Goal: Information Seeking & Learning: Learn about a topic

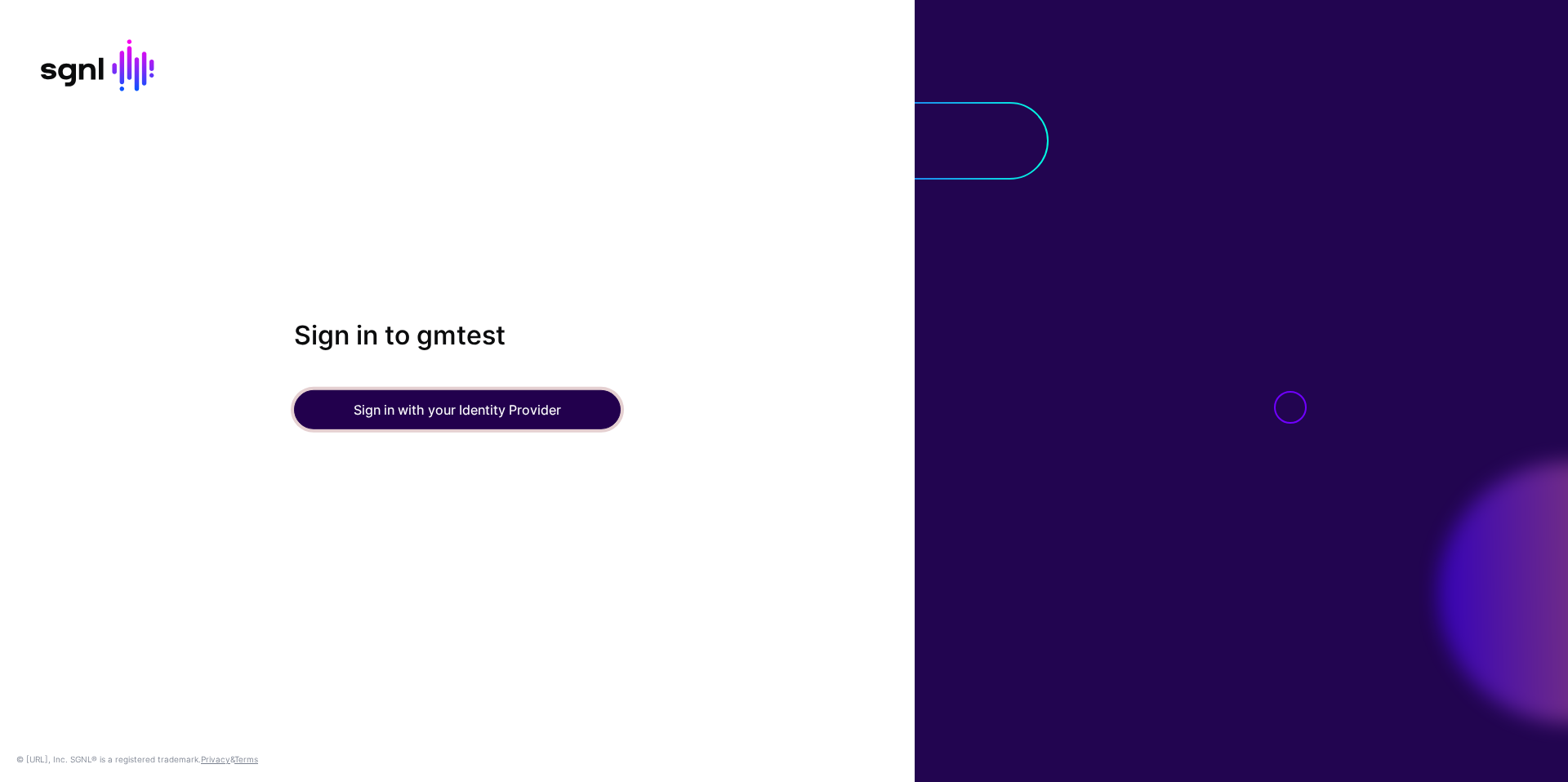
click at [460, 414] on button "Sign in with your Identity Provider" at bounding box center [457, 410] width 326 height 40
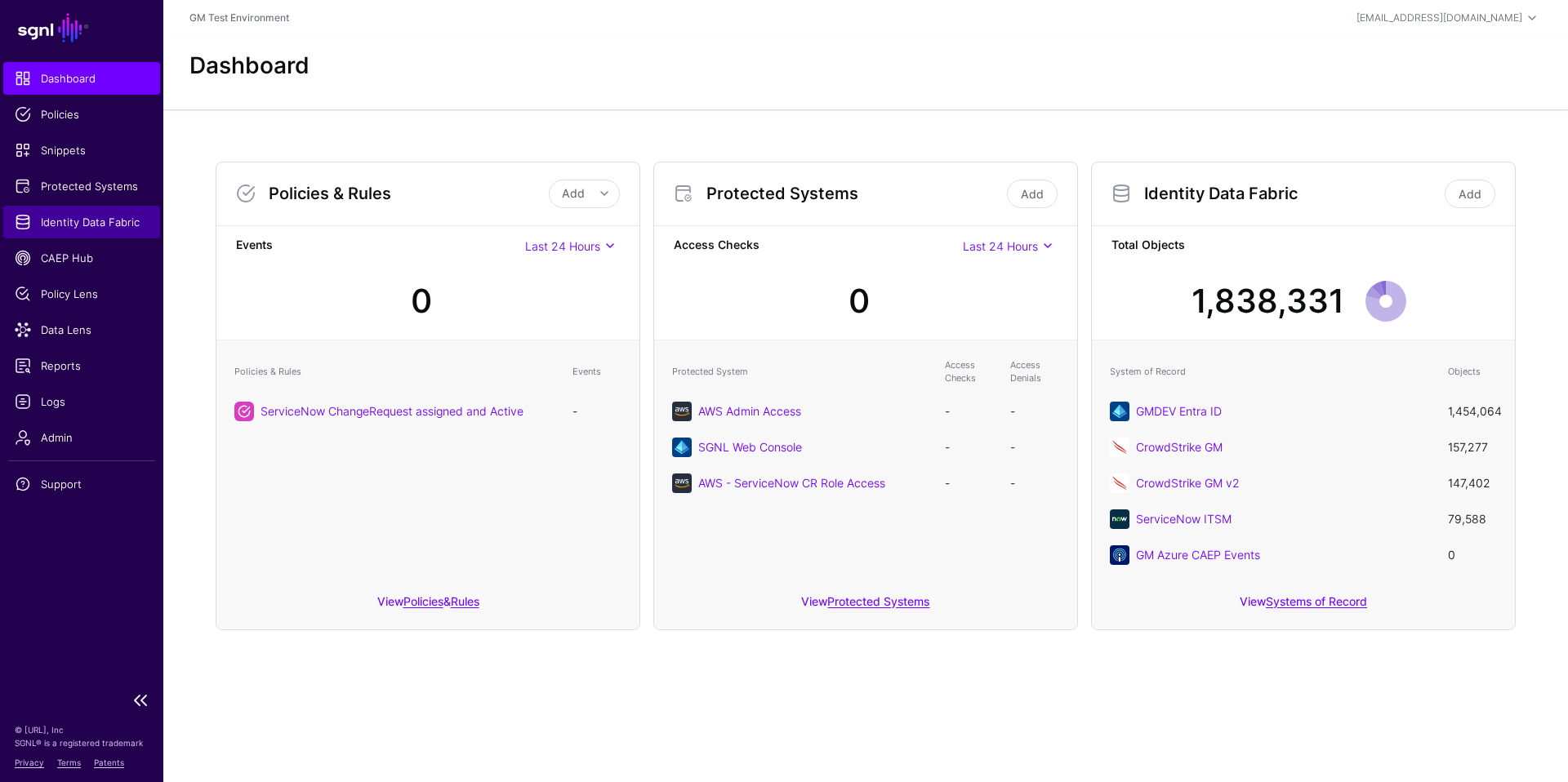
click at [54, 226] on span "Identity Data Fabric" at bounding box center [81, 221] width 133 height 17
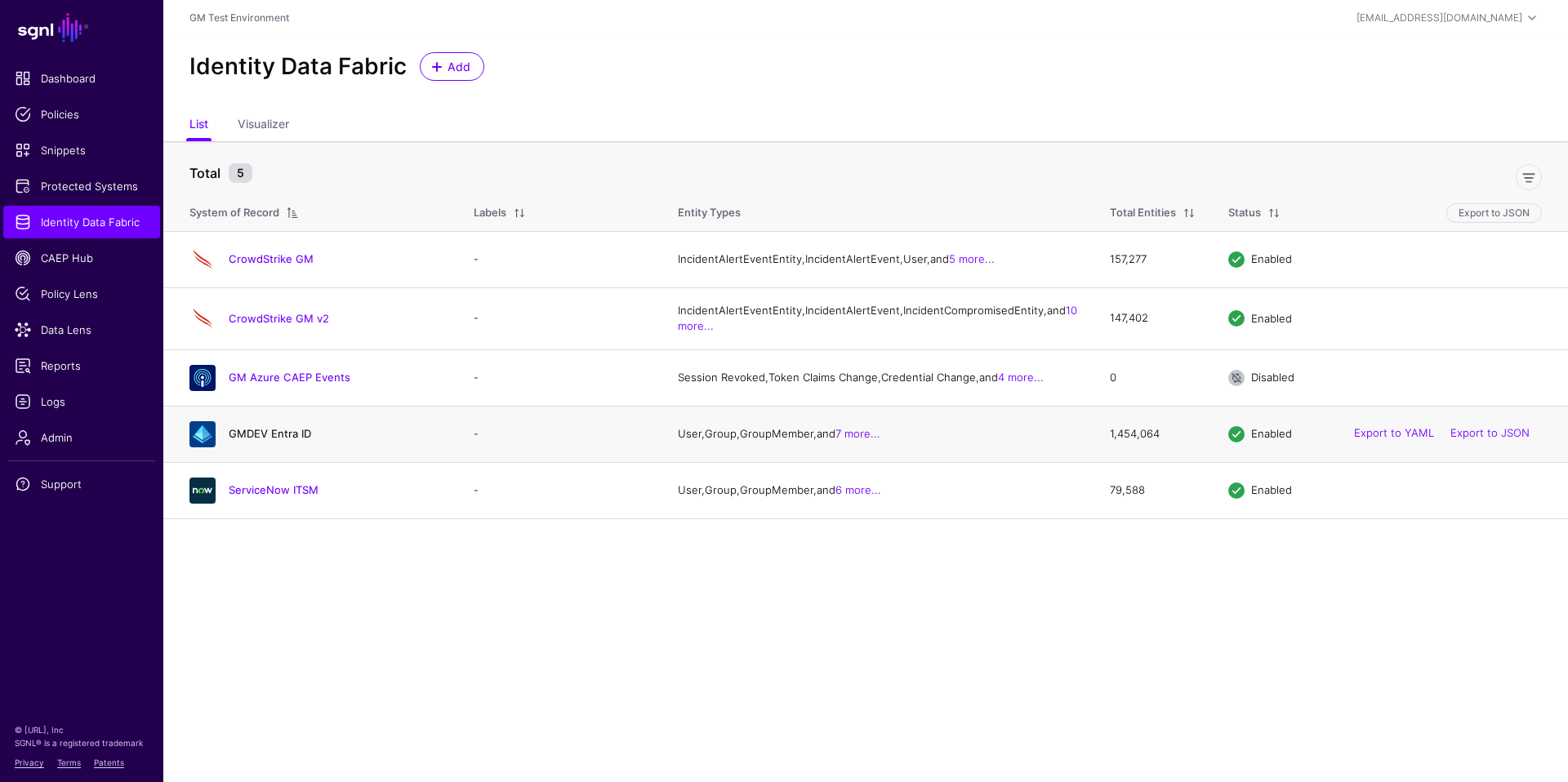
click at [262, 440] on link "GMDEV Entra ID" at bounding box center [269, 433] width 82 height 13
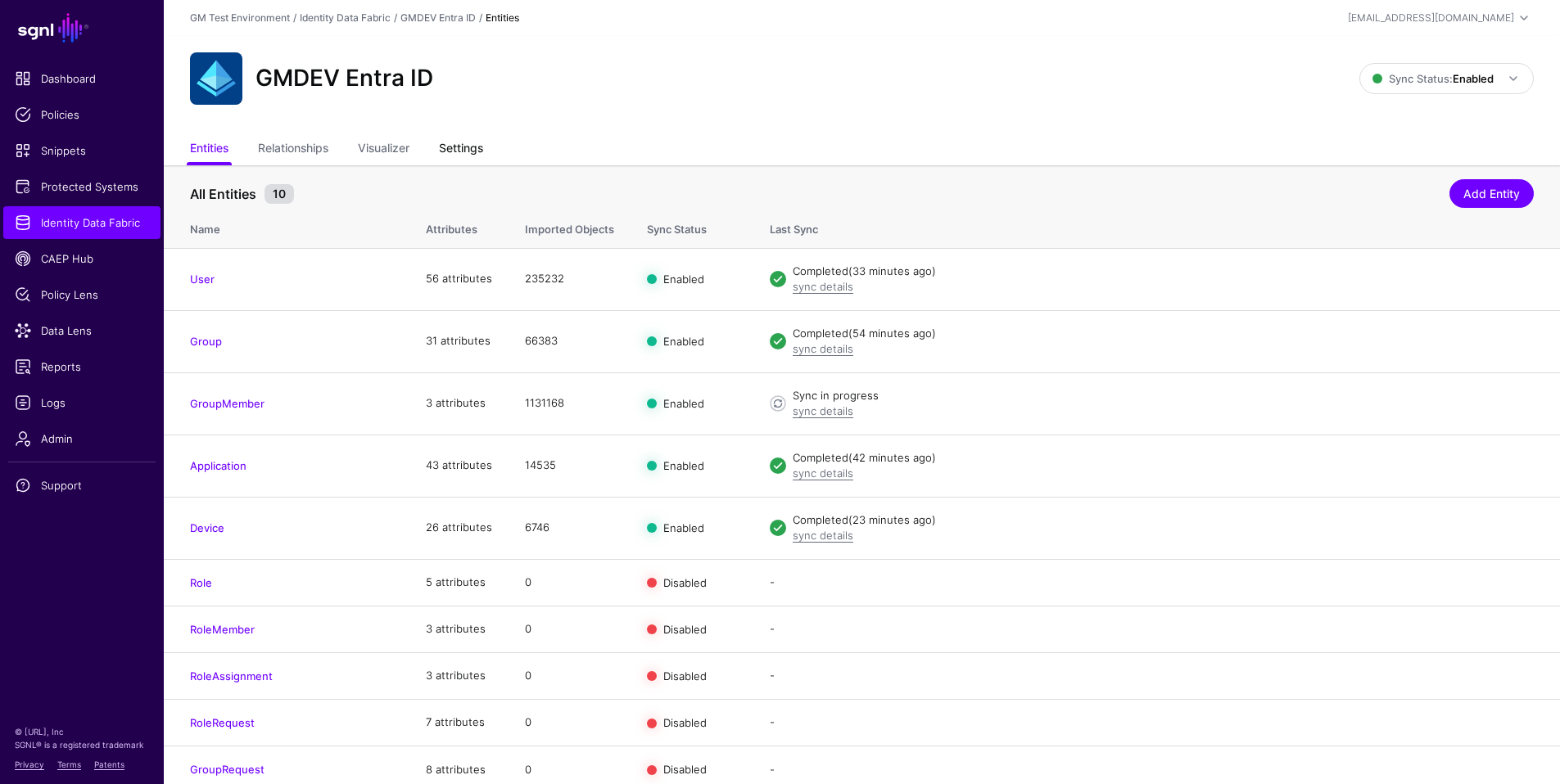
click at [467, 152] on link "Settings" at bounding box center [461, 149] width 45 height 31
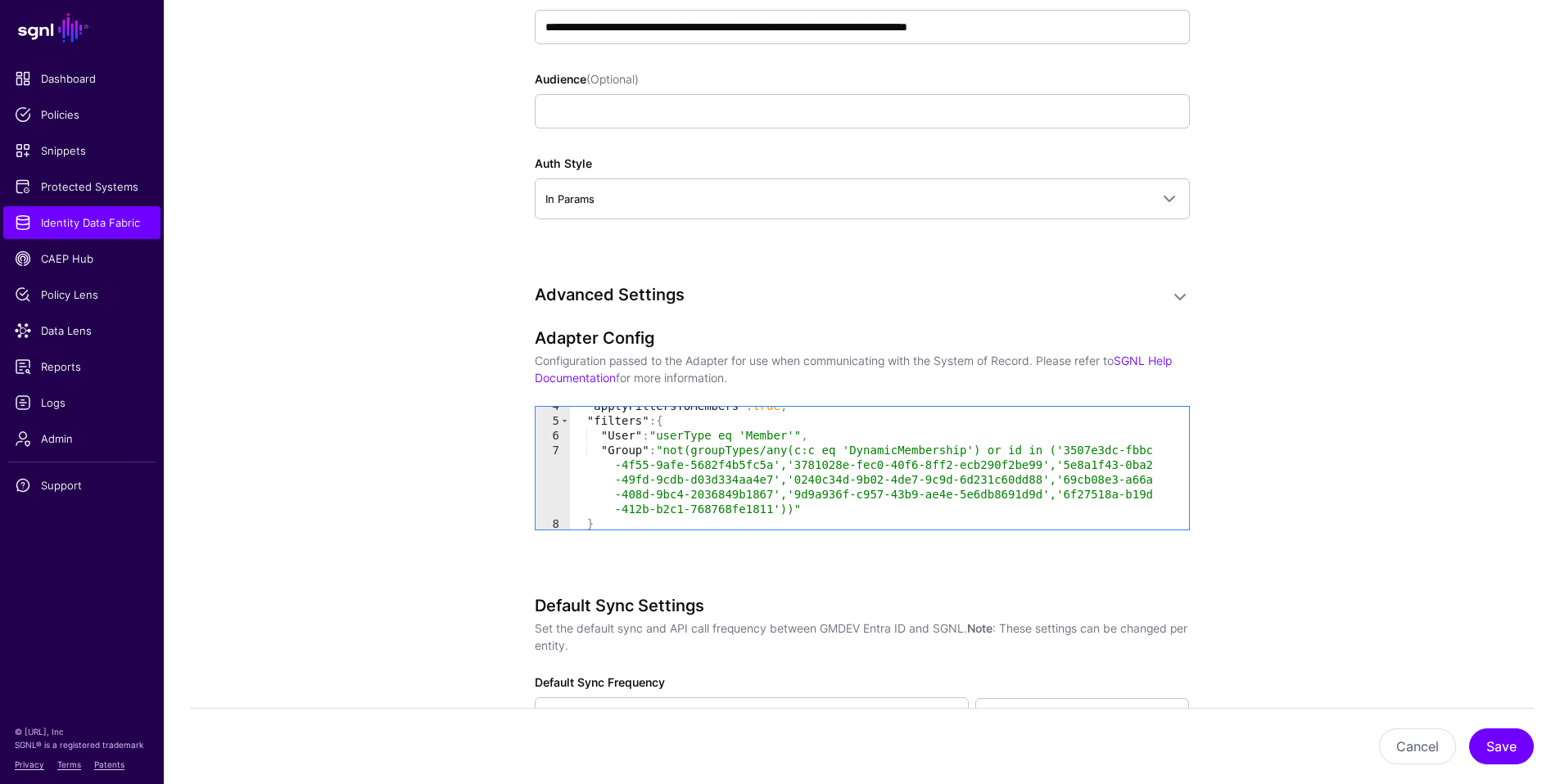
scroll to position [68, 0]
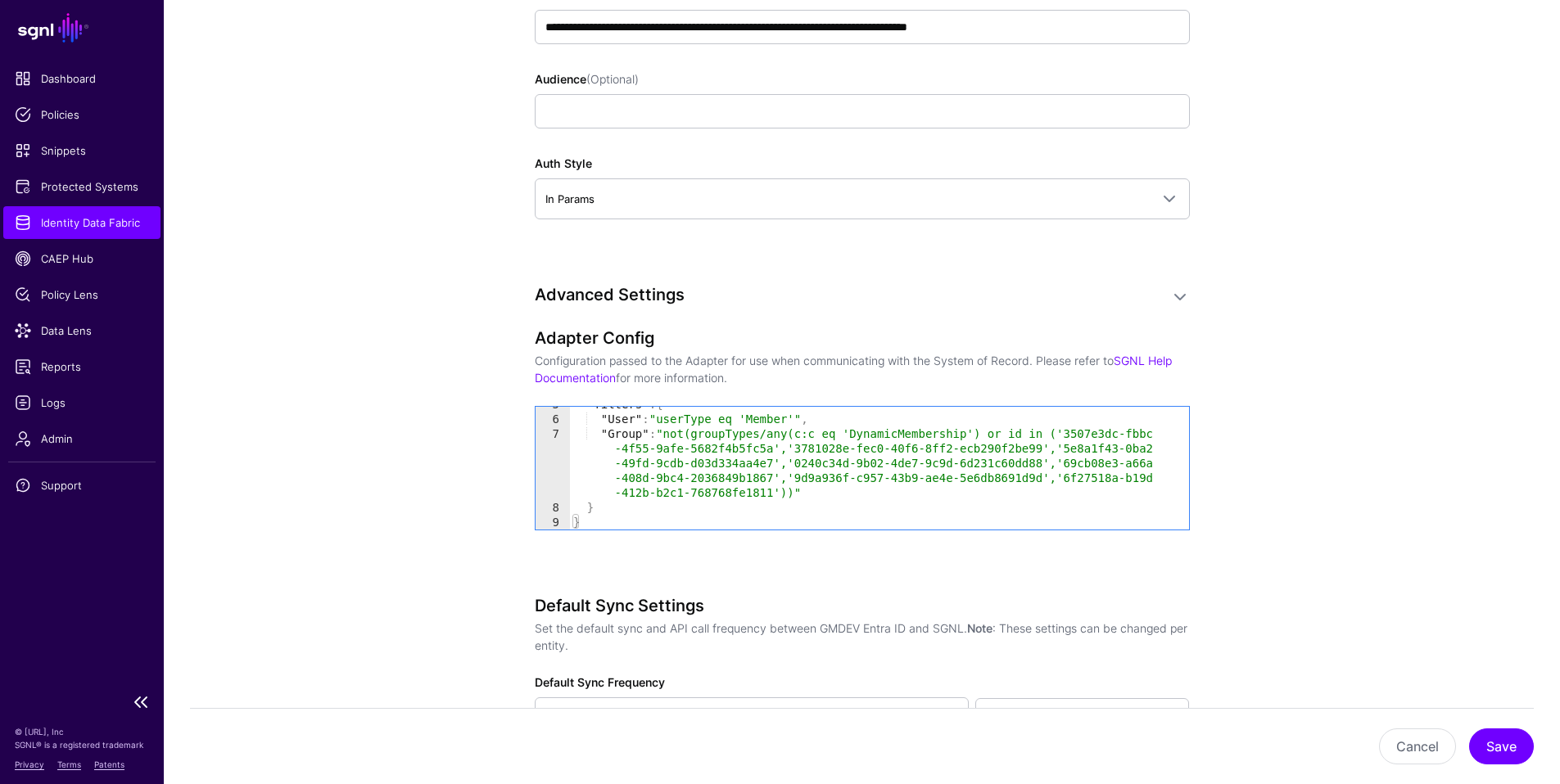
click at [71, 224] on span "Identity Data Fabric" at bounding box center [81, 222] width 134 height 17
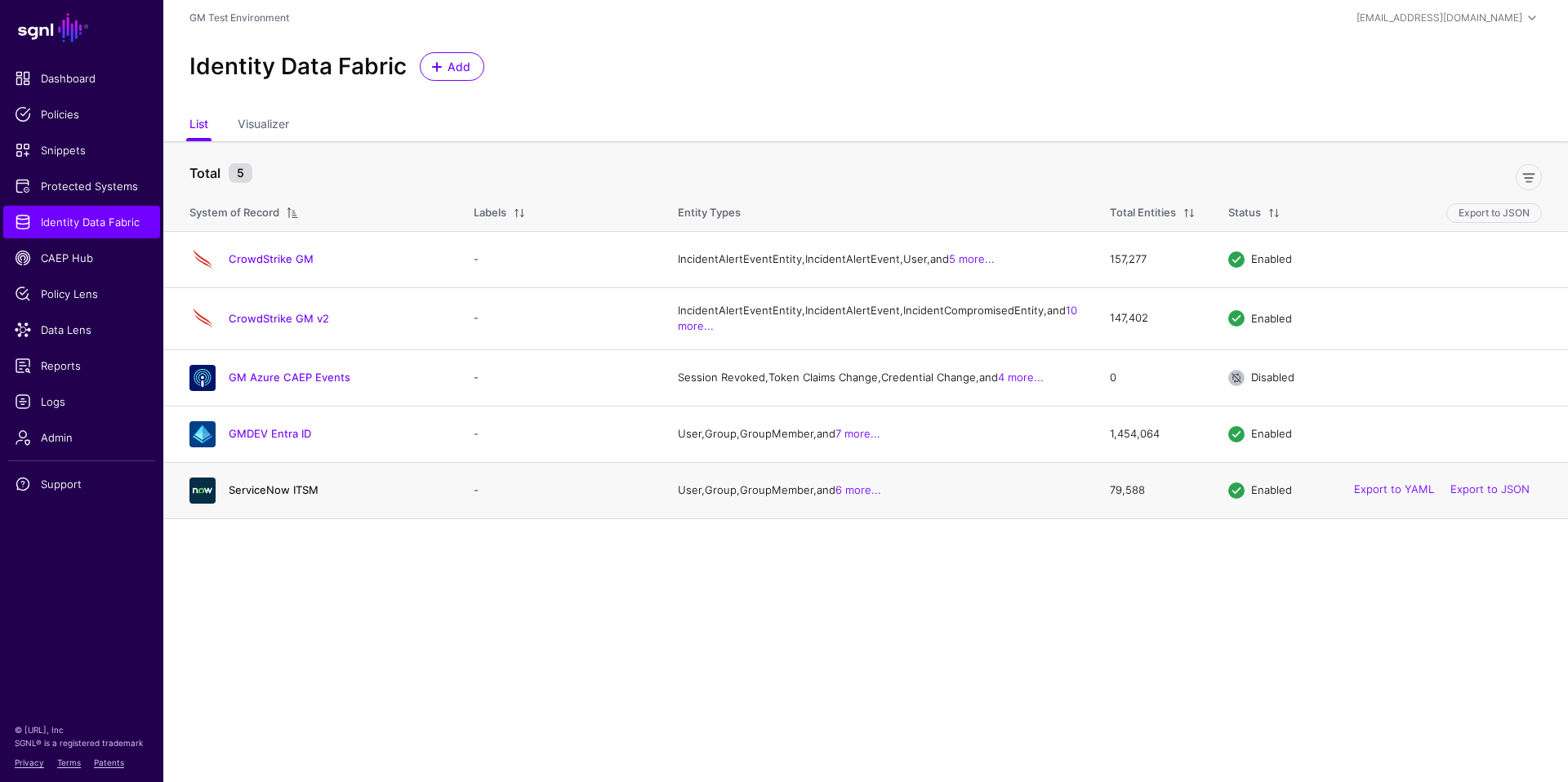
click at [251, 496] on link "ServiceNow ITSM" at bounding box center [273, 489] width 90 height 13
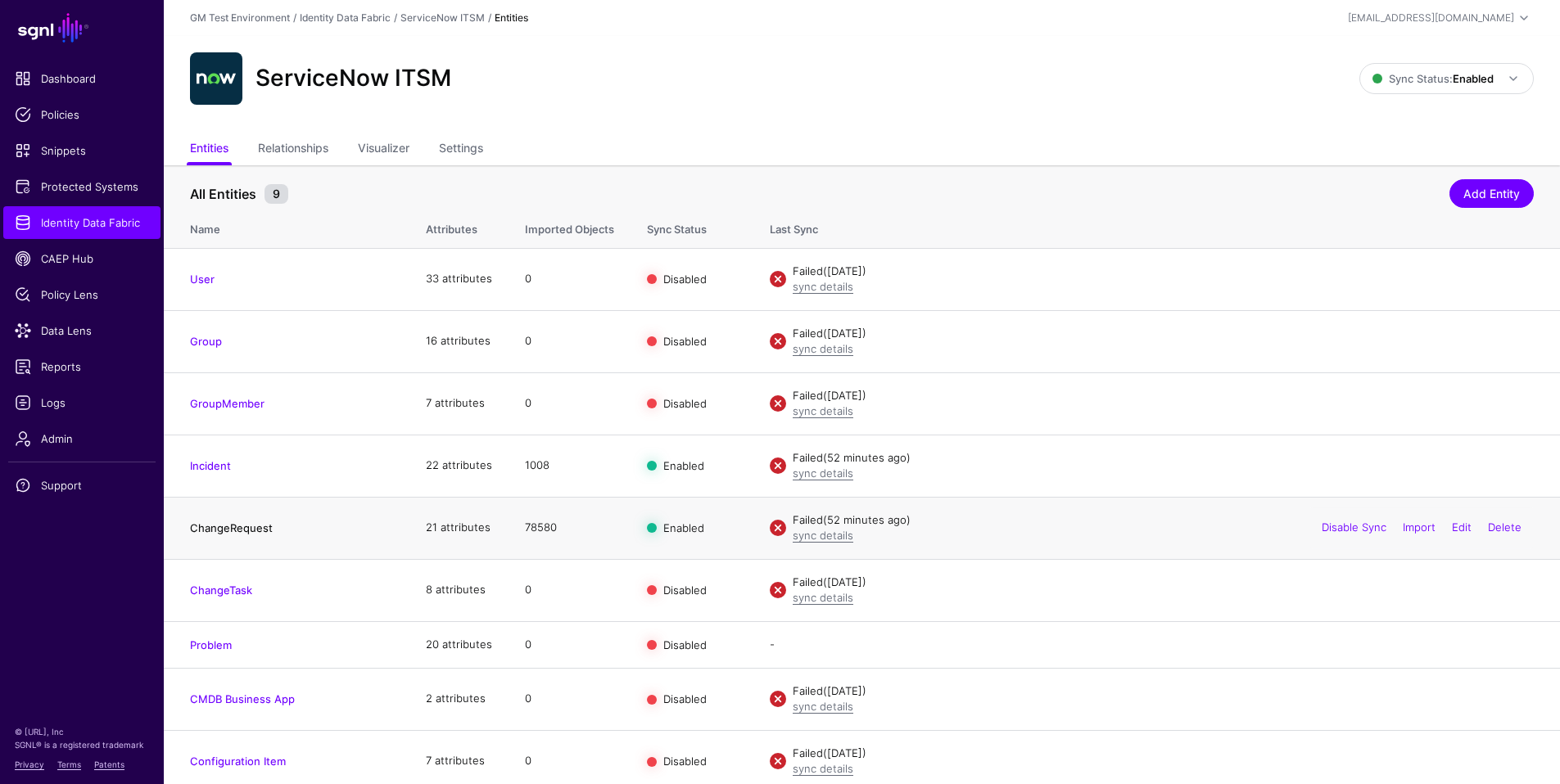
click at [233, 531] on link "ChangeRequest" at bounding box center [231, 527] width 82 height 13
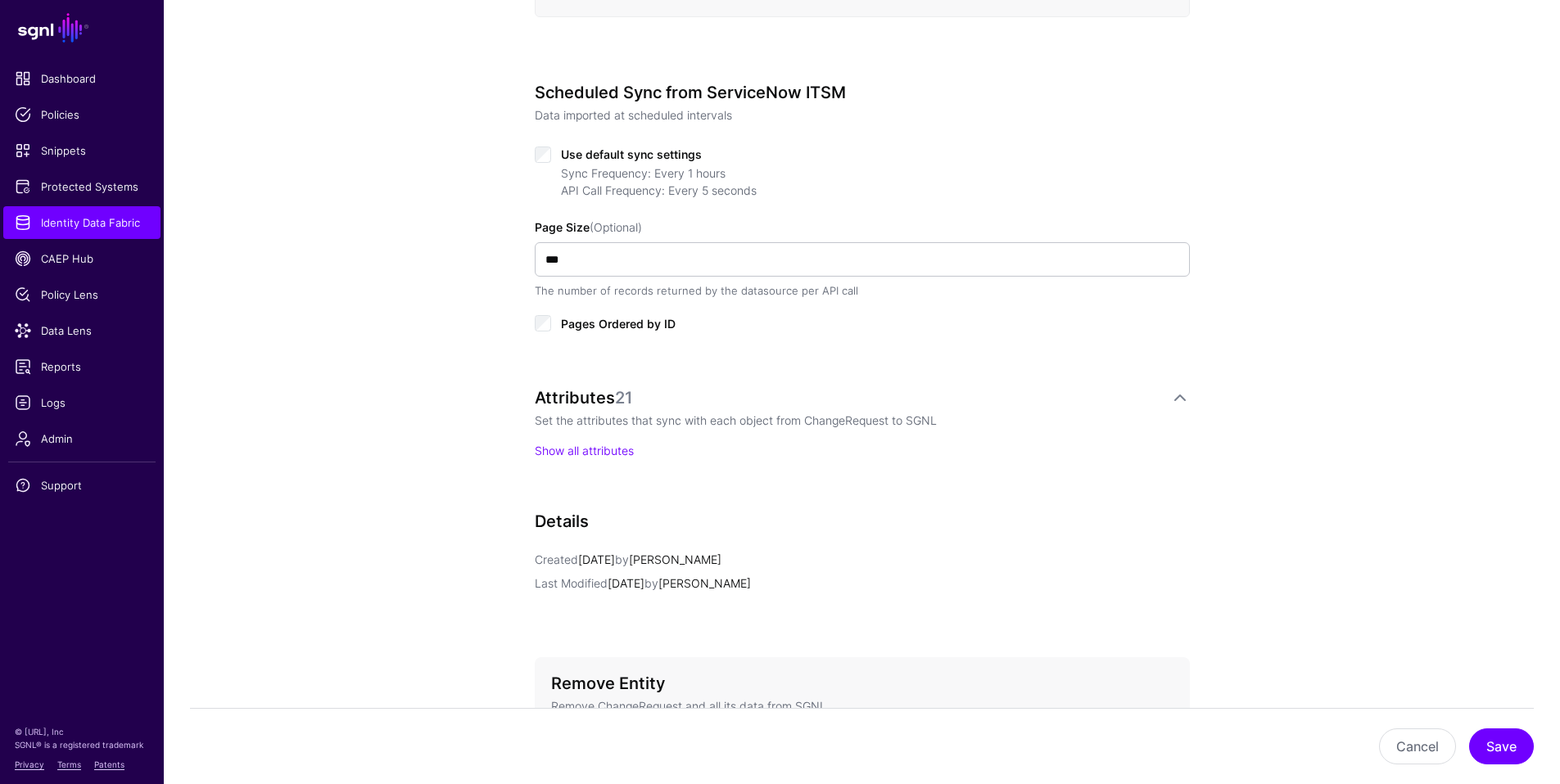
scroll to position [783, 0]
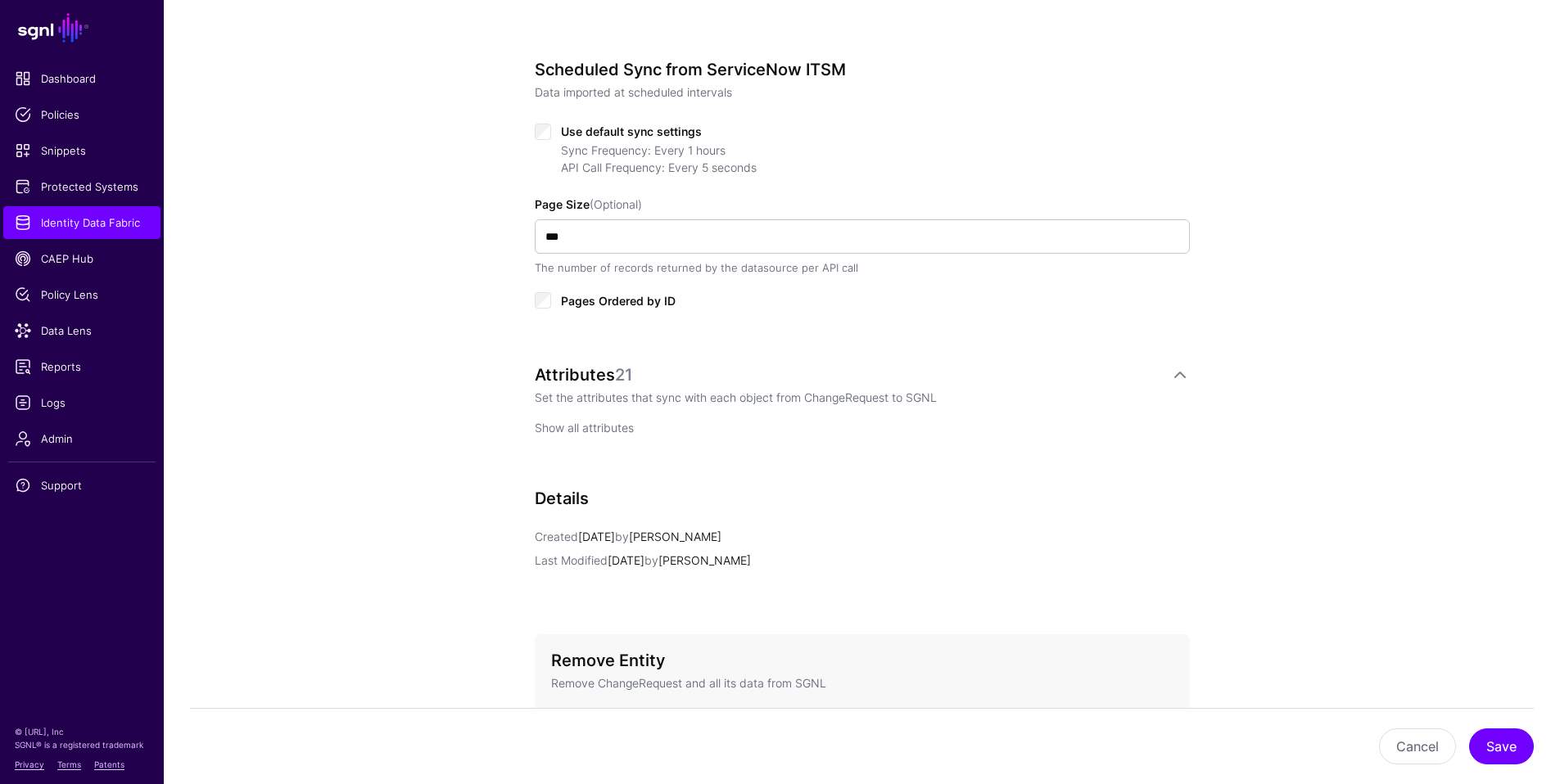
click at [565, 430] on link "Show all attributes" at bounding box center [584, 428] width 99 height 14
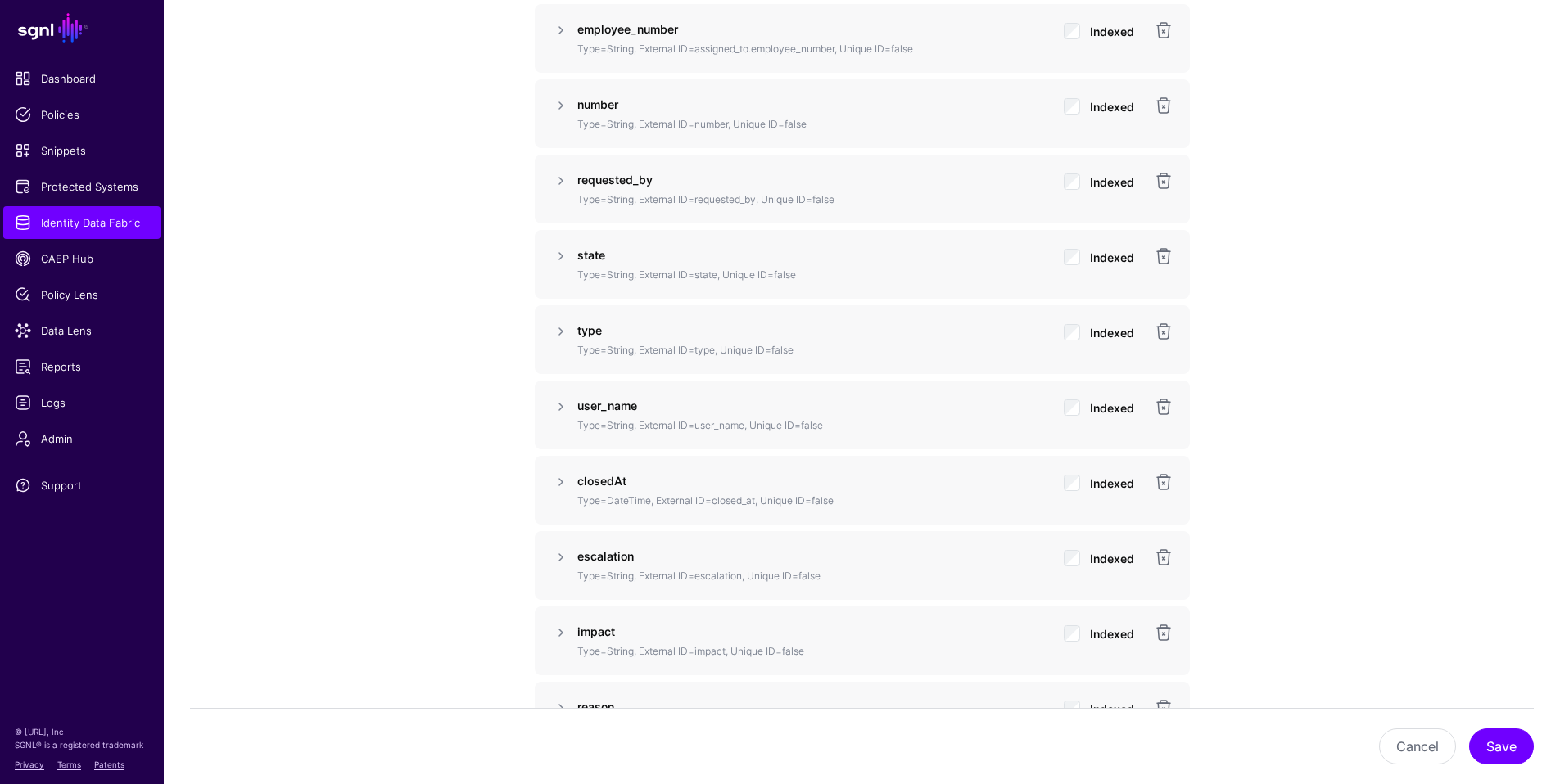
scroll to position [1697, 0]
click at [686, 426] on p "Type=String, External ID=user_name, Unique ID=false" at bounding box center [813, 426] width 473 height 15
click at [561, 31] on link at bounding box center [561, 31] width 20 height 20
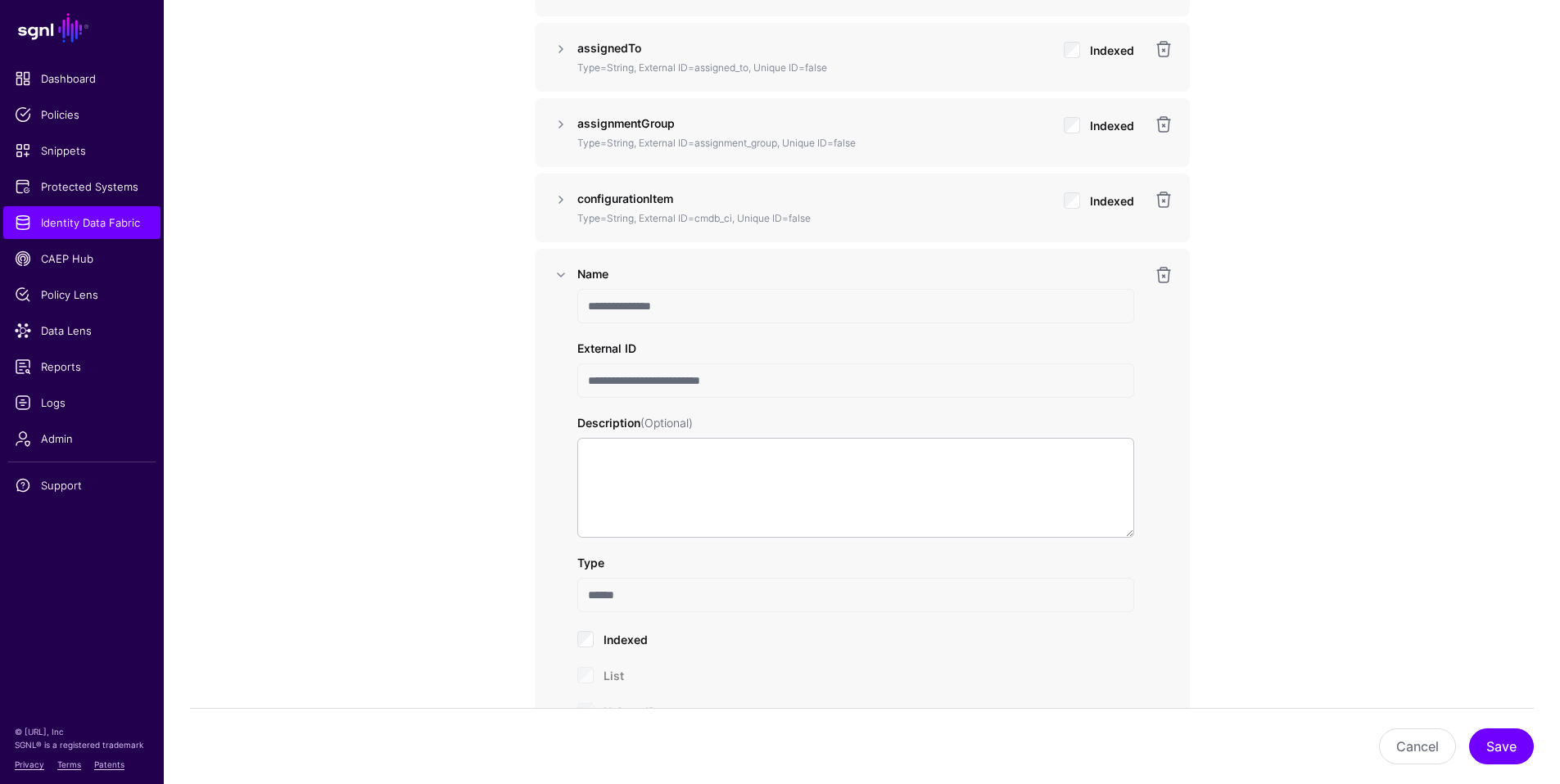
scroll to position [1442, 0]
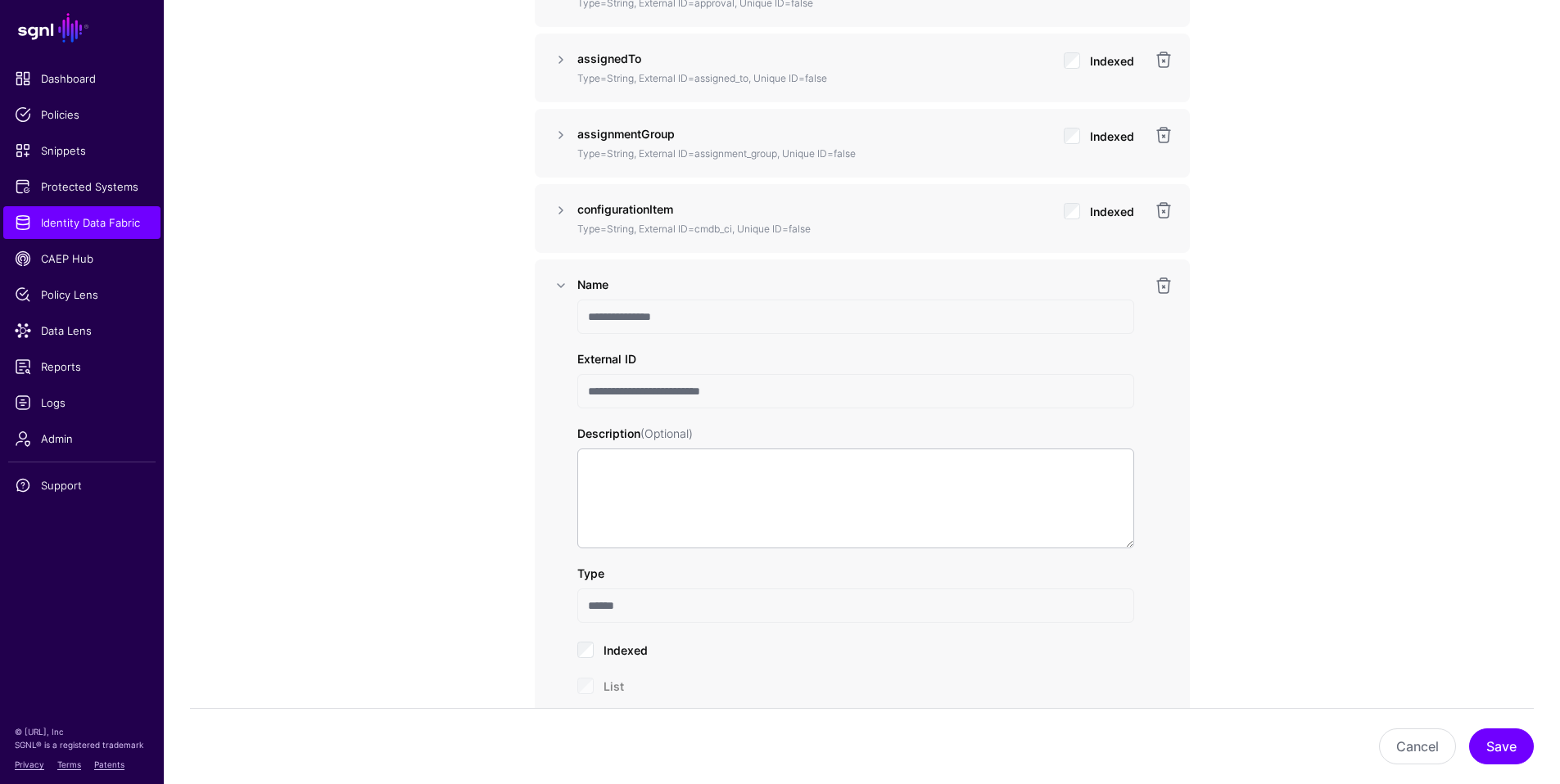
click at [590, 391] on input "**********" at bounding box center [856, 391] width 557 height 35
click at [560, 288] on link at bounding box center [561, 285] width 20 height 20
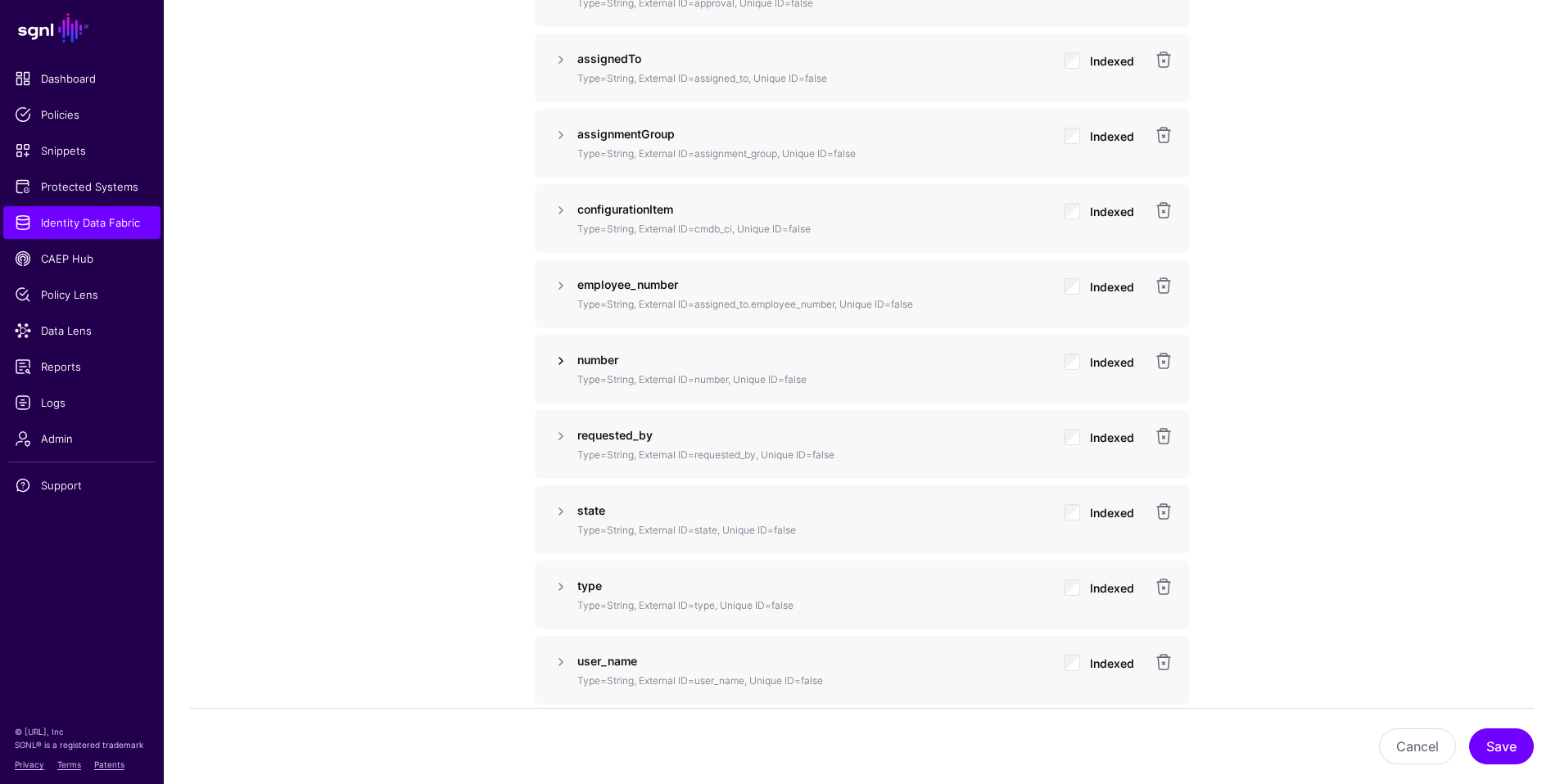
click at [560, 360] on link at bounding box center [561, 361] width 20 height 20
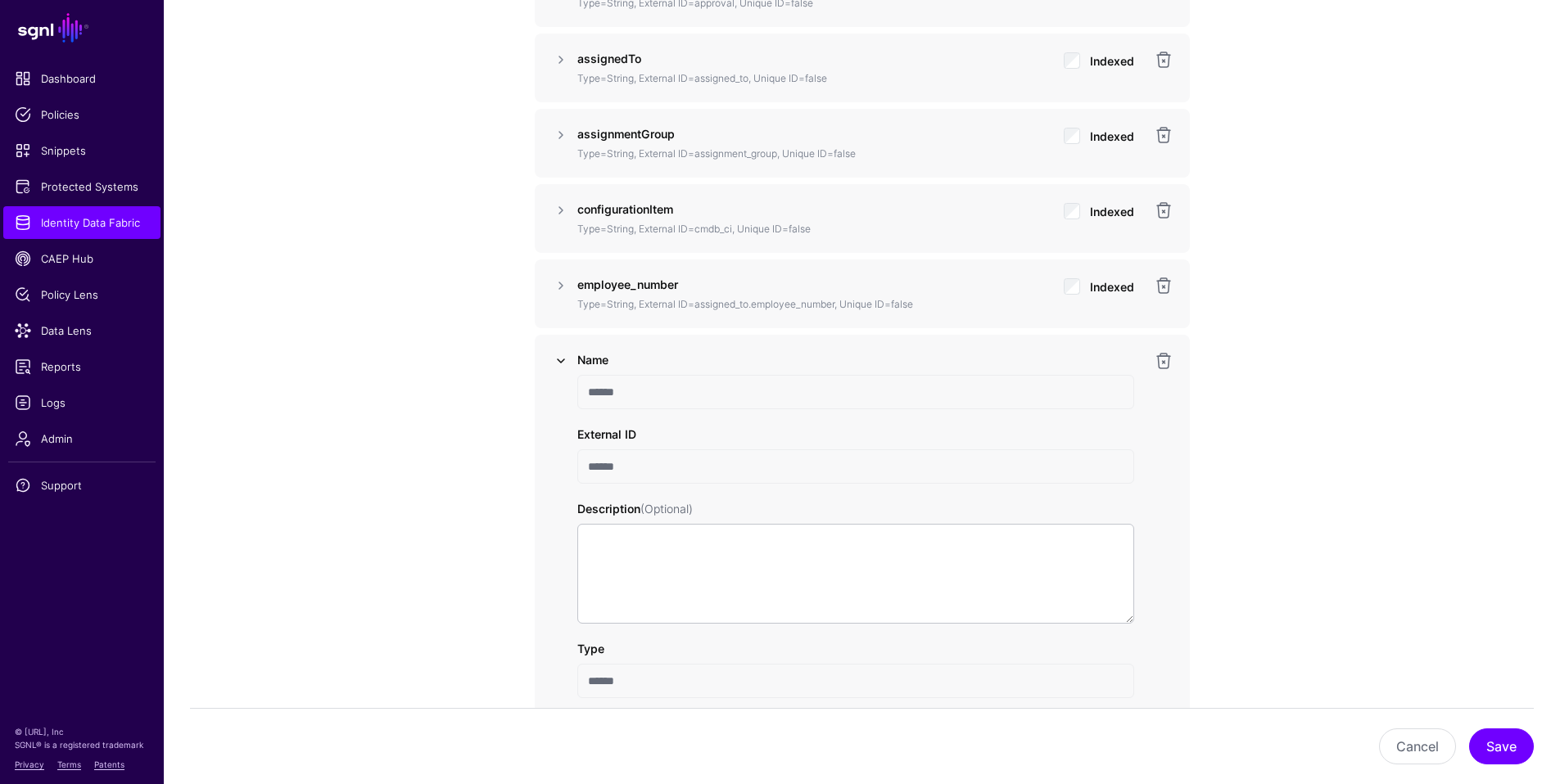
click at [560, 360] on link at bounding box center [561, 361] width 20 height 20
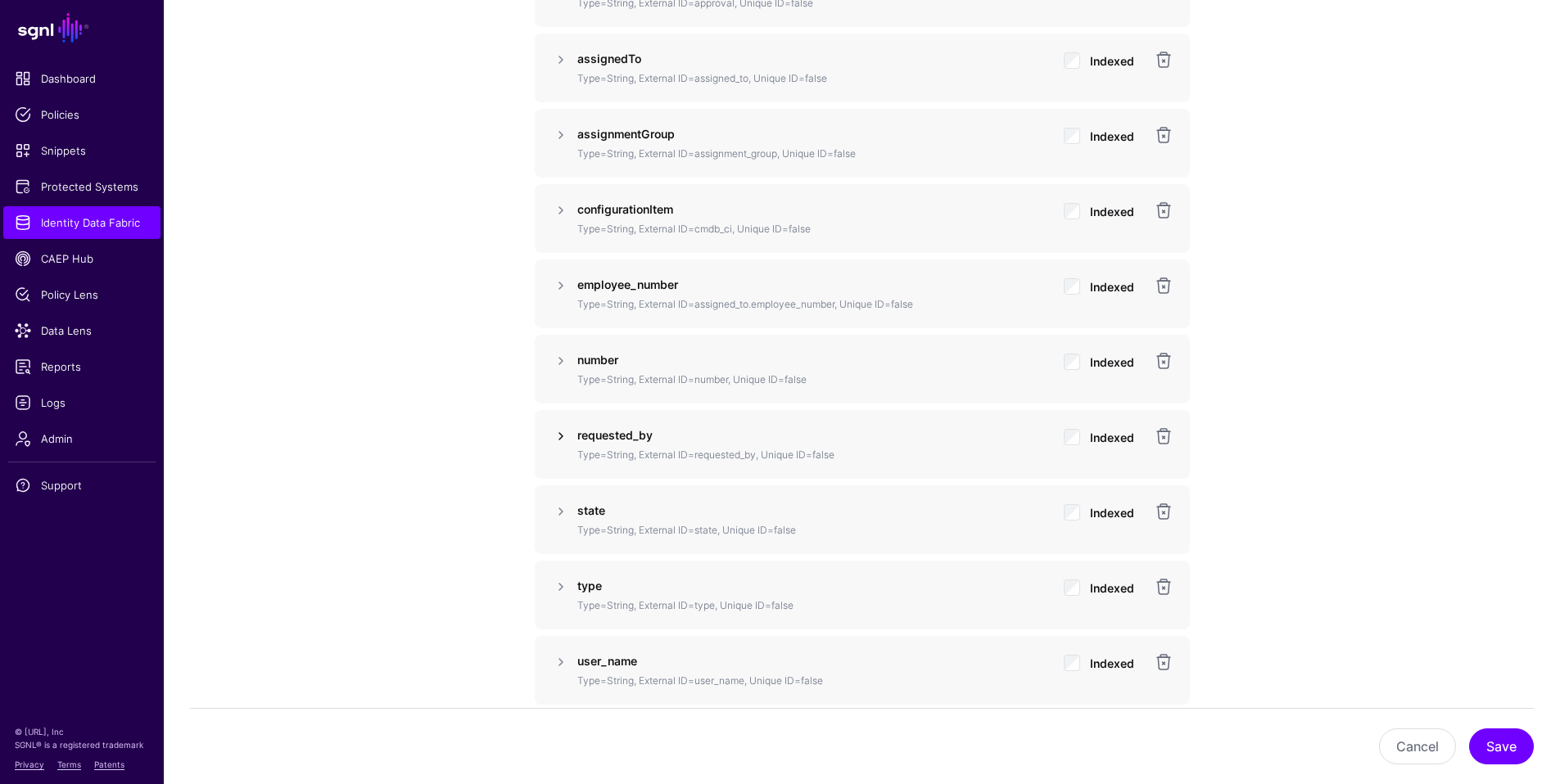
click at [560, 439] on link at bounding box center [561, 436] width 20 height 20
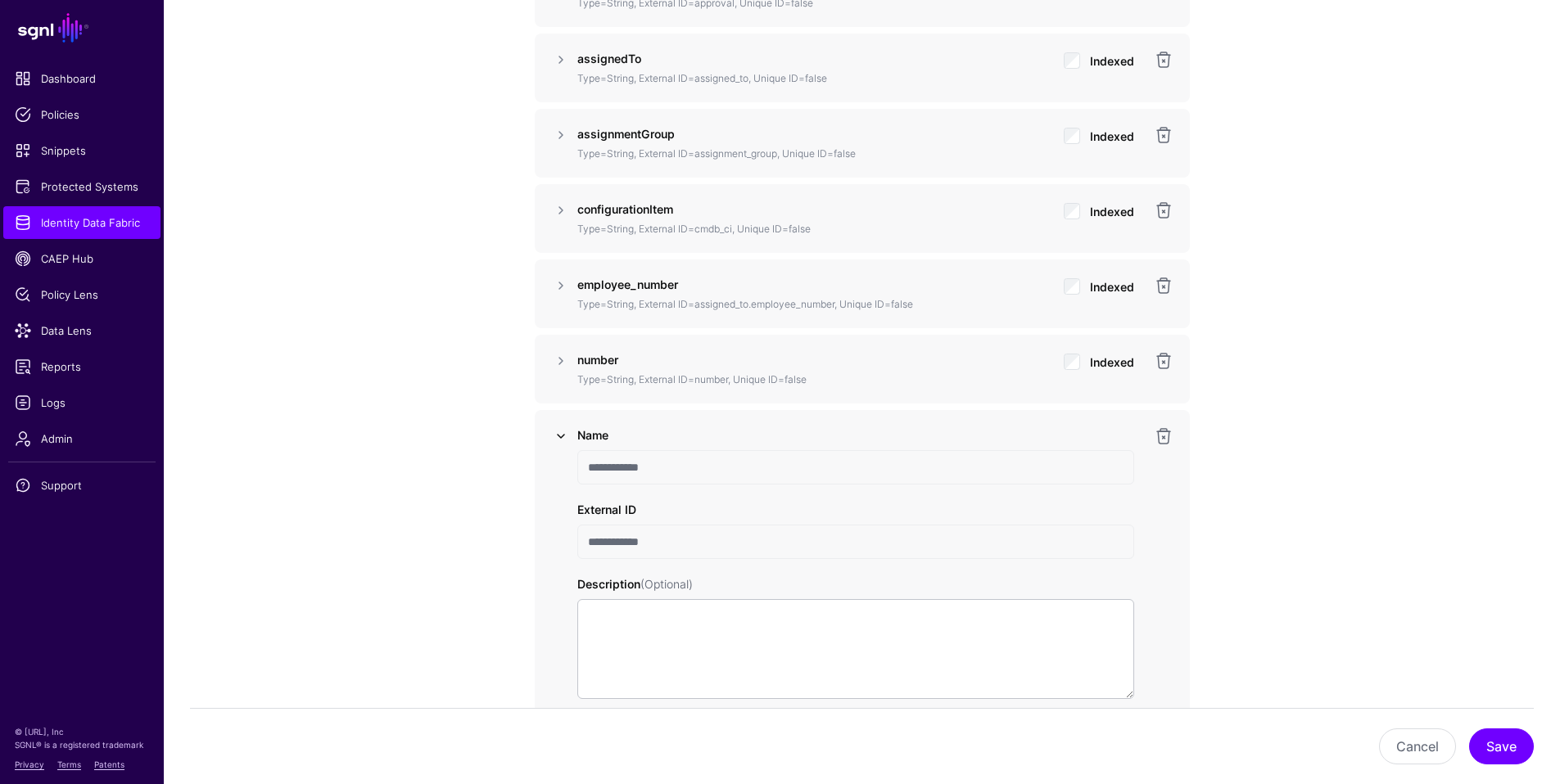
click at [560, 439] on link at bounding box center [561, 436] width 20 height 20
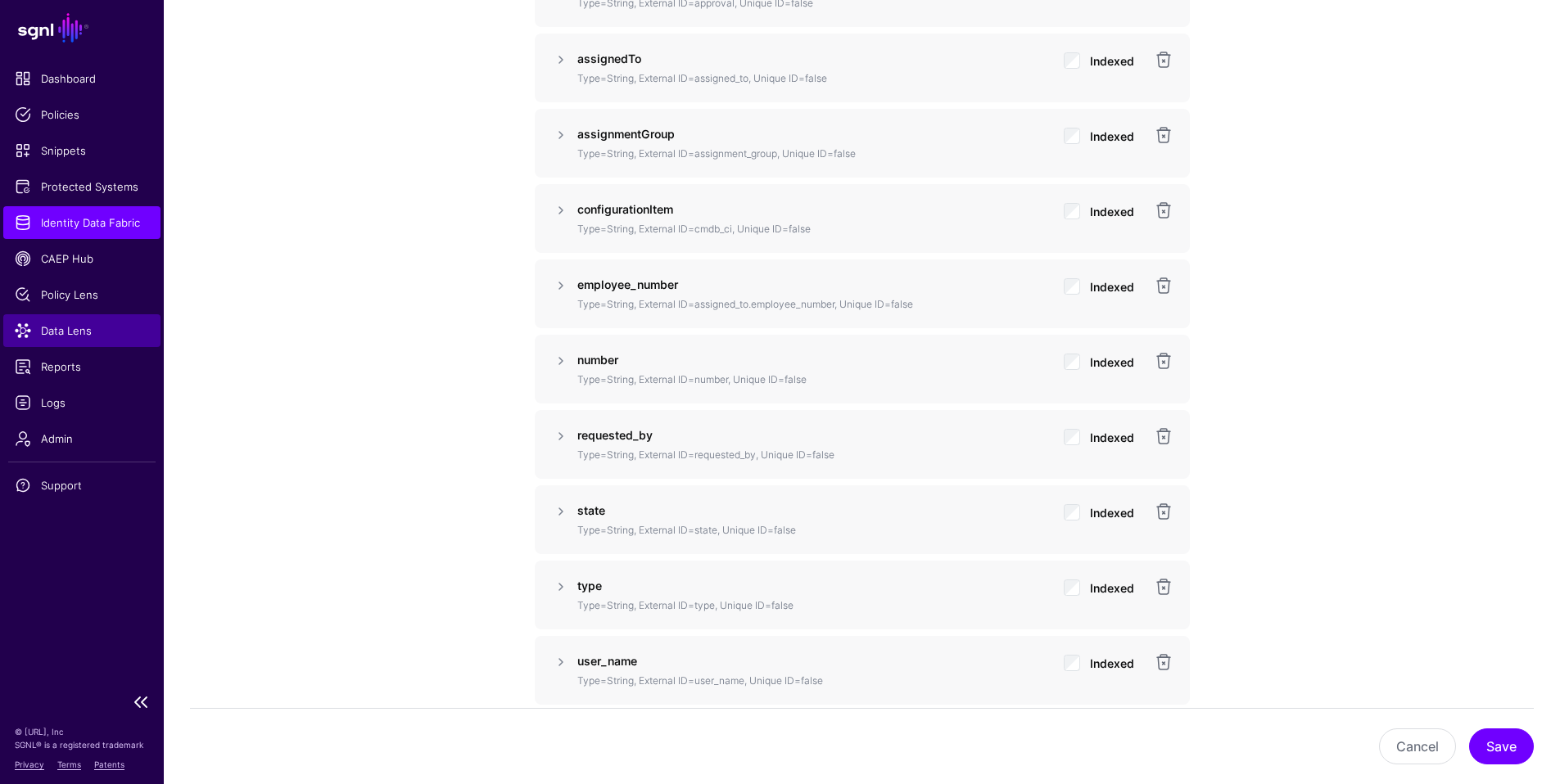
click at [55, 332] on span "Data Lens" at bounding box center [81, 330] width 134 height 17
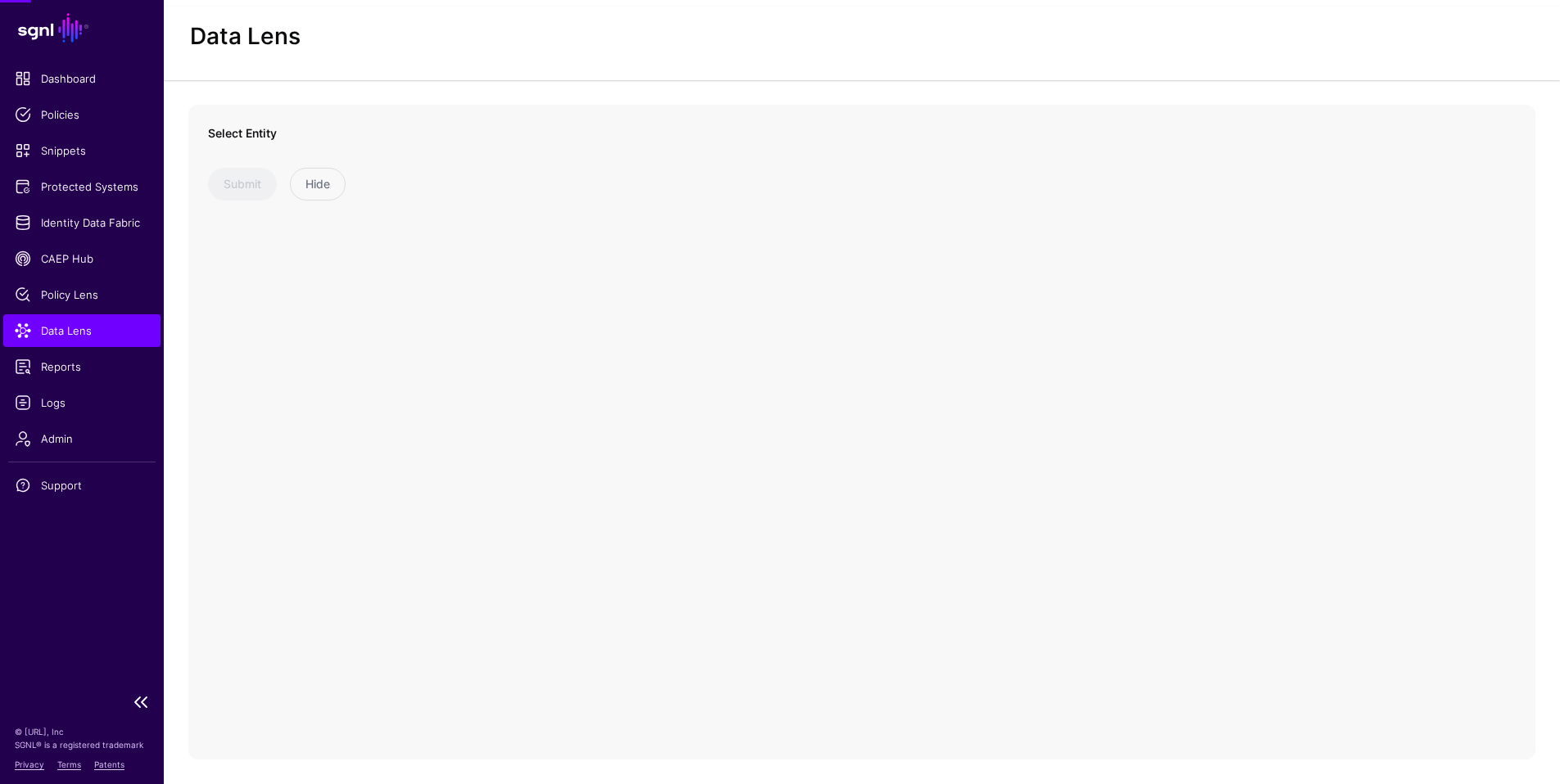
scroll to position [30, 0]
click at [242, 167] on span at bounding box center [352, 166] width 266 height 20
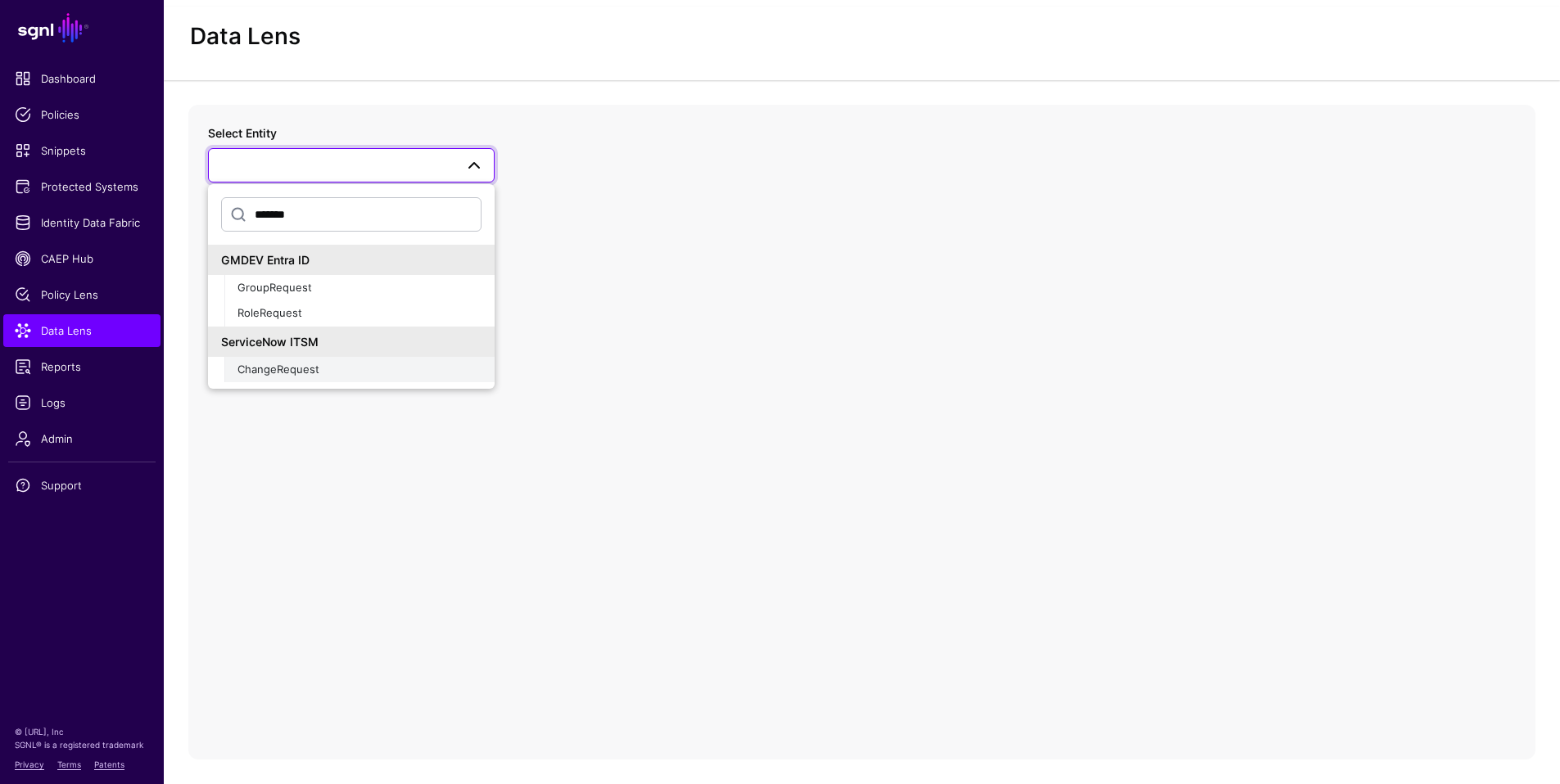
type input "*******"
click at [257, 375] on div "ChangeRequest" at bounding box center [360, 370] width 244 height 17
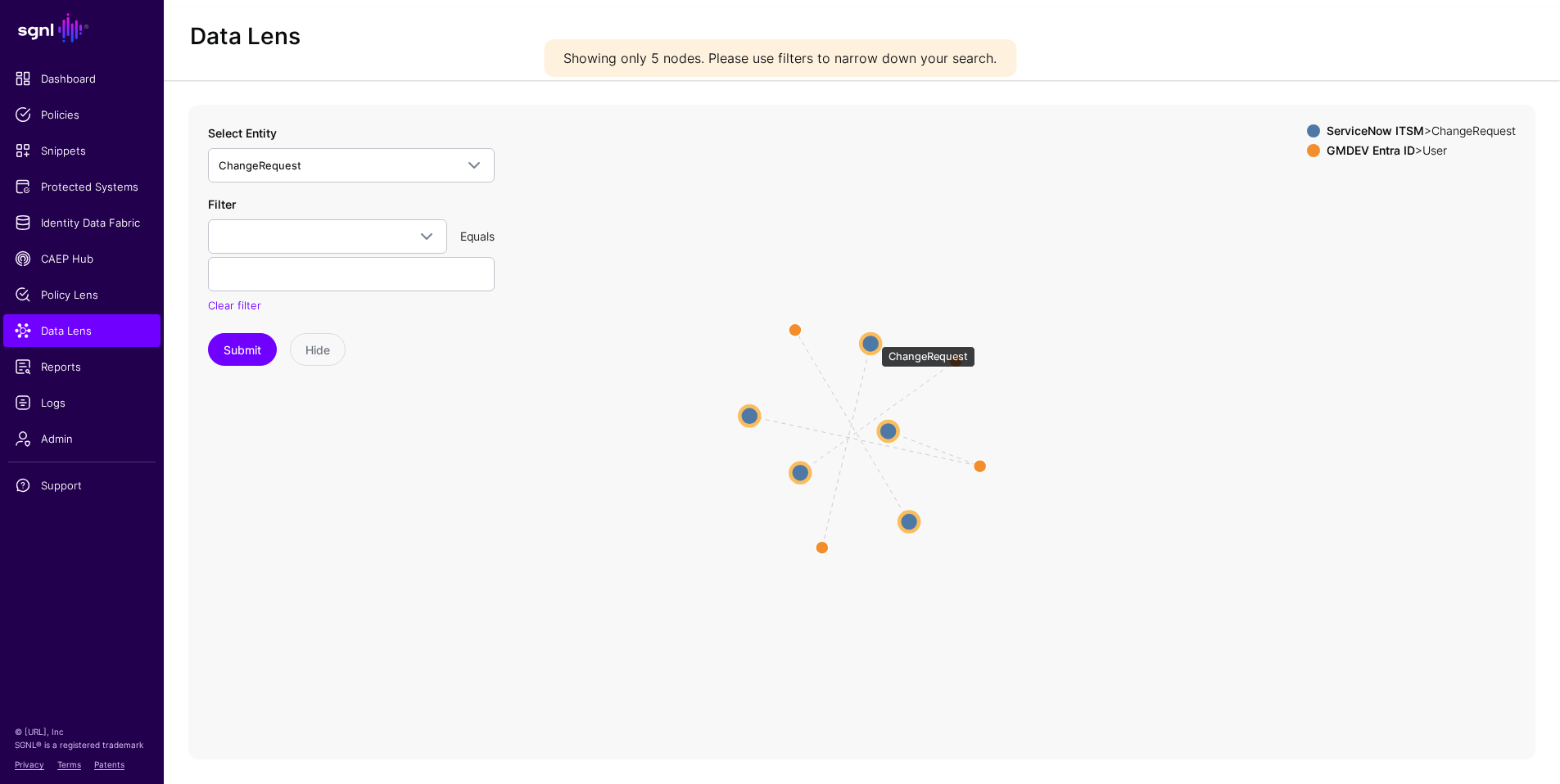
click at [873, 338] on circle at bounding box center [871, 344] width 20 height 20
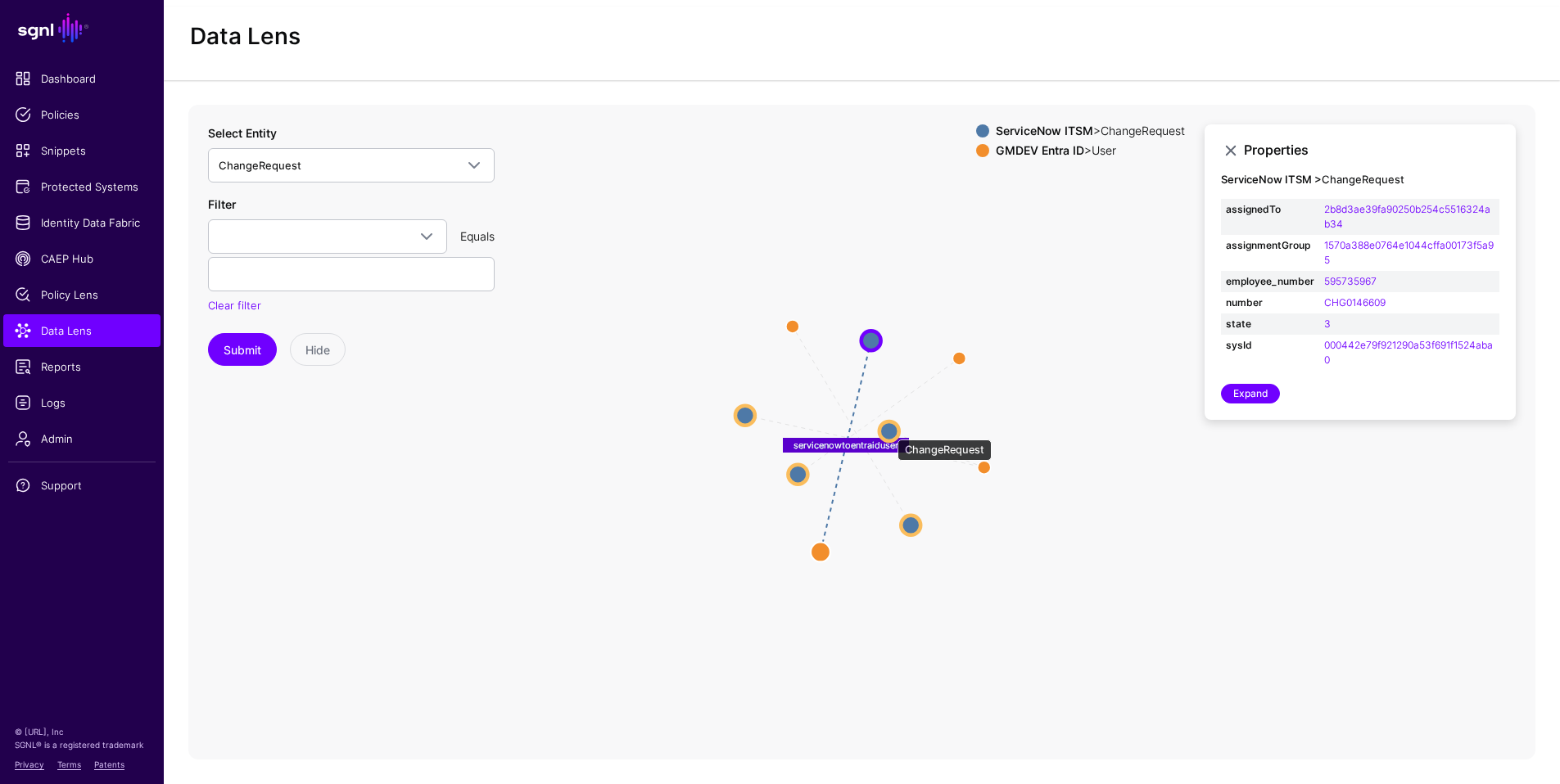
click at [890, 431] on circle at bounding box center [890, 431] width 20 height 20
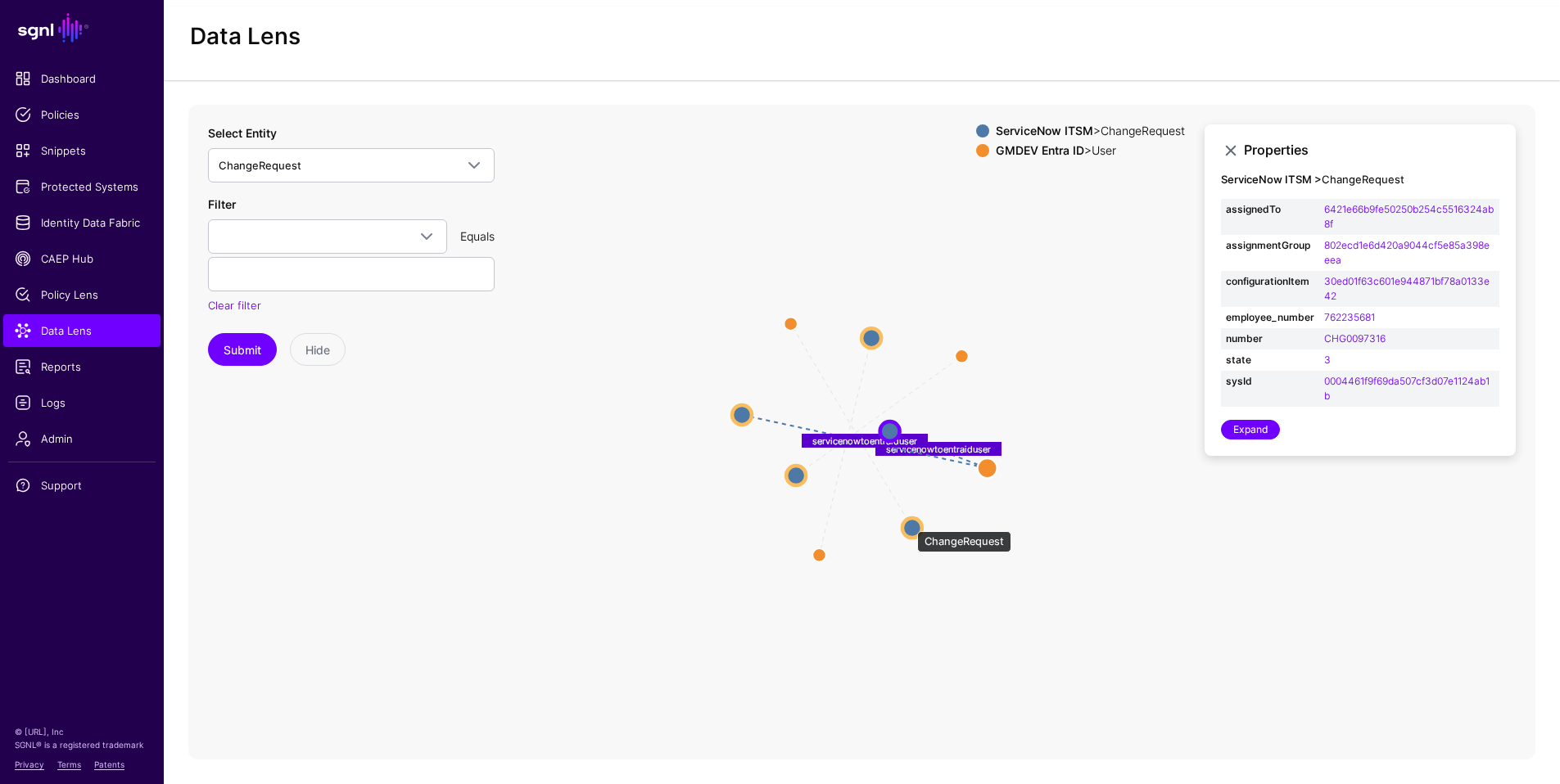
click at [909, 523] on circle at bounding box center [912, 528] width 20 height 20
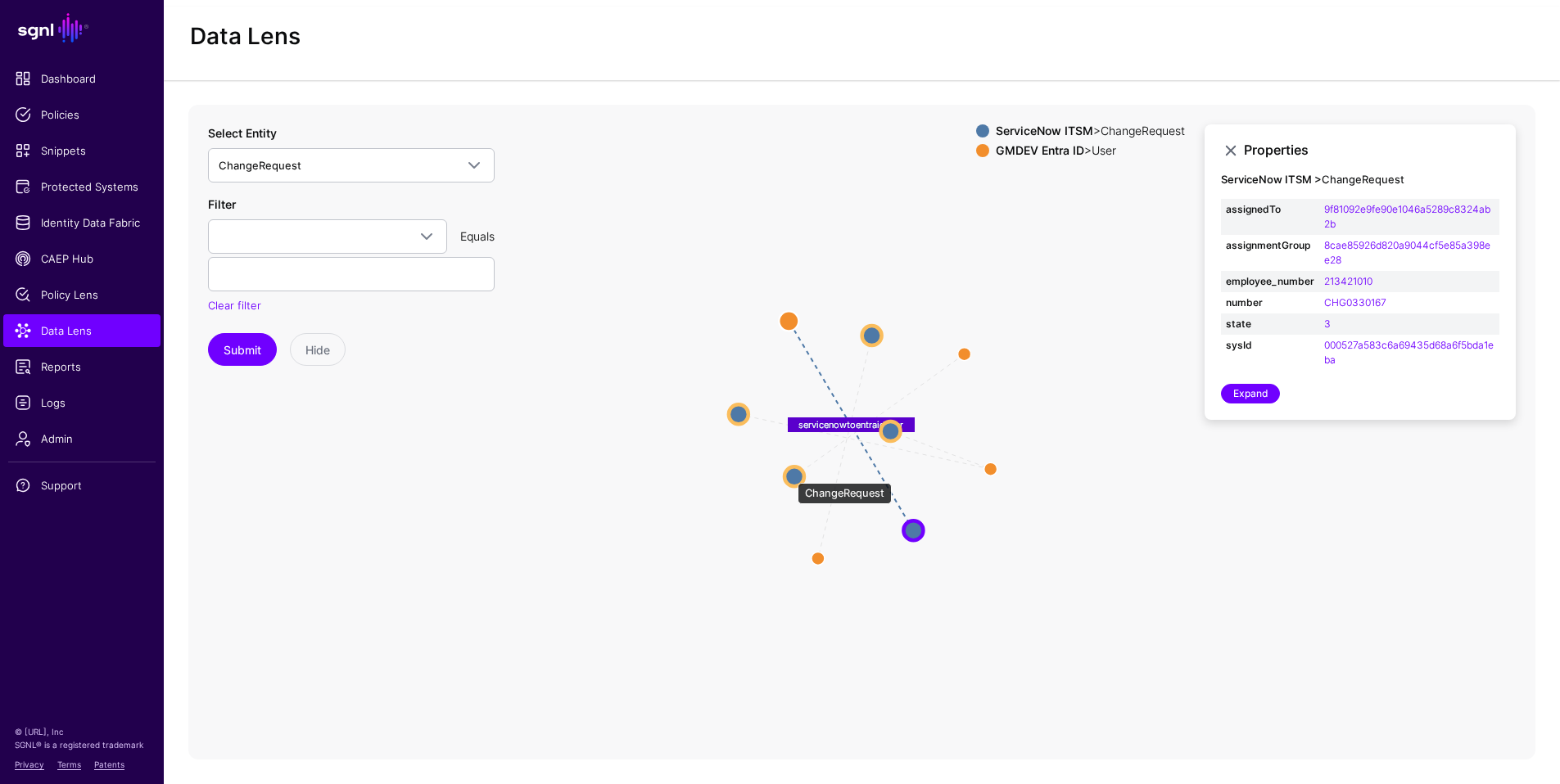
click at [789, 475] on circle at bounding box center [794, 477] width 20 height 20
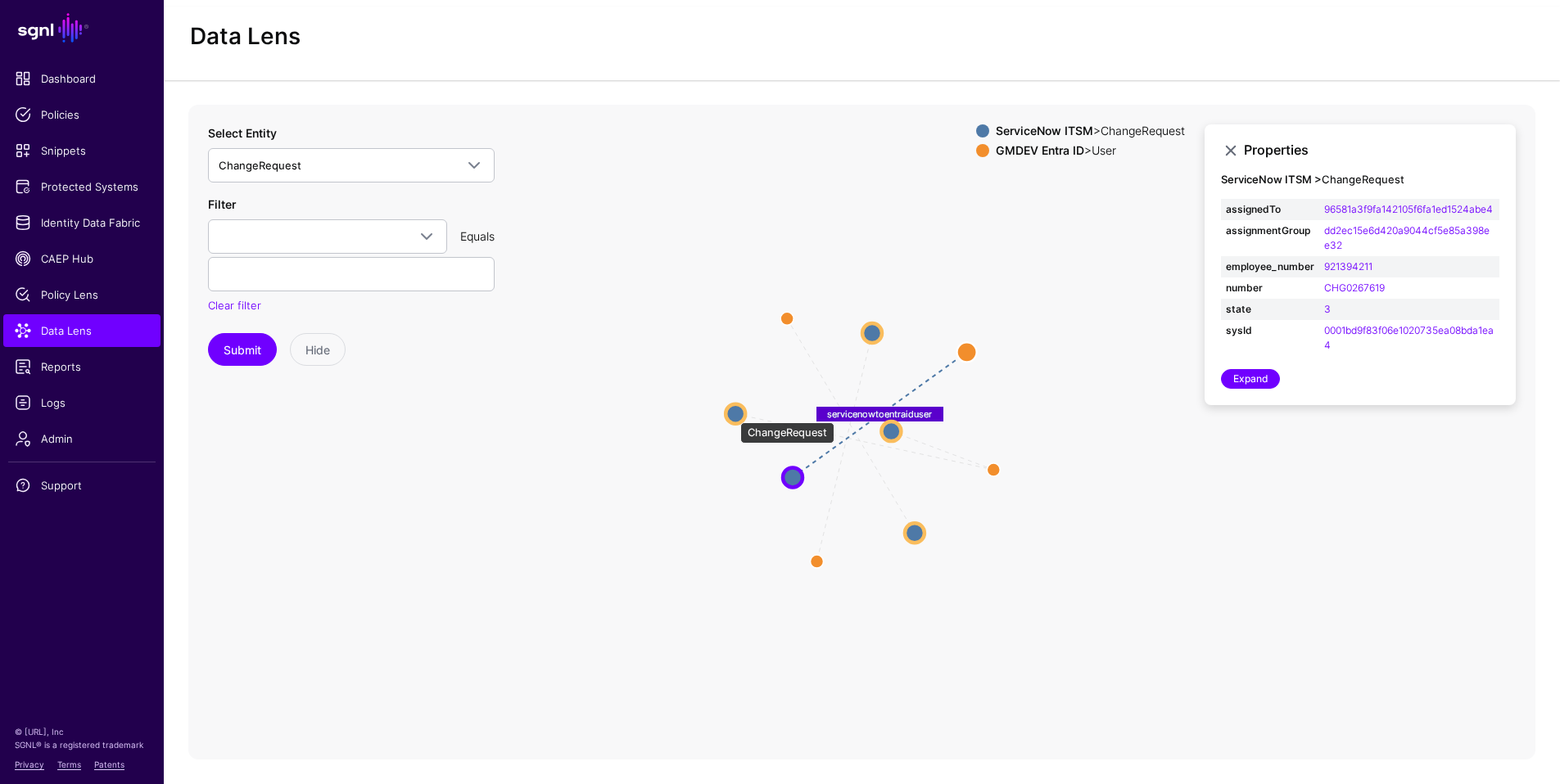
click at [732, 414] on circle at bounding box center [736, 413] width 20 height 20
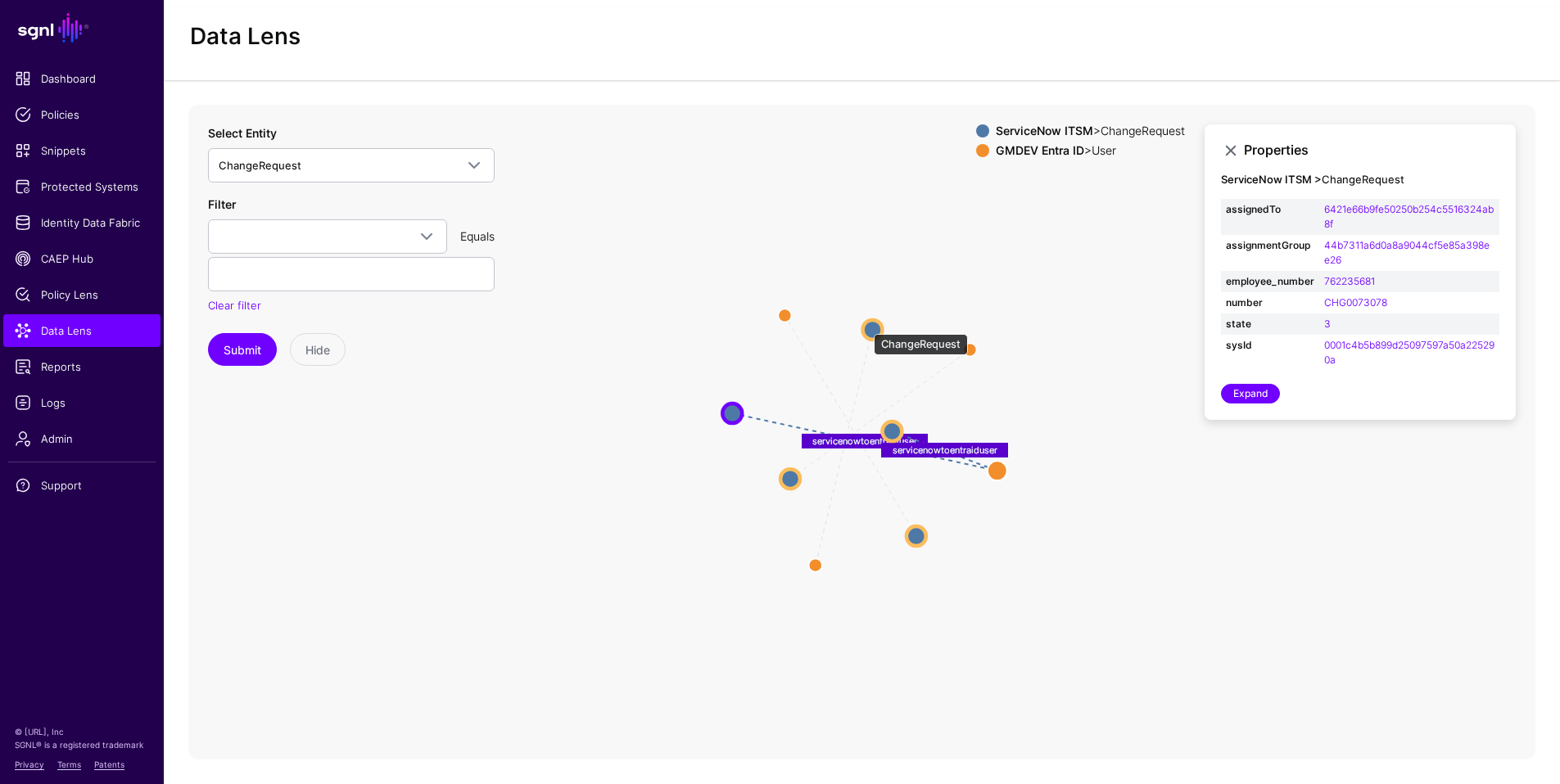
click at [866, 326] on circle at bounding box center [873, 330] width 20 height 20
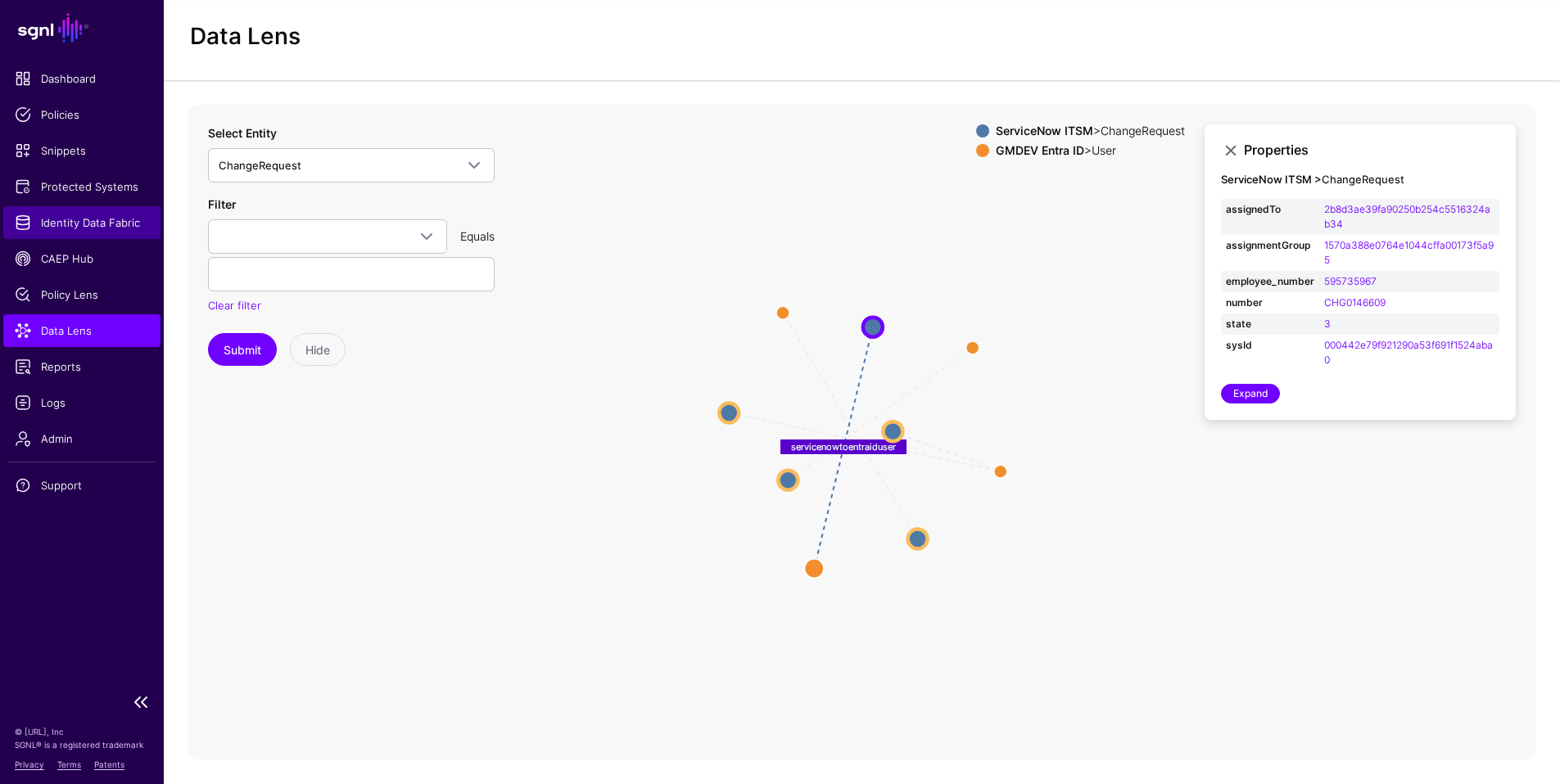
click at [68, 228] on span "Identity Data Fabric" at bounding box center [81, 222] width 134 height 17
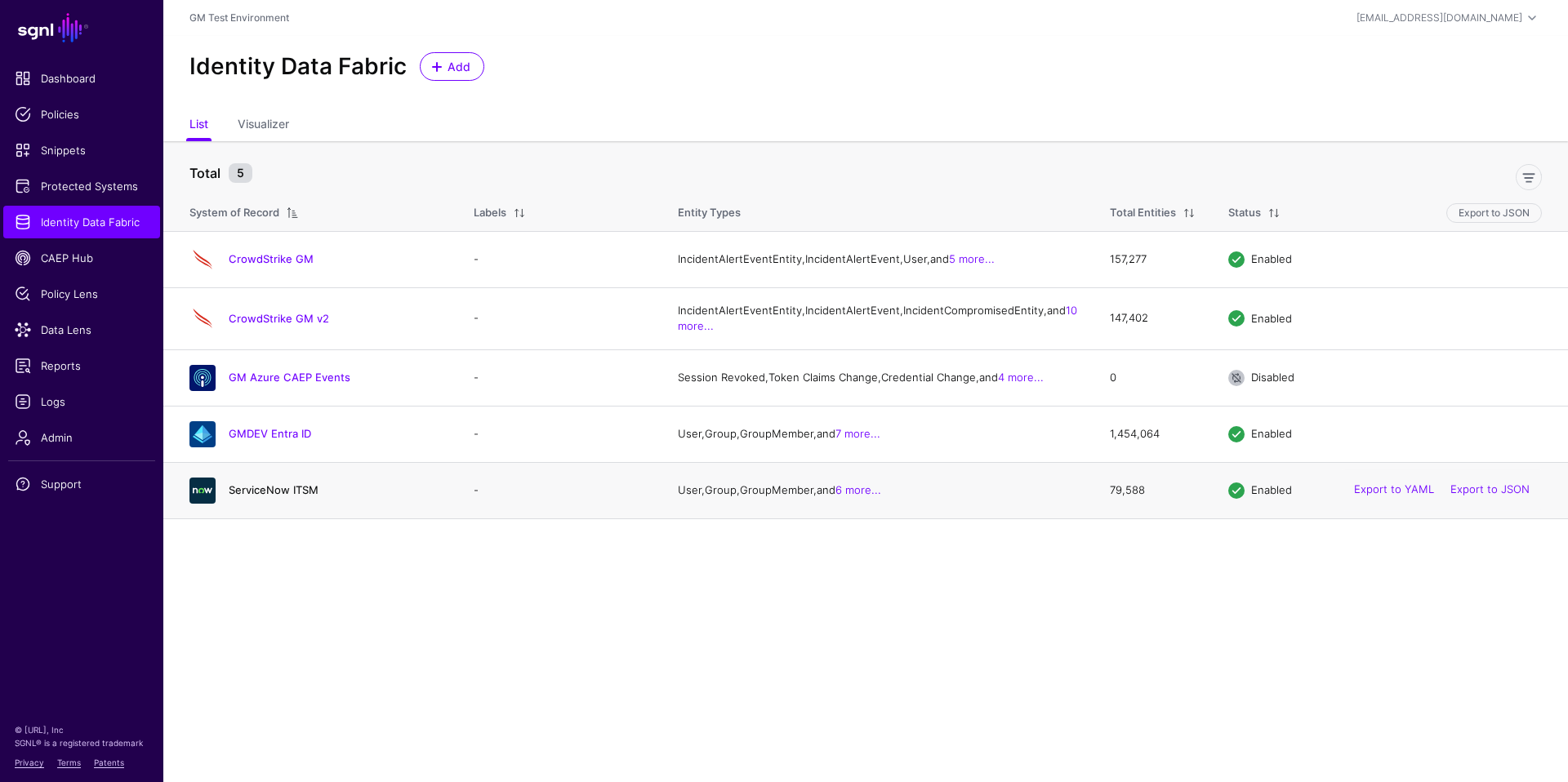
click at [264, 496] on link "ServiceNow ITSM" at bounding box center [273, 489] width 90 height 13
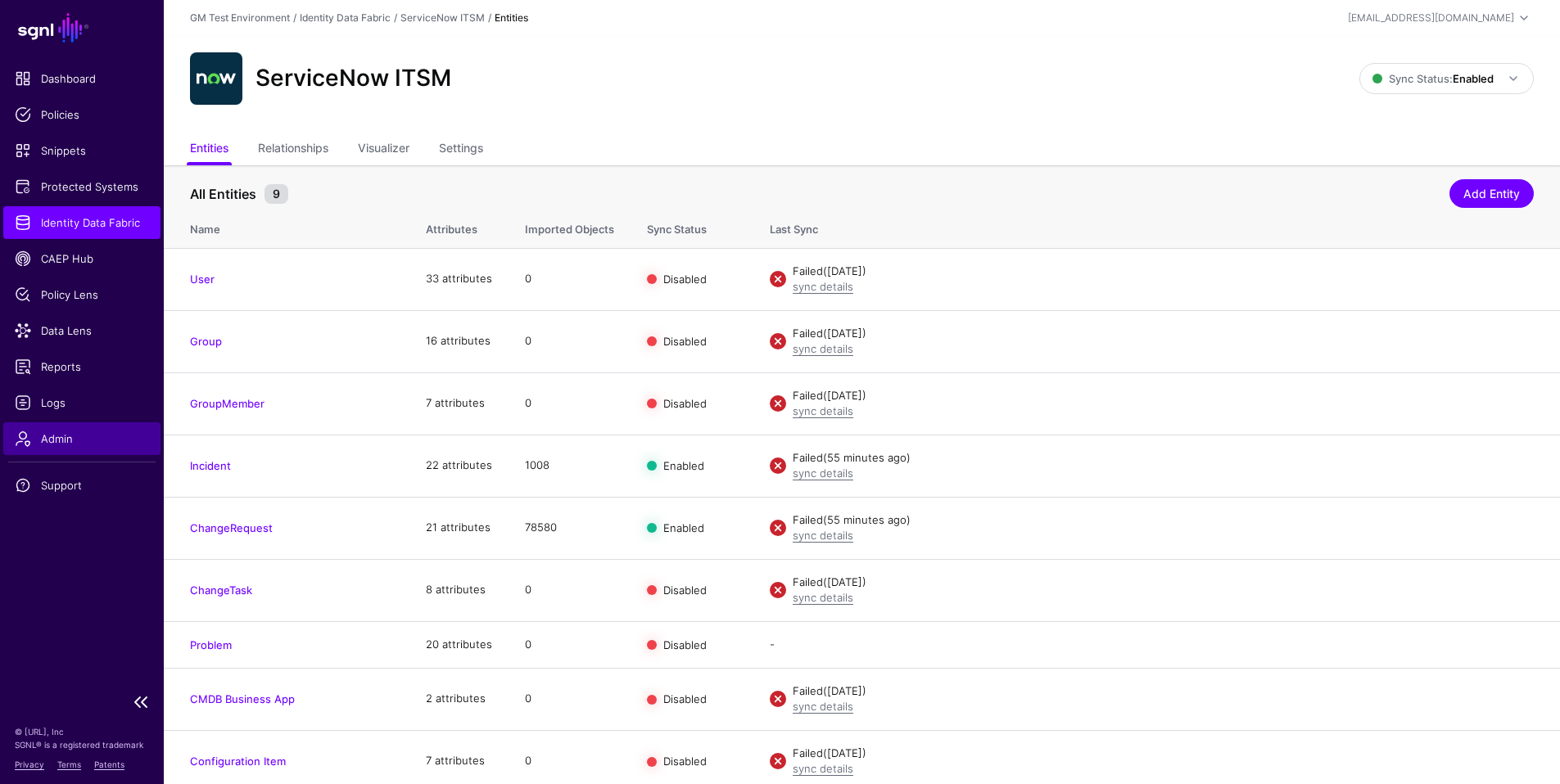
click at [58, 446] on span "Admin" at bounding box center [81, 438] width 134 height 17
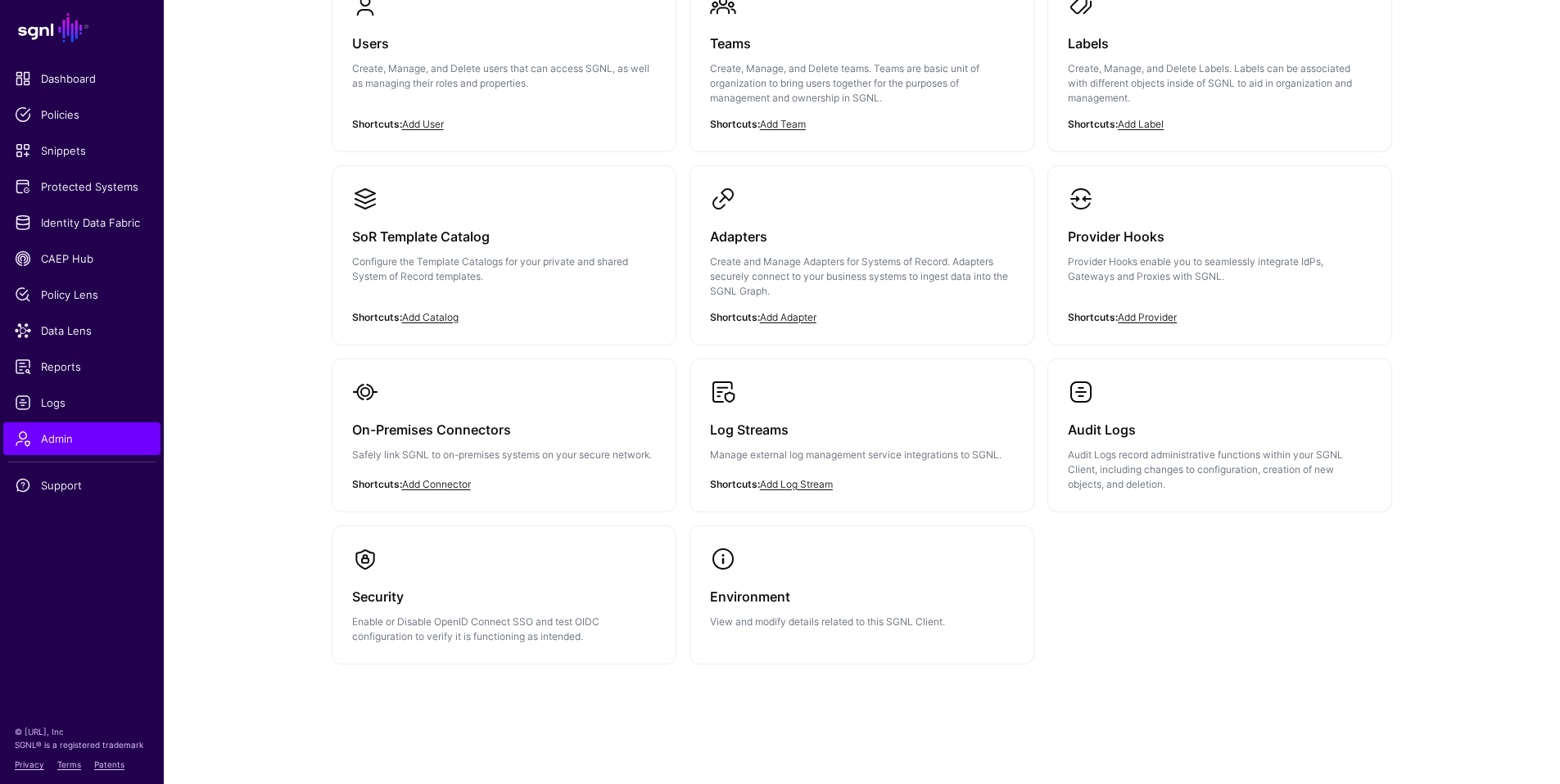
scroll to position [206, 0]
click at [1117, 452] on p "Audit Logs record administrative functions within your SGNL Client, including c…" at bounding box center [1220, 466] width 303 height 45
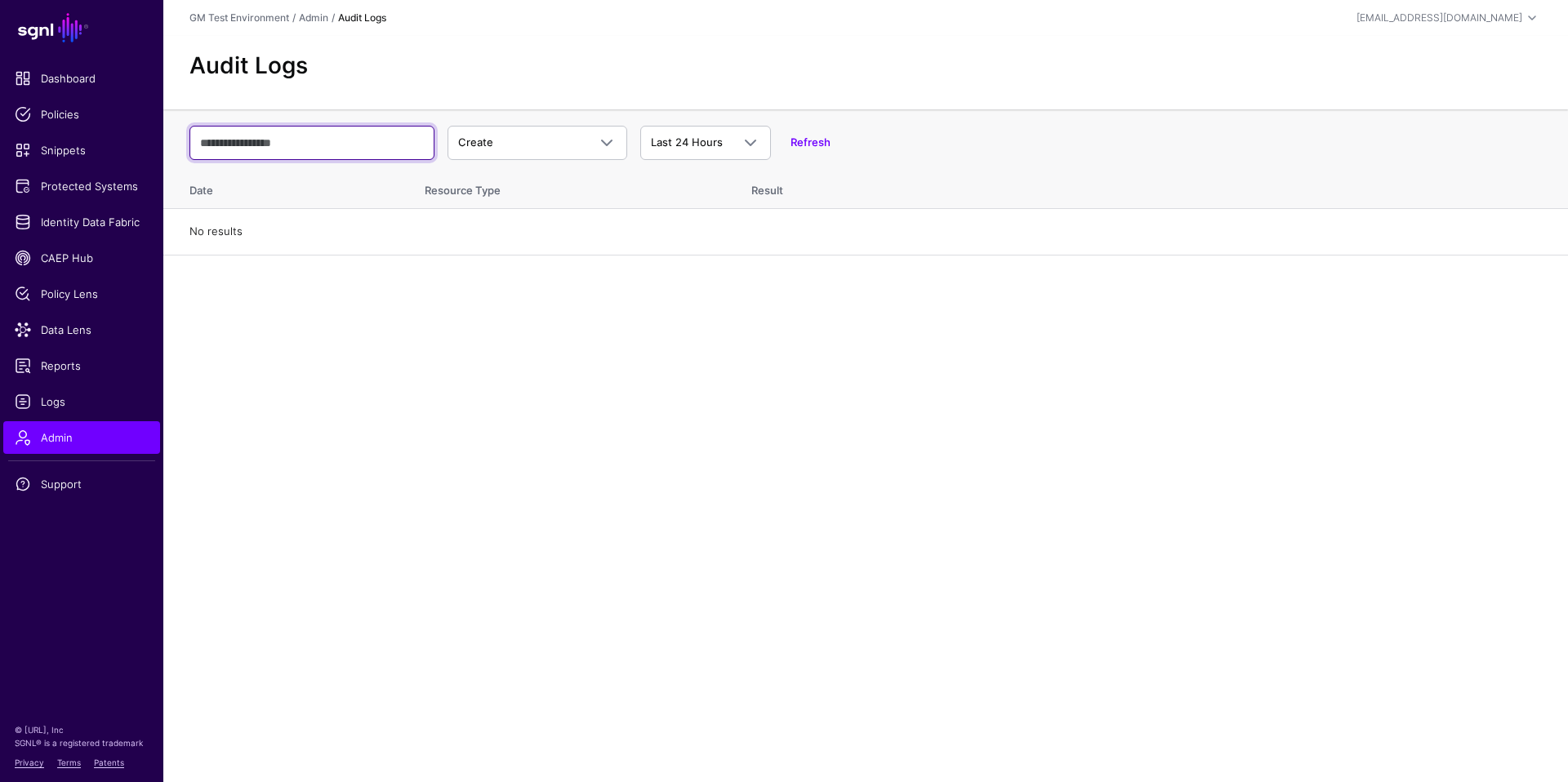
click at [346, 144] on input "text" at bounding box center [312, 142] width 245 height 35
type input "*"
click at [603, 142] on span at bounding box center [607, 143] width 20 height 20
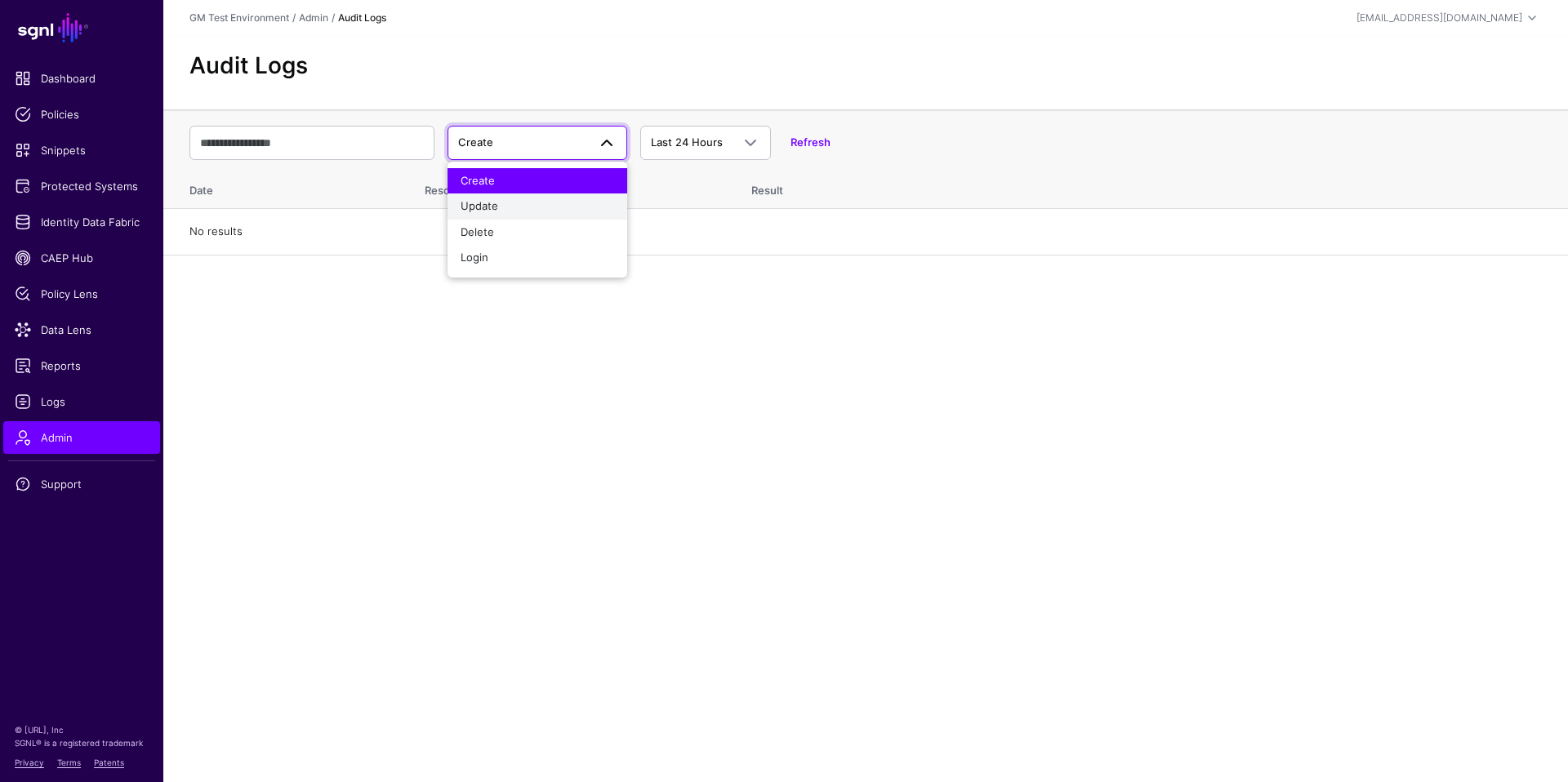
click at [483, 207] on span "Update" at bounding box center [479, 206] width 38 height 13
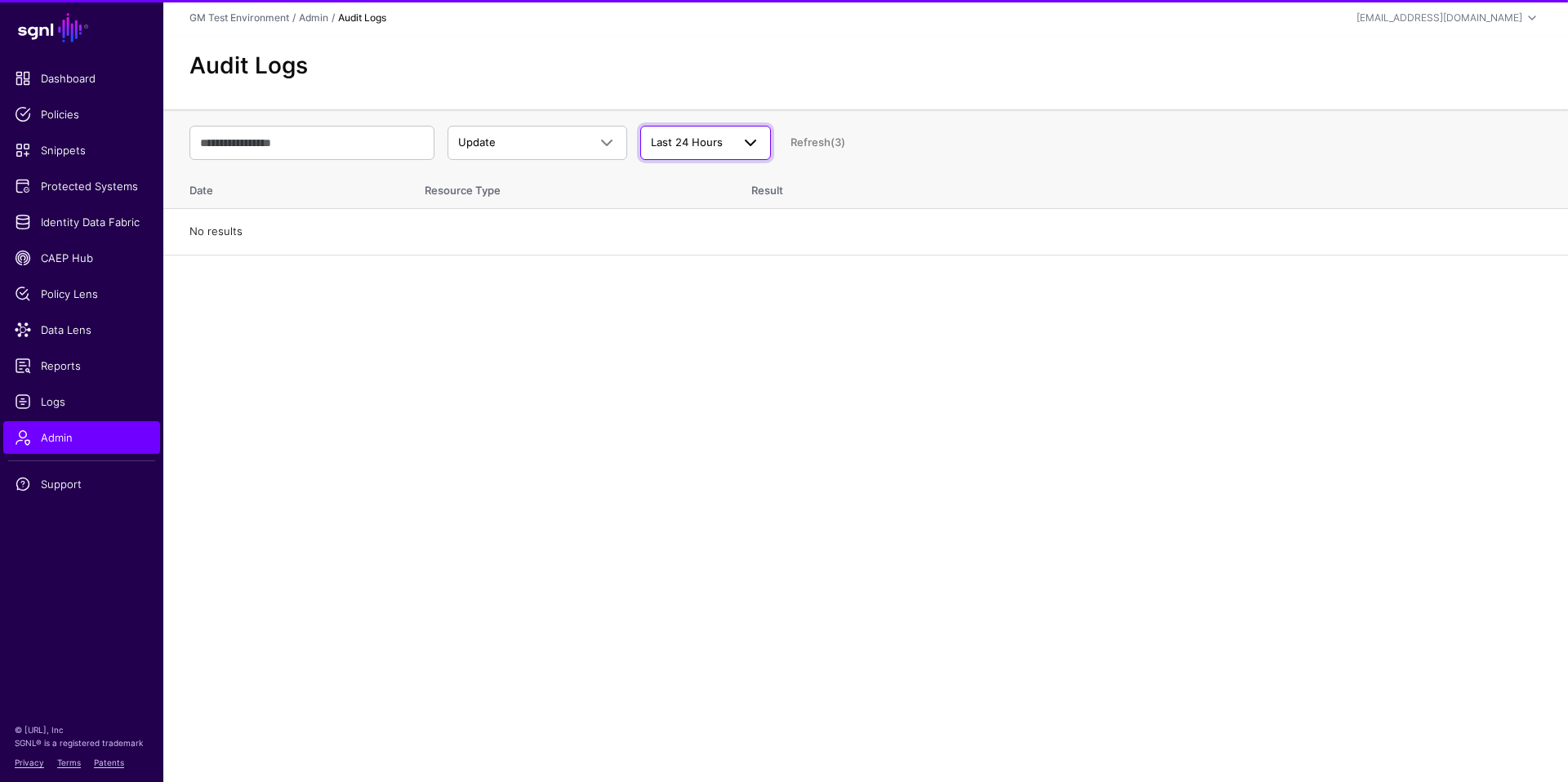
click at [739, 142] on span at bounding box center [745, 143] width 30 height 20
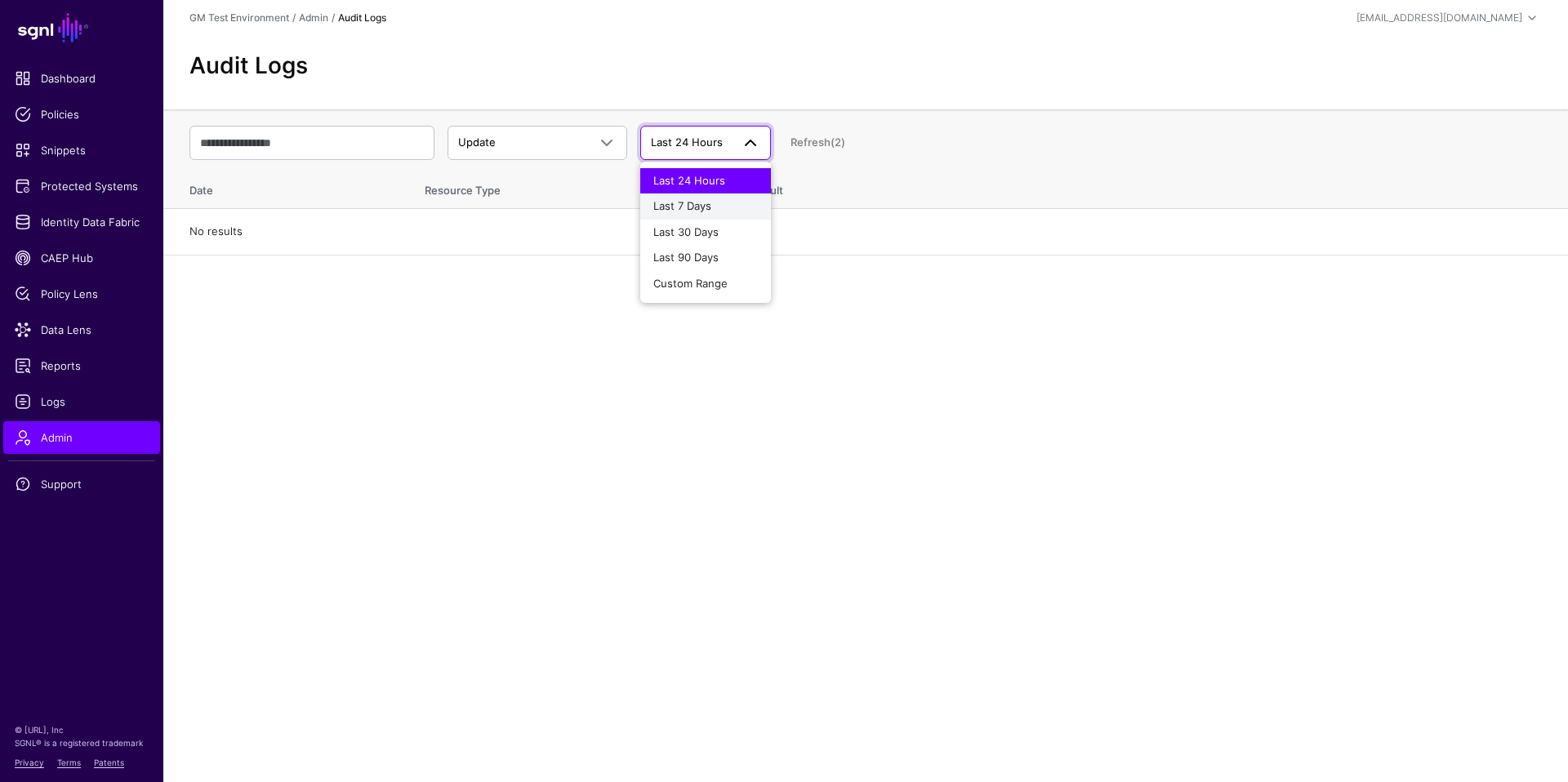
click at [710, 213] on div "Last 7 Days" at bounding box center [706, 207] width 105 height 17
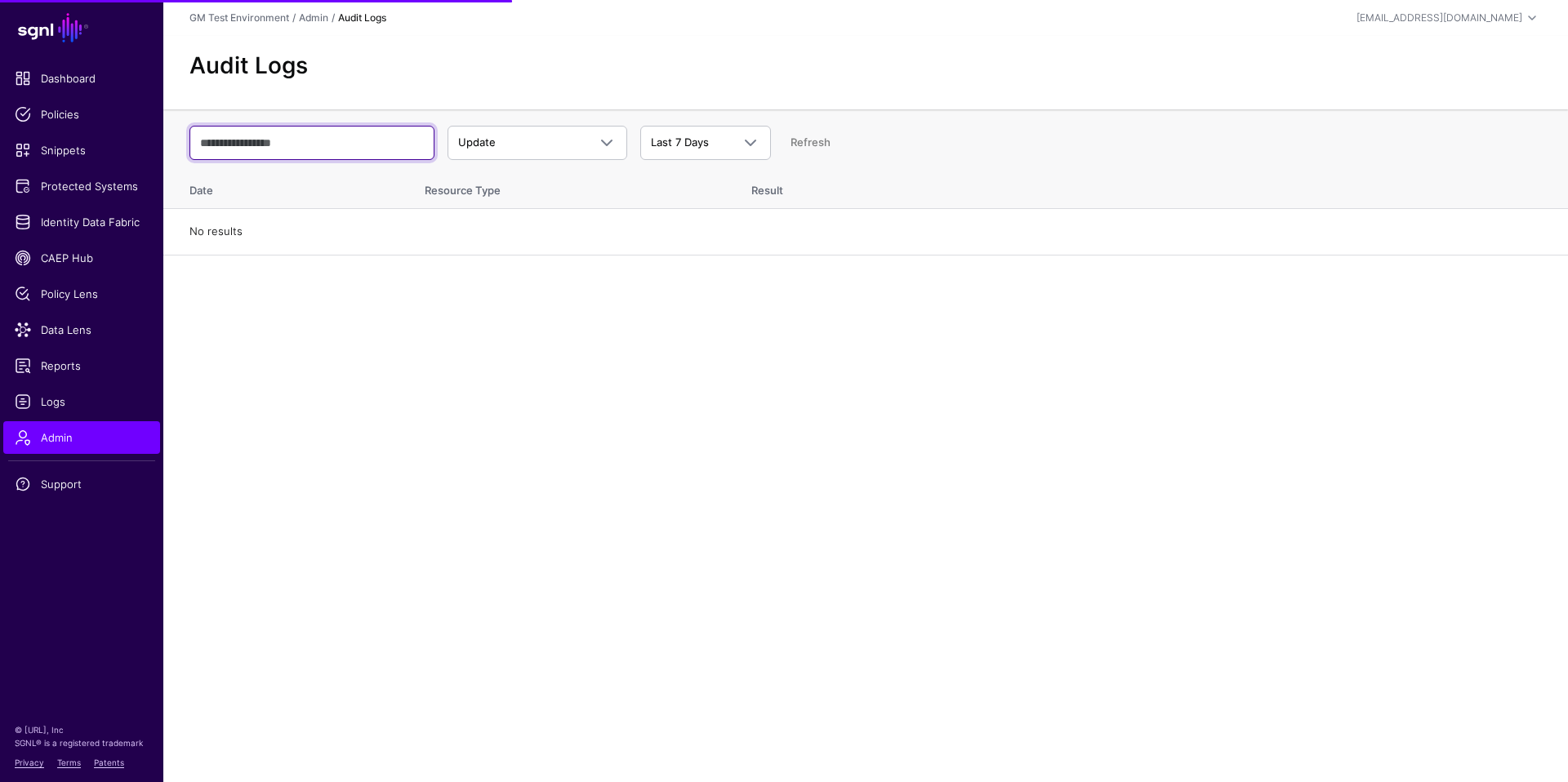
click at [278, 139] on input "text" at bounding box center [312, 142] width 245 height 35
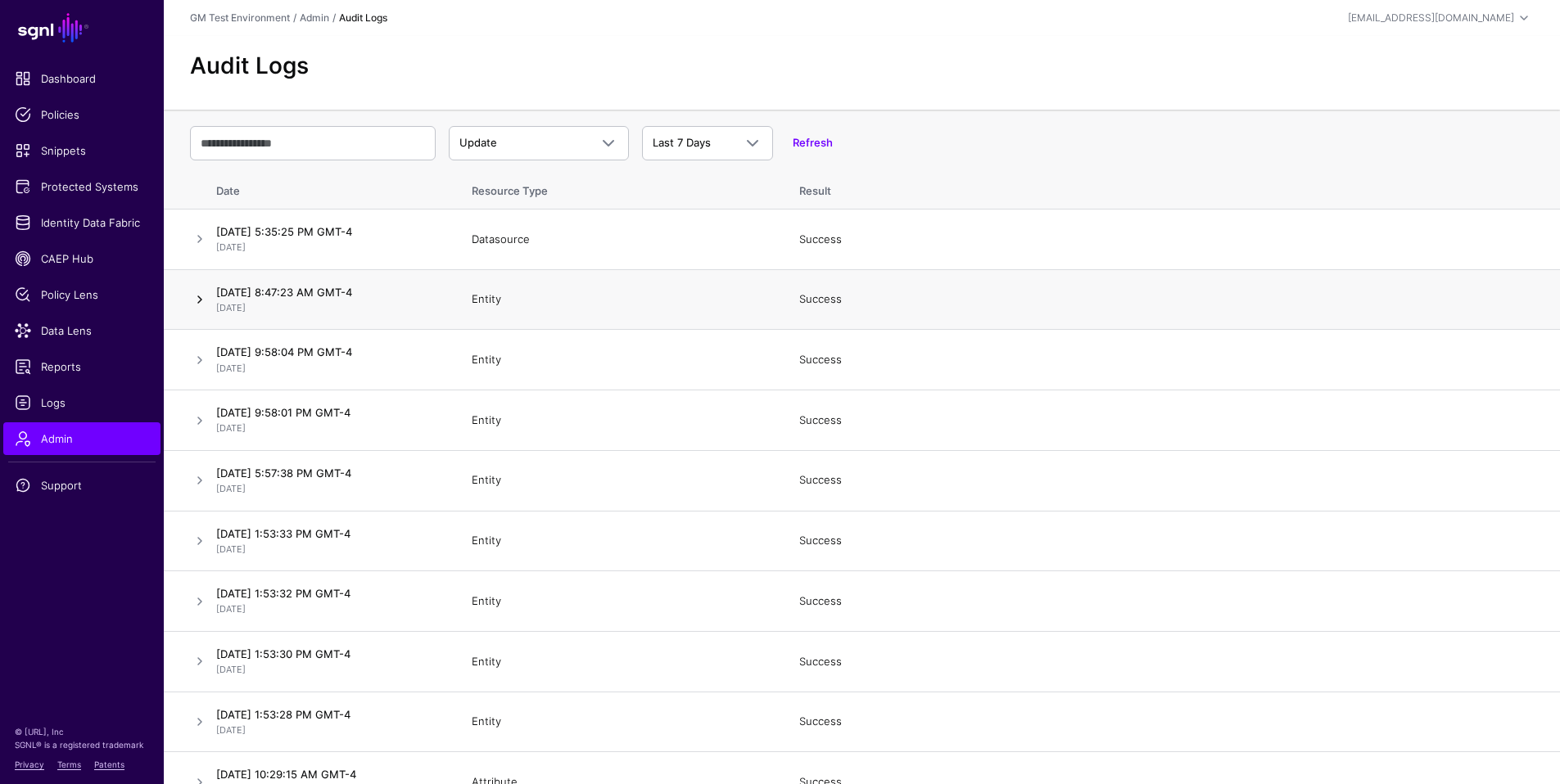
click at [199, 301] on link at bounding box center [200, 299] width 20 height 20
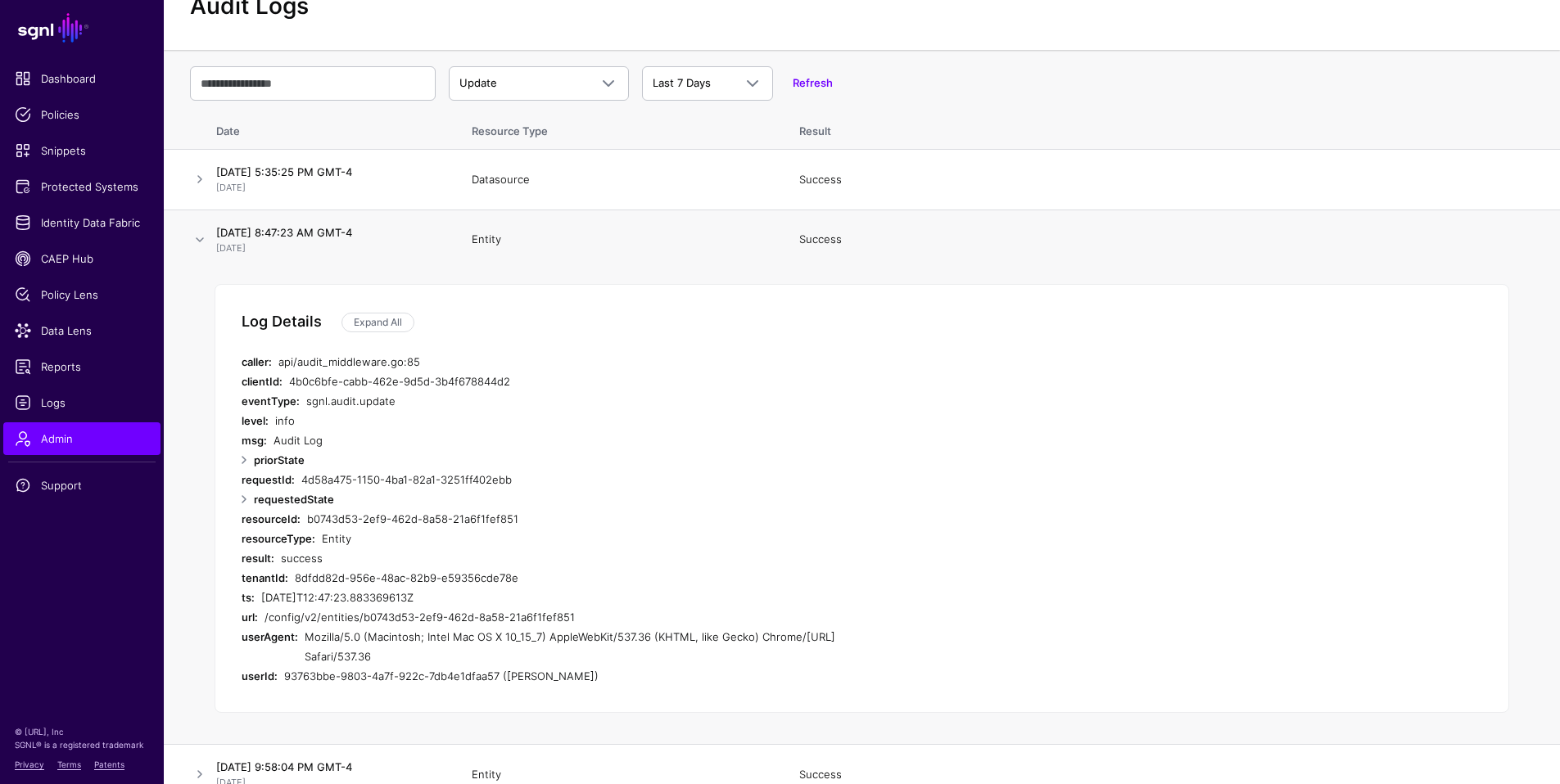
scroll to position [44, 0]
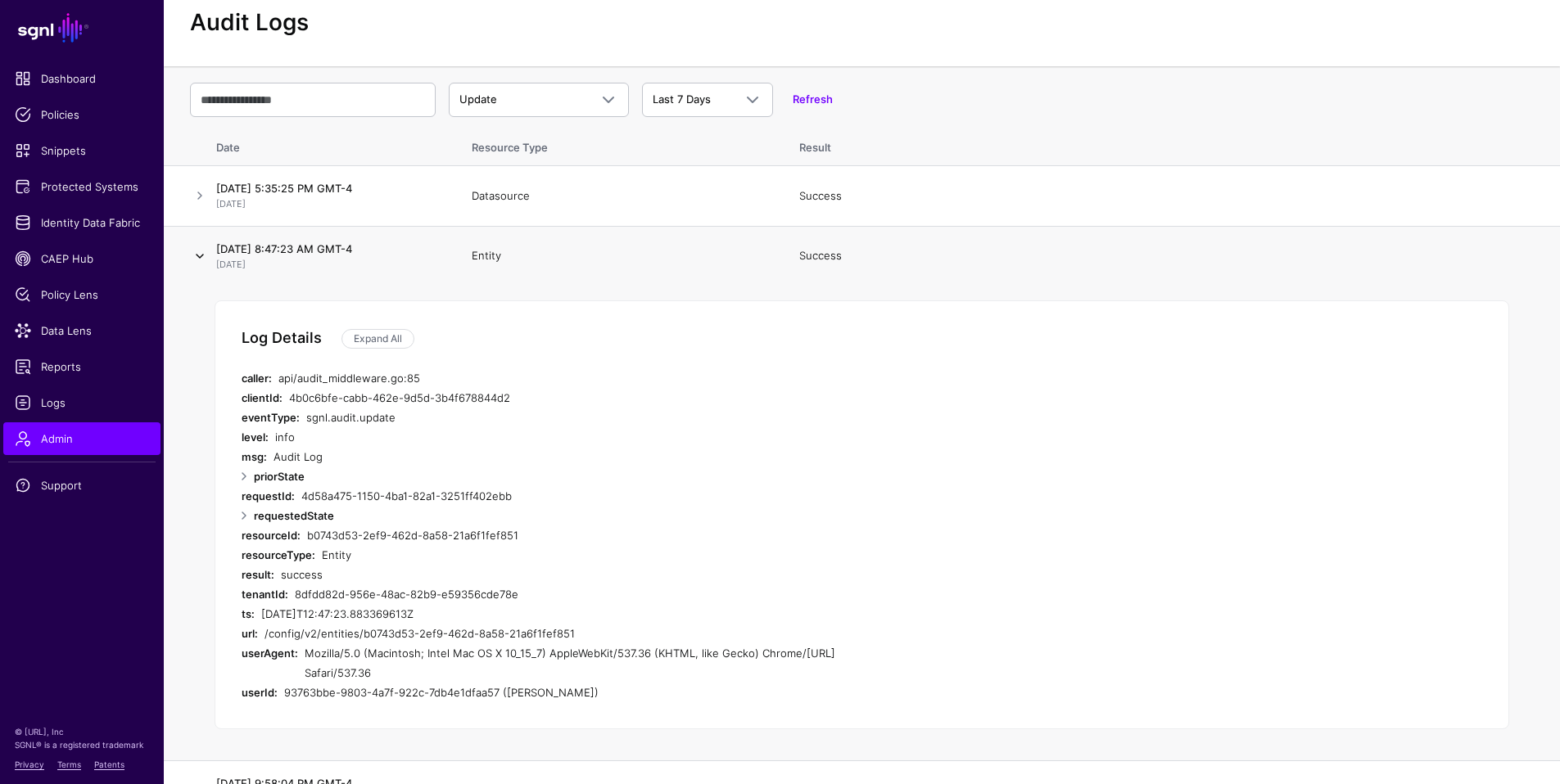
click at [200, 256] on link at bounding box center [200, 257] width 20 height 20
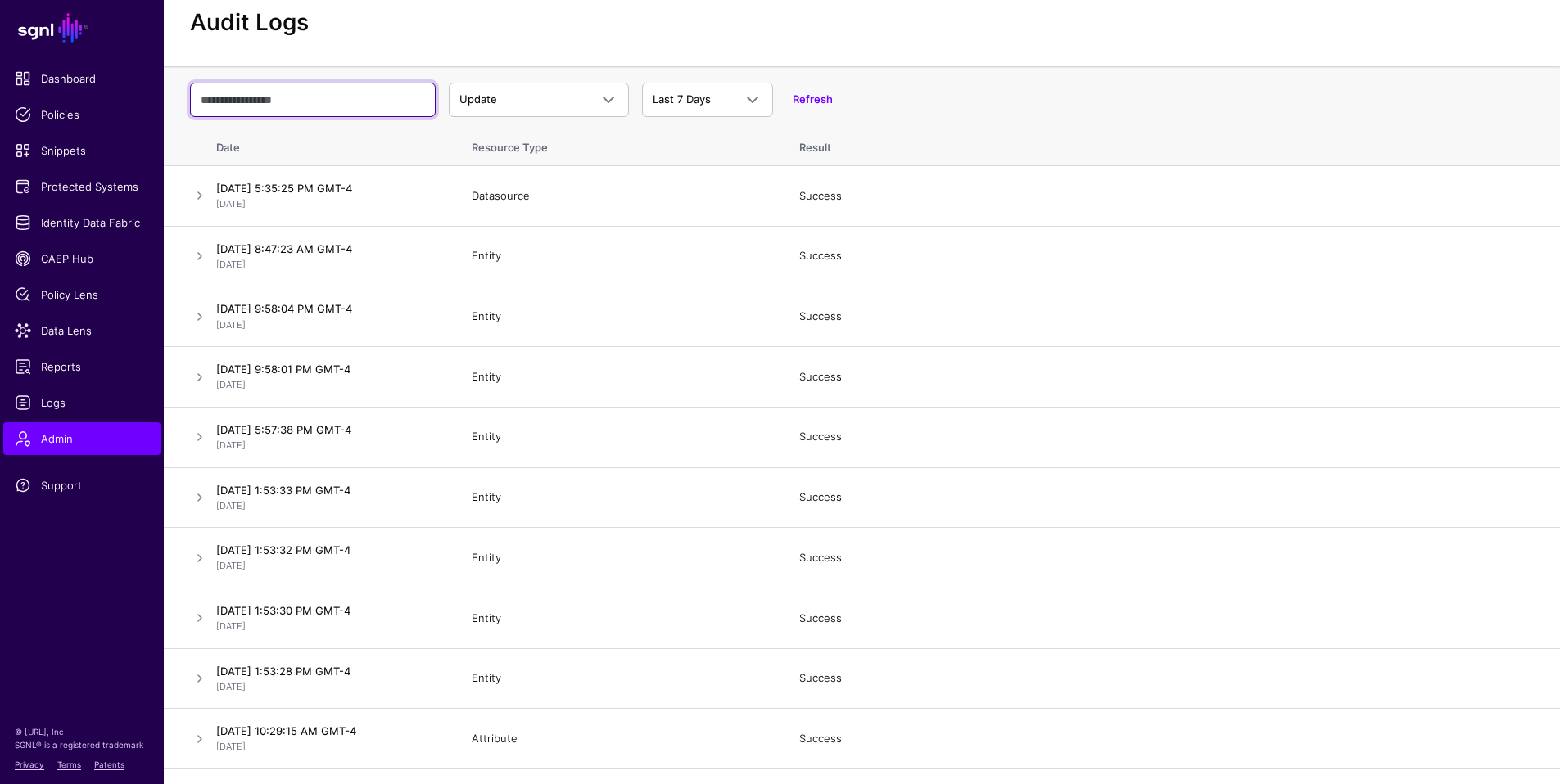
click at [276, 94] on input "text" at bounding box center [313, 99] width 246 height 35
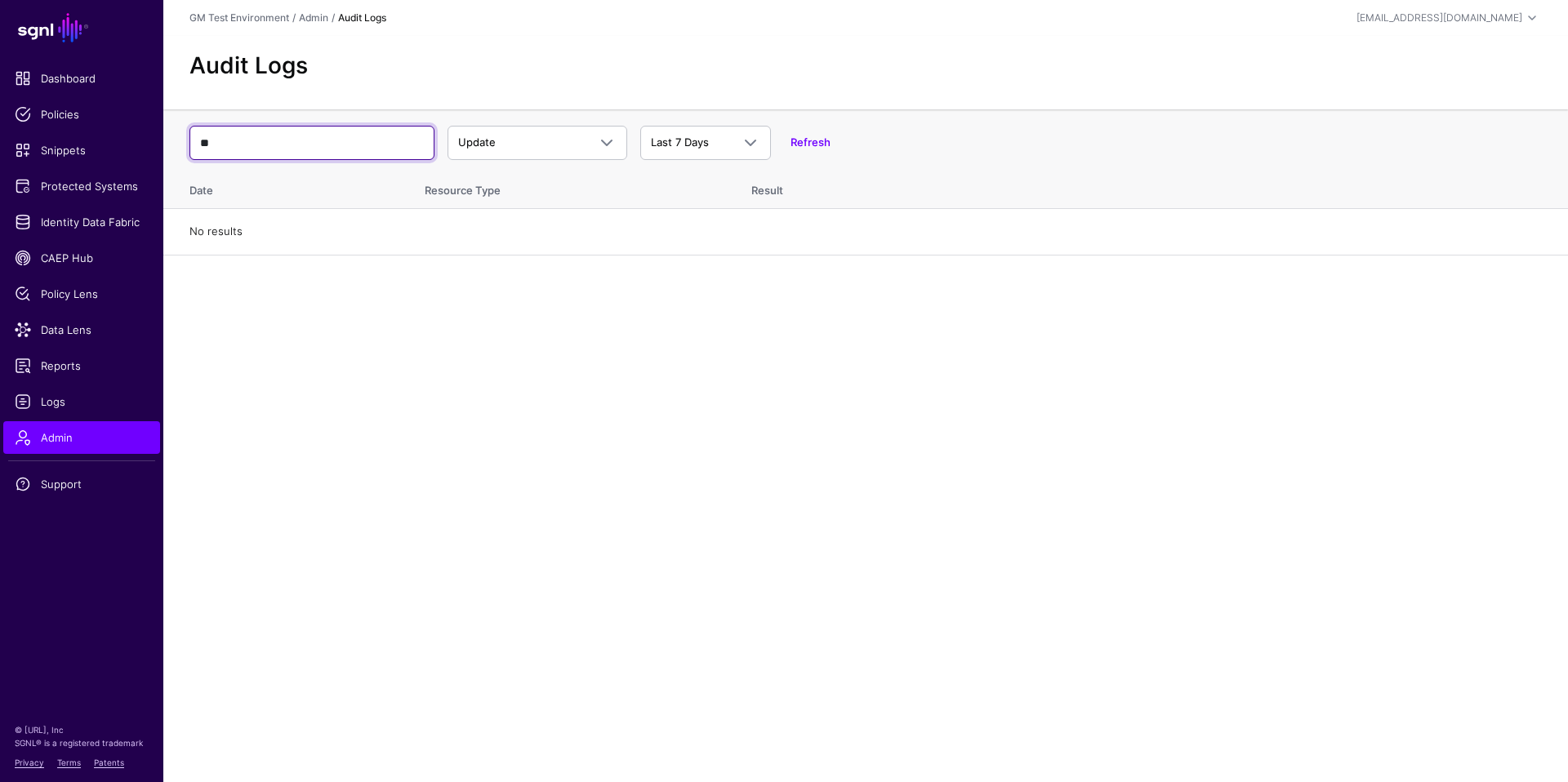
type input "*"
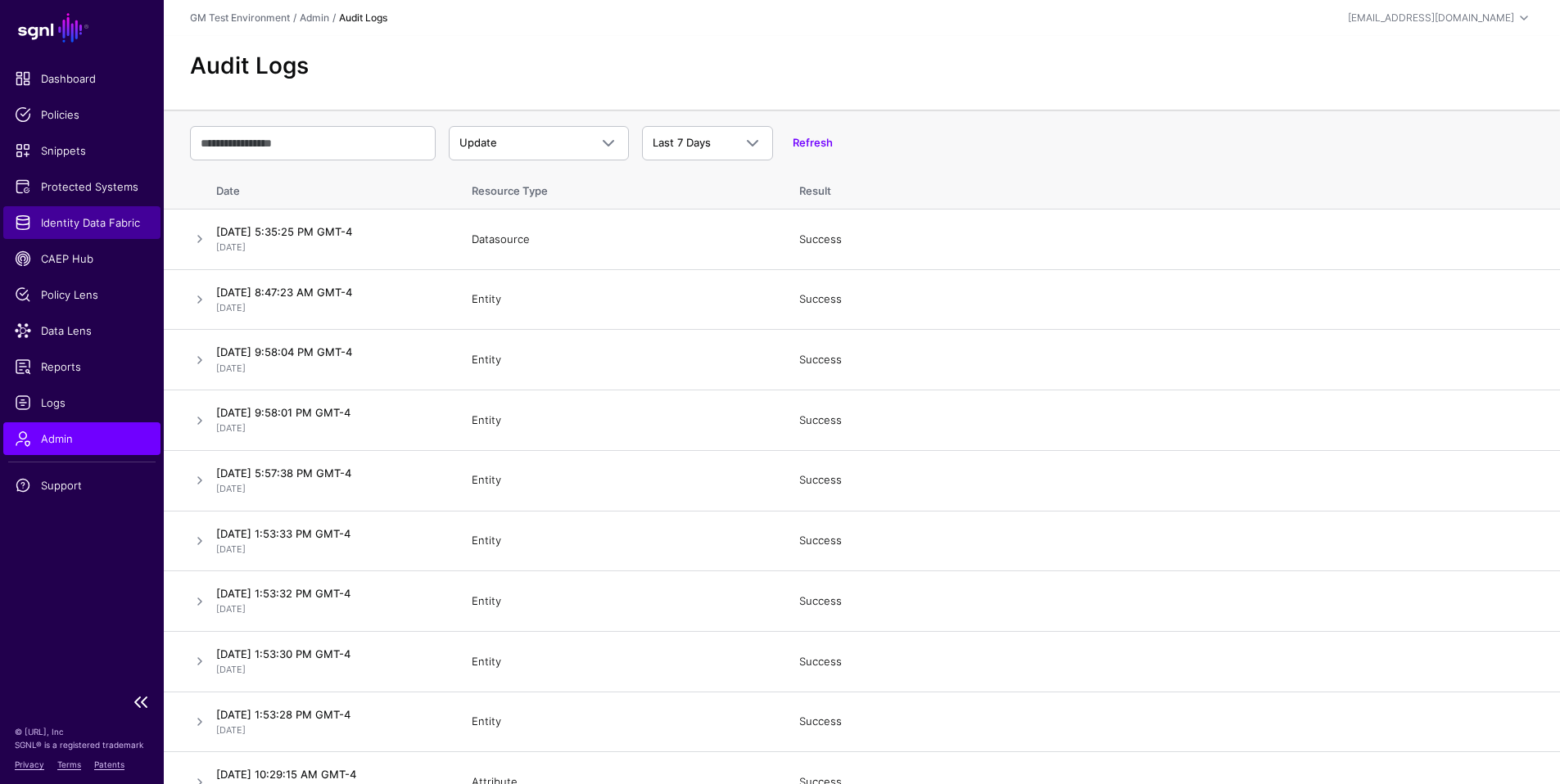
click at [55, 222] on span "Identity Data Fabric" at bounding box center [81, 222] width 134 height 17
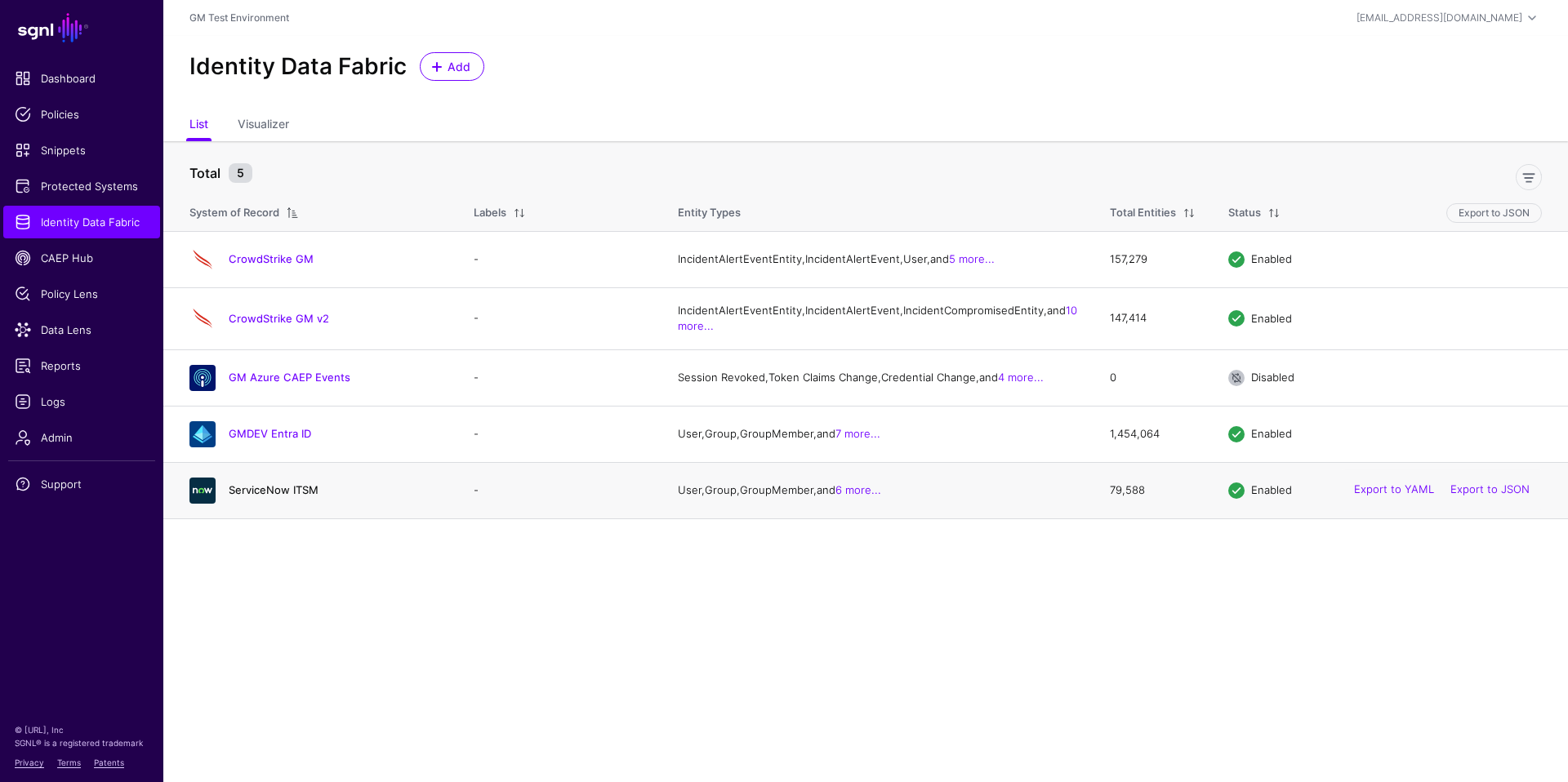
click at [270, 496] on link "ServiceNow ITSM" at bounding box center [273, 489] width 90 height 13
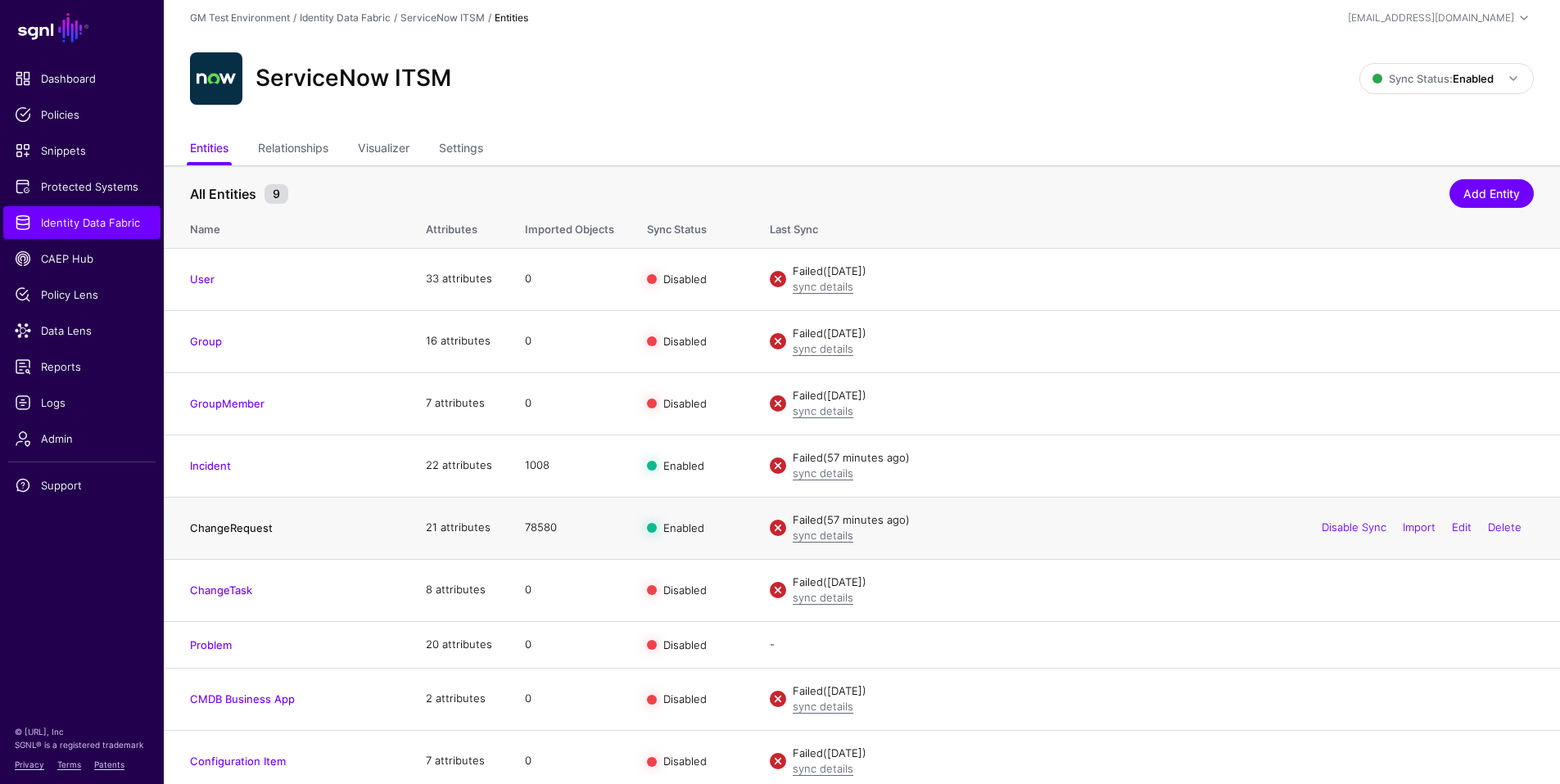
click at [205, 532] on link "ChangeRequest" at bounding box center [231, 527] width 82 height 13
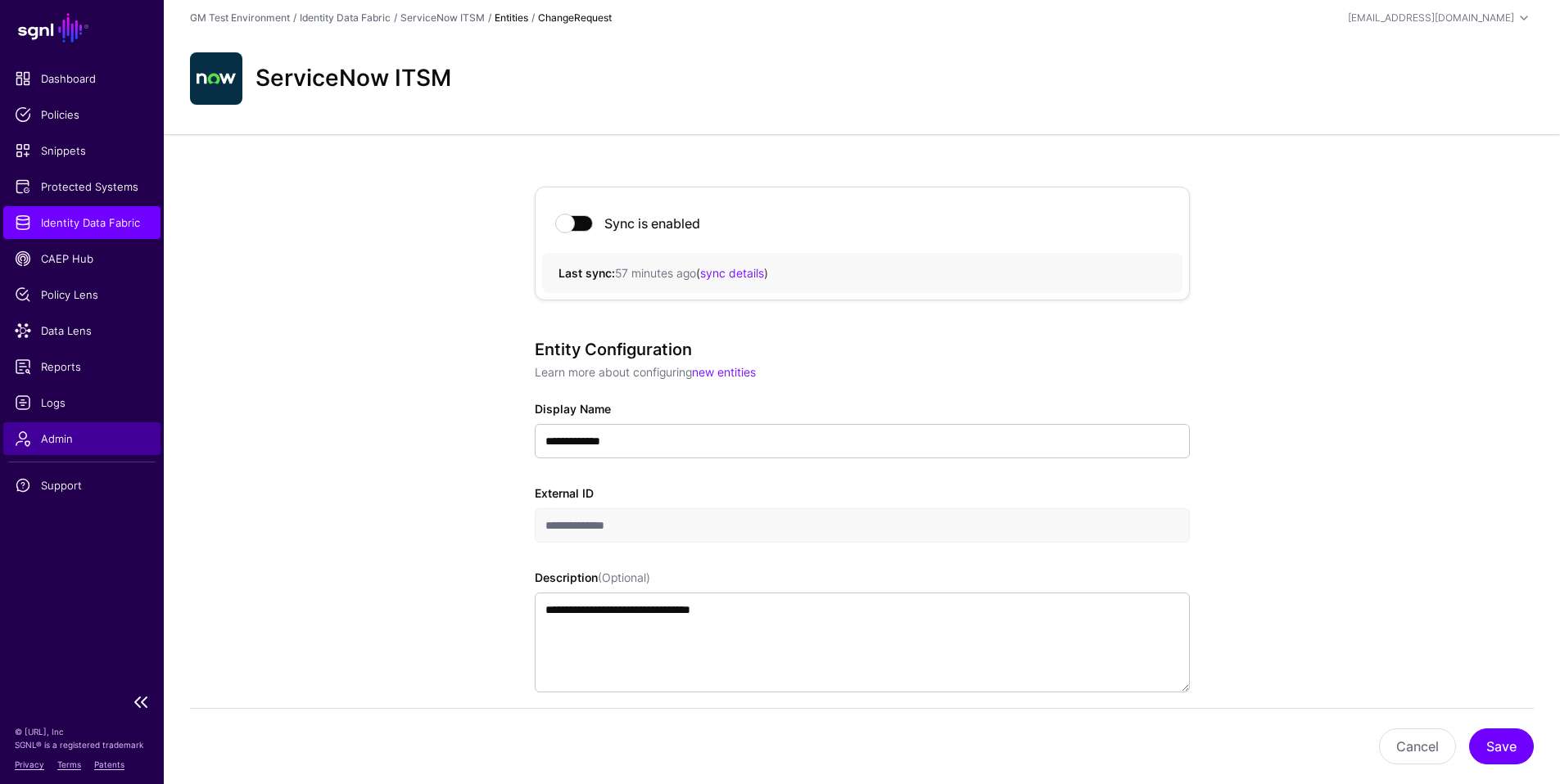
click at [57, 446] on span "Admin" at bounding box center [81, 438] width 134 height 17
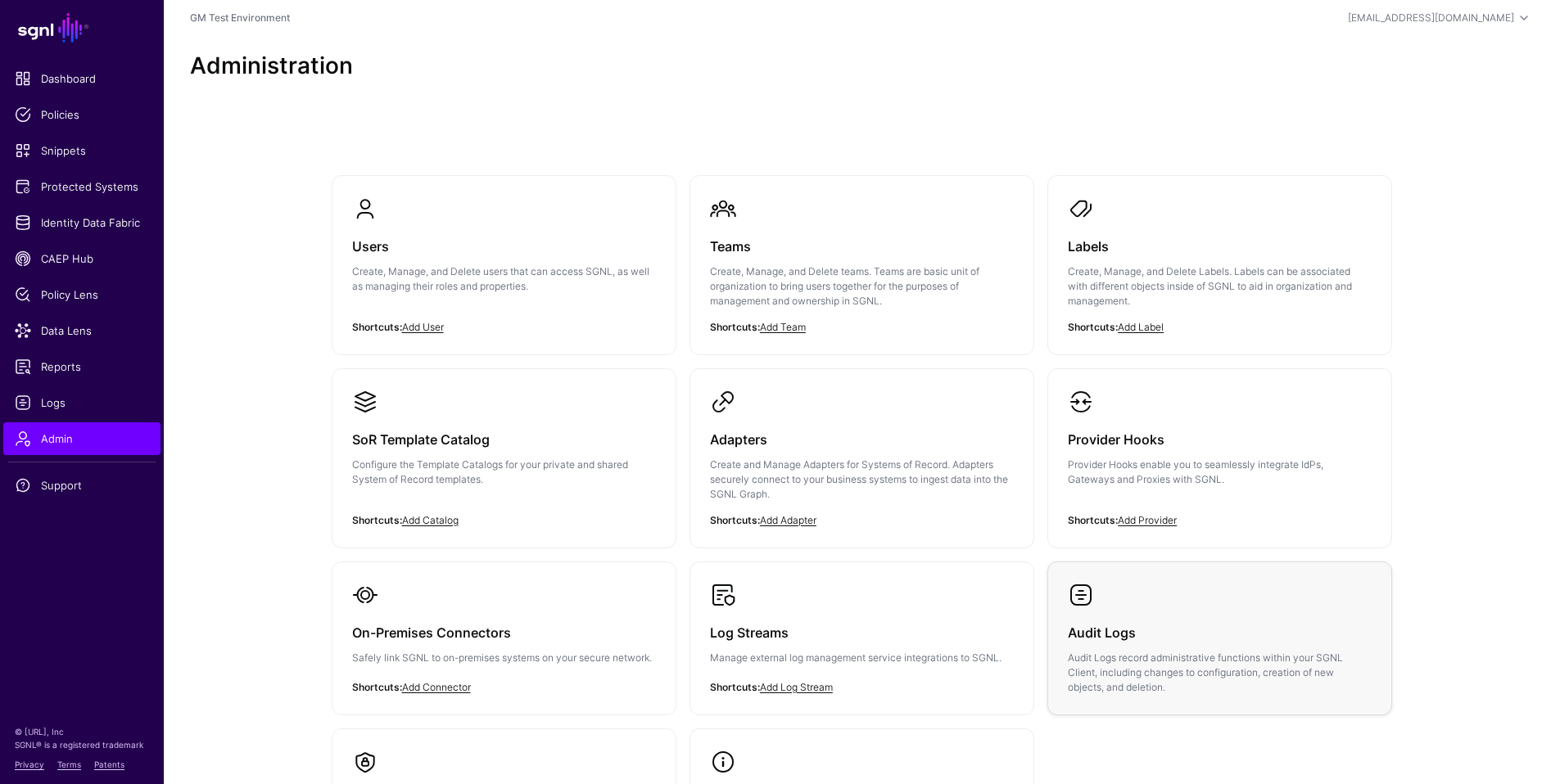
click at [1130, 658] on p "Audit Logs record administrative functions within your SGNL Client, including c…" at bounding box center [1220, 673] width 303 height 45
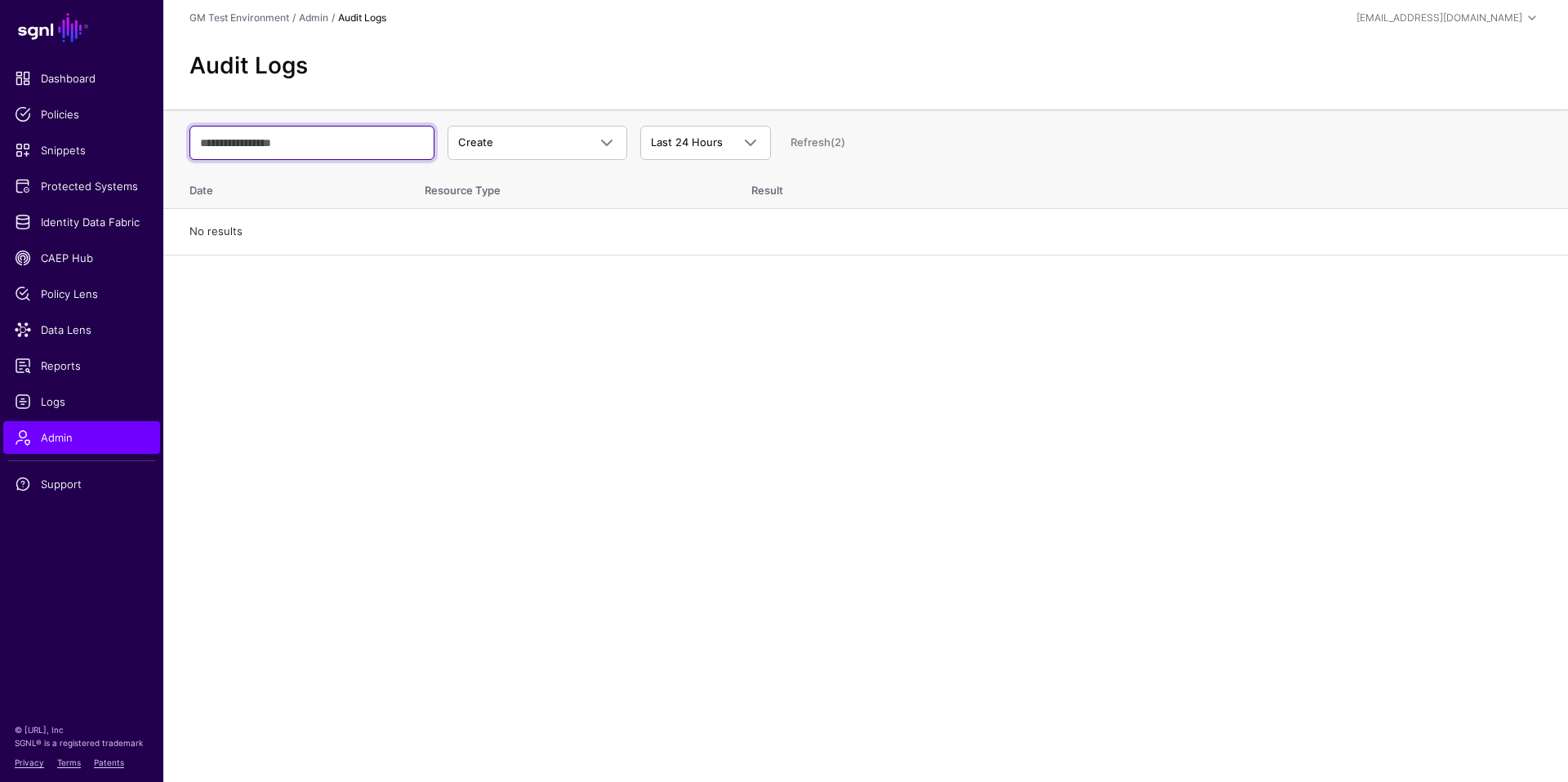
click at [271, 136] on input "text" at bounding box center [312, 142] width 245 height 35
paste input "**********"
type input "**********"
click at [753, 143] on span at bounding box center [750, 143] width 20 height 20
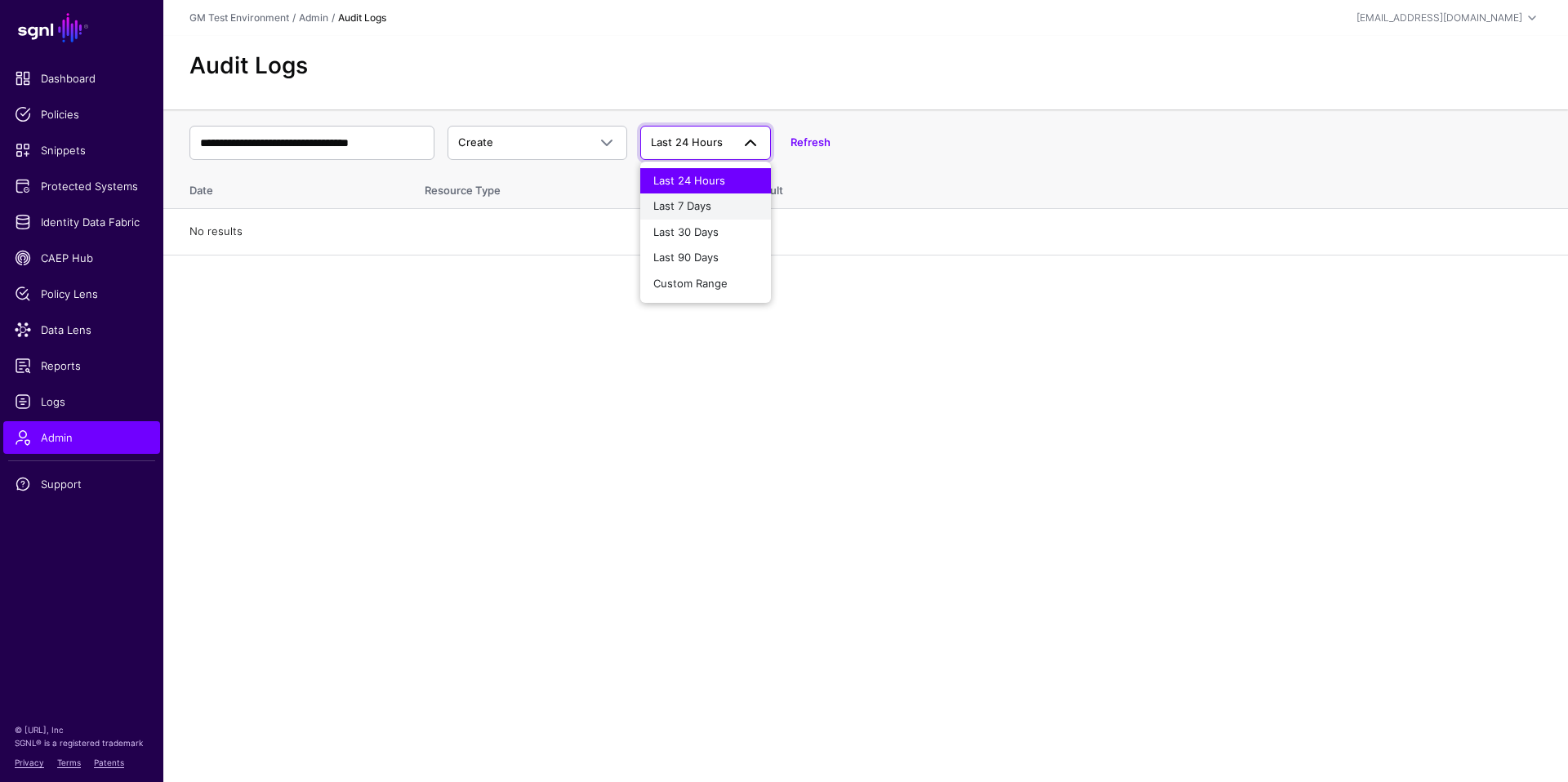
click at [681, 204] on span "Last 7 Days" at bounding box center [682, 206] width 58 height 13
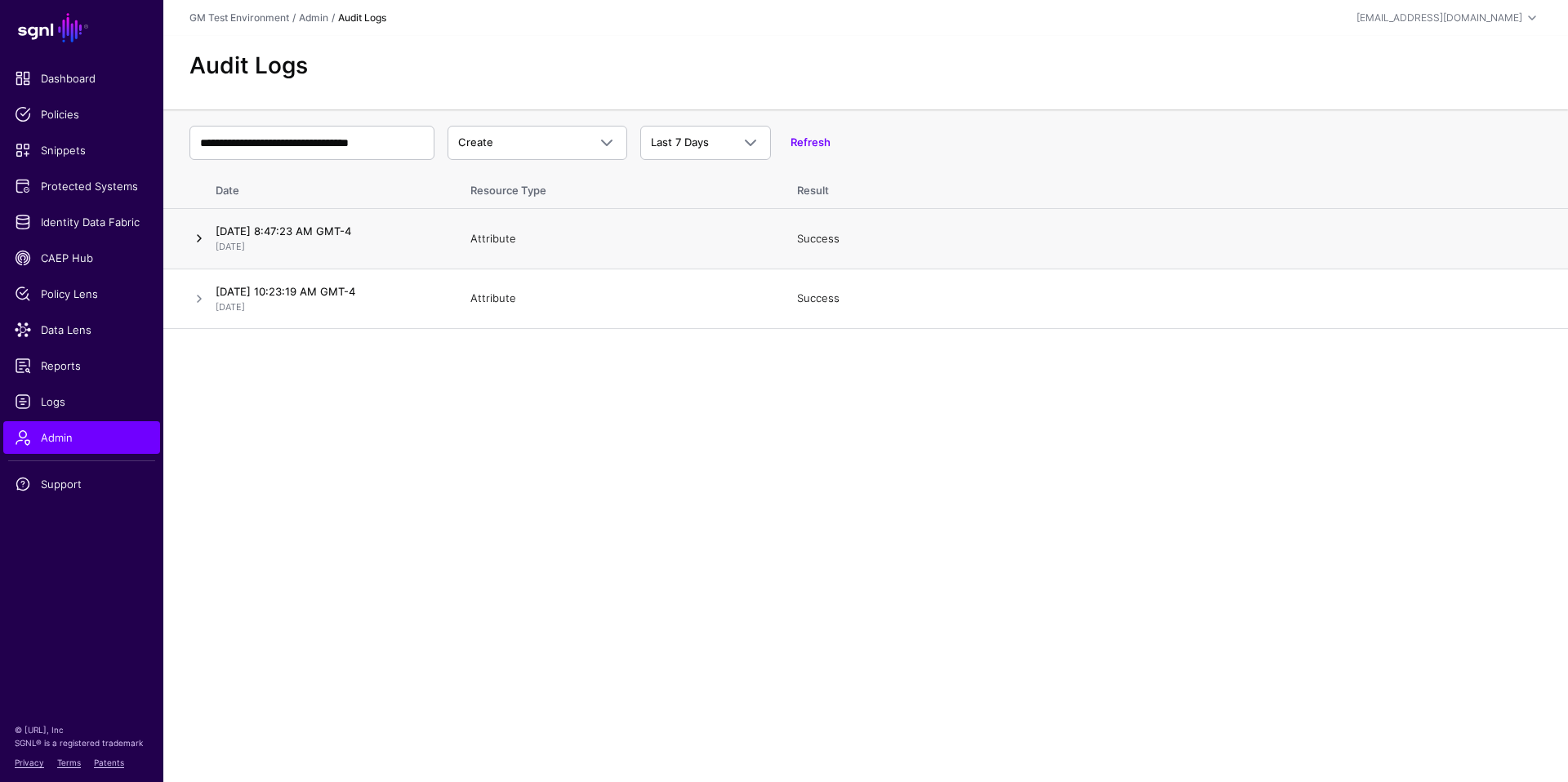
click at [196, 237] on link at bounding box center [200, 238] width 20 height 20
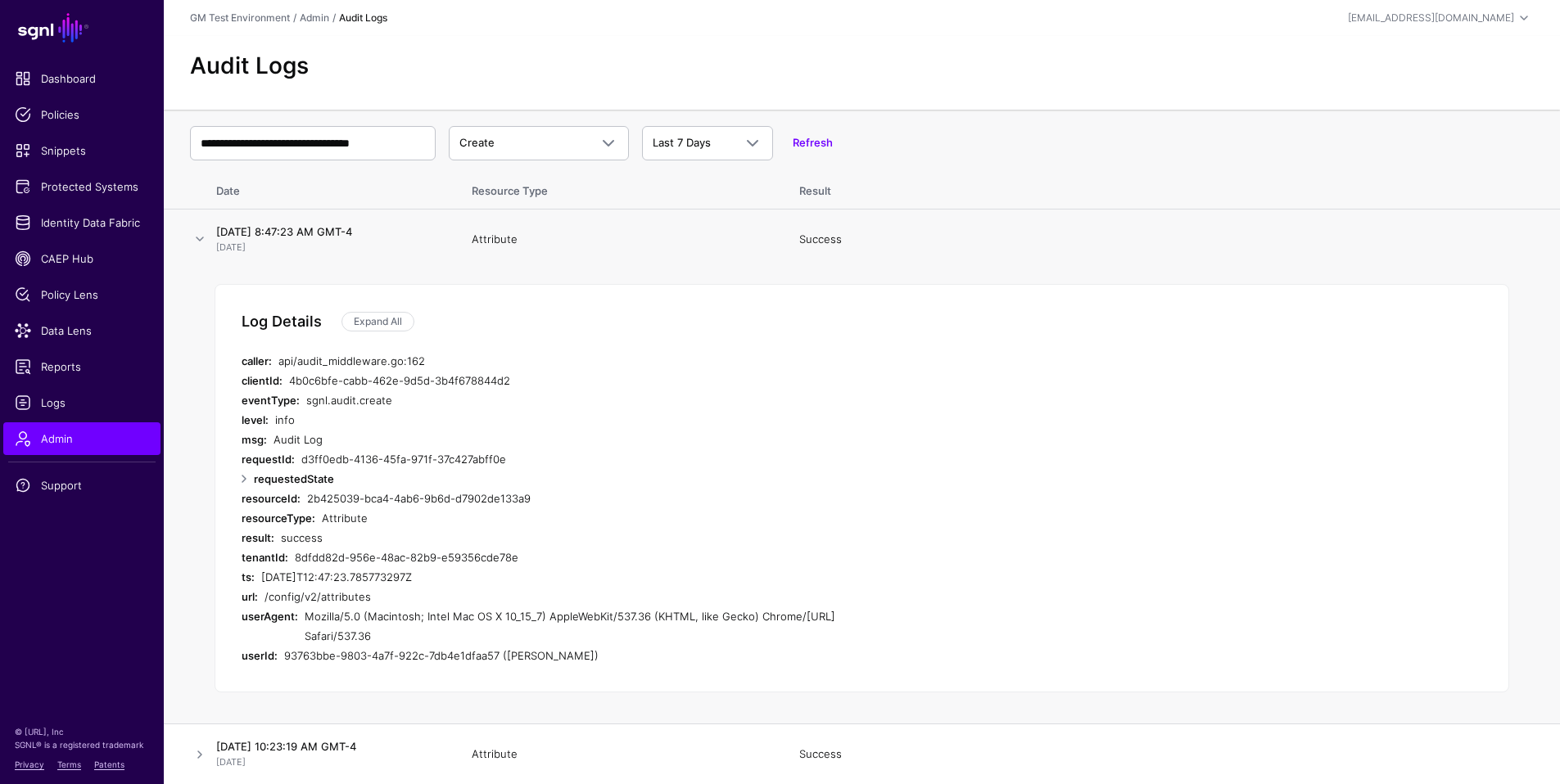
scroll to position [1, 0]
click at [379, 322] on link "Expand All" at bounding box center [378, 321] width 73 height 20
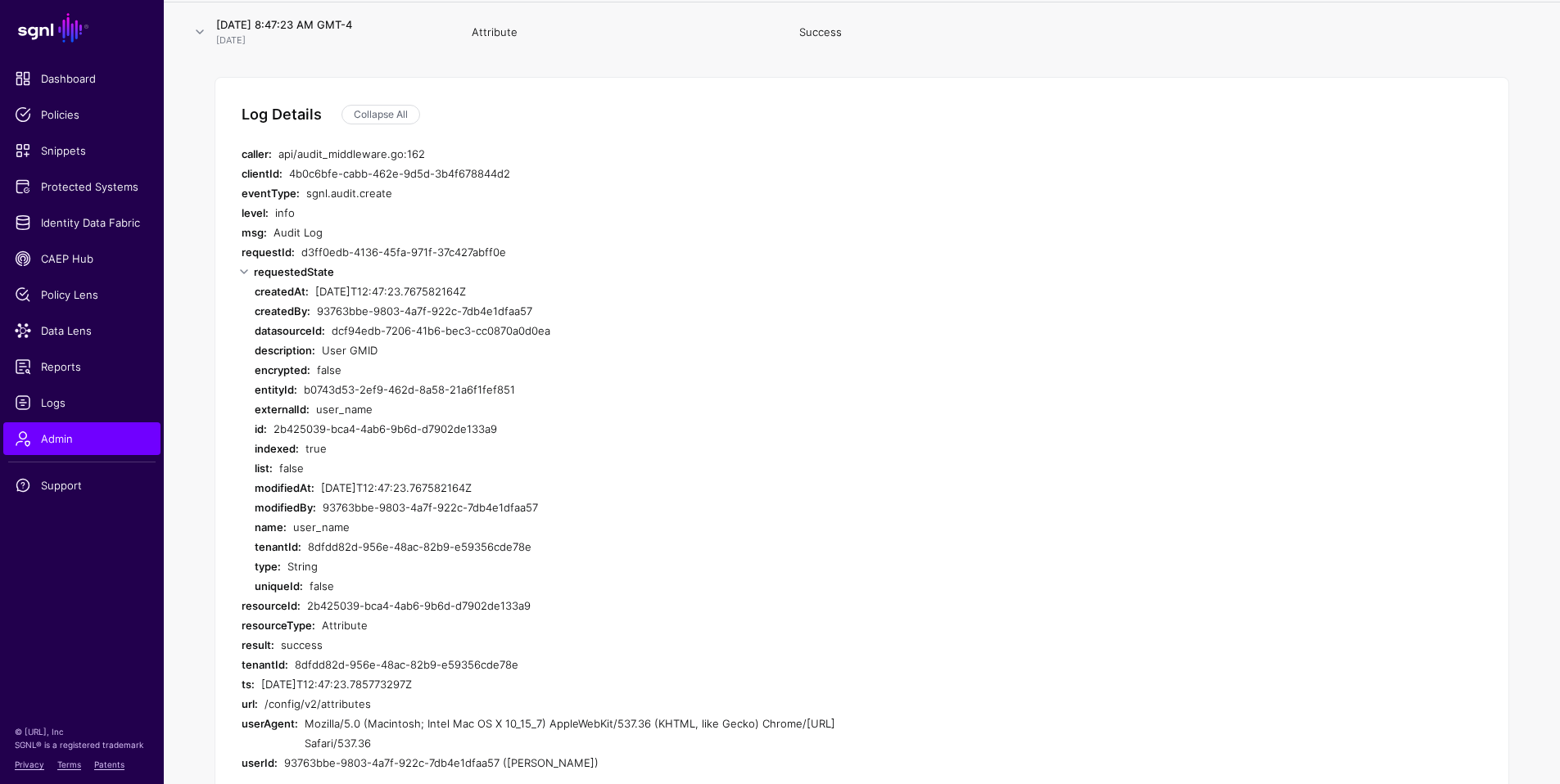
scroll to position [209, 0]
drag, startPoint x: 323, startPoint y: 349, endPoint x: 384, endPoint y: 350, distance: 61.0
click at [384, 350] on div "User GMID" at bounding box center [616, 349] width 588 height 20
drag, startPoint x: 295, startPoint y: 527, endPoint x: 551, endPoint y: 532, distance: 256.0
click at [350, 525] on div "user_name" at bounding box center [602, 525] width 617 height 20
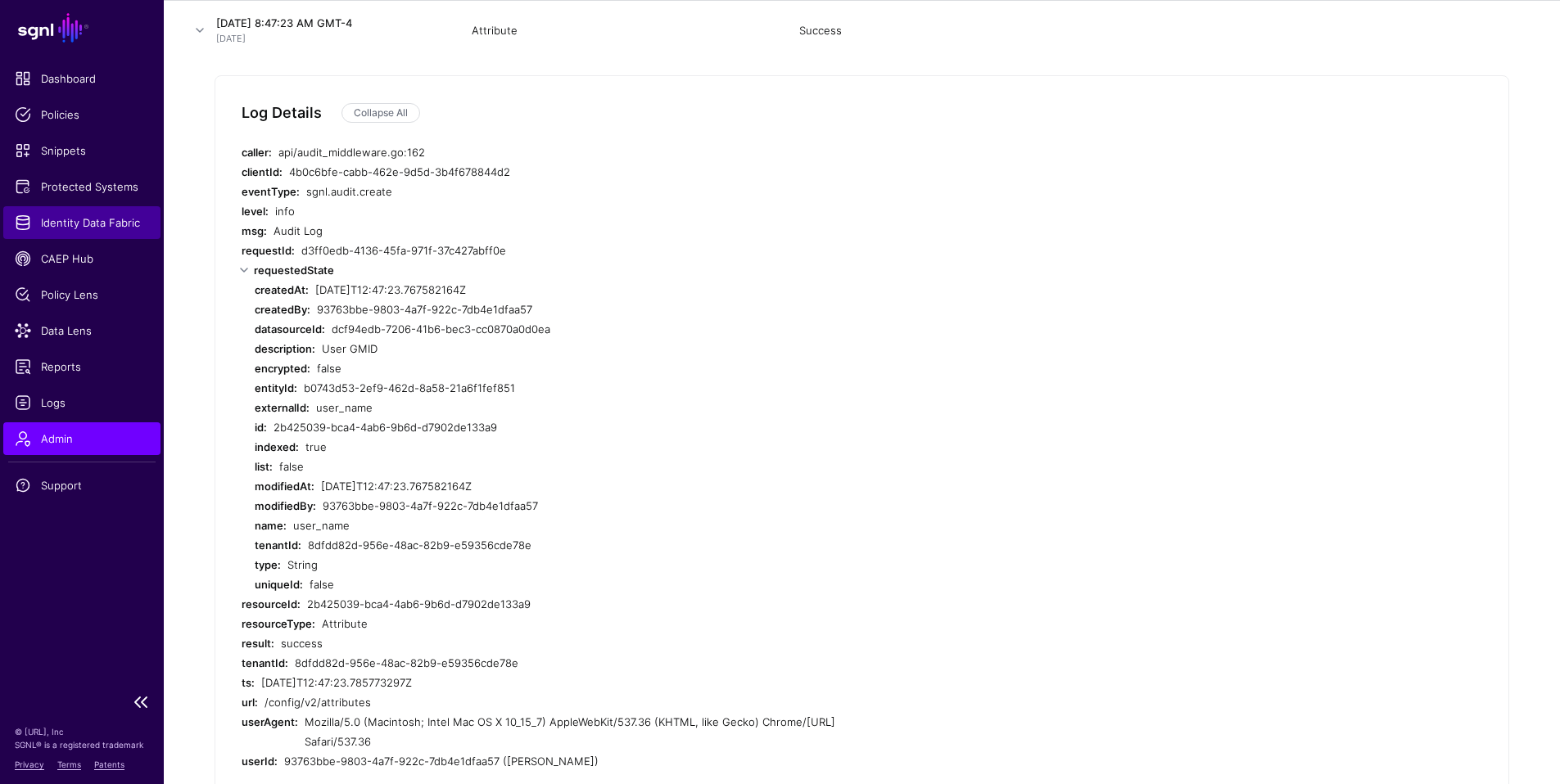
click at [56, 221] on span "Identity Data Fabric" at bounding box center [81, 222] width 134 height 17
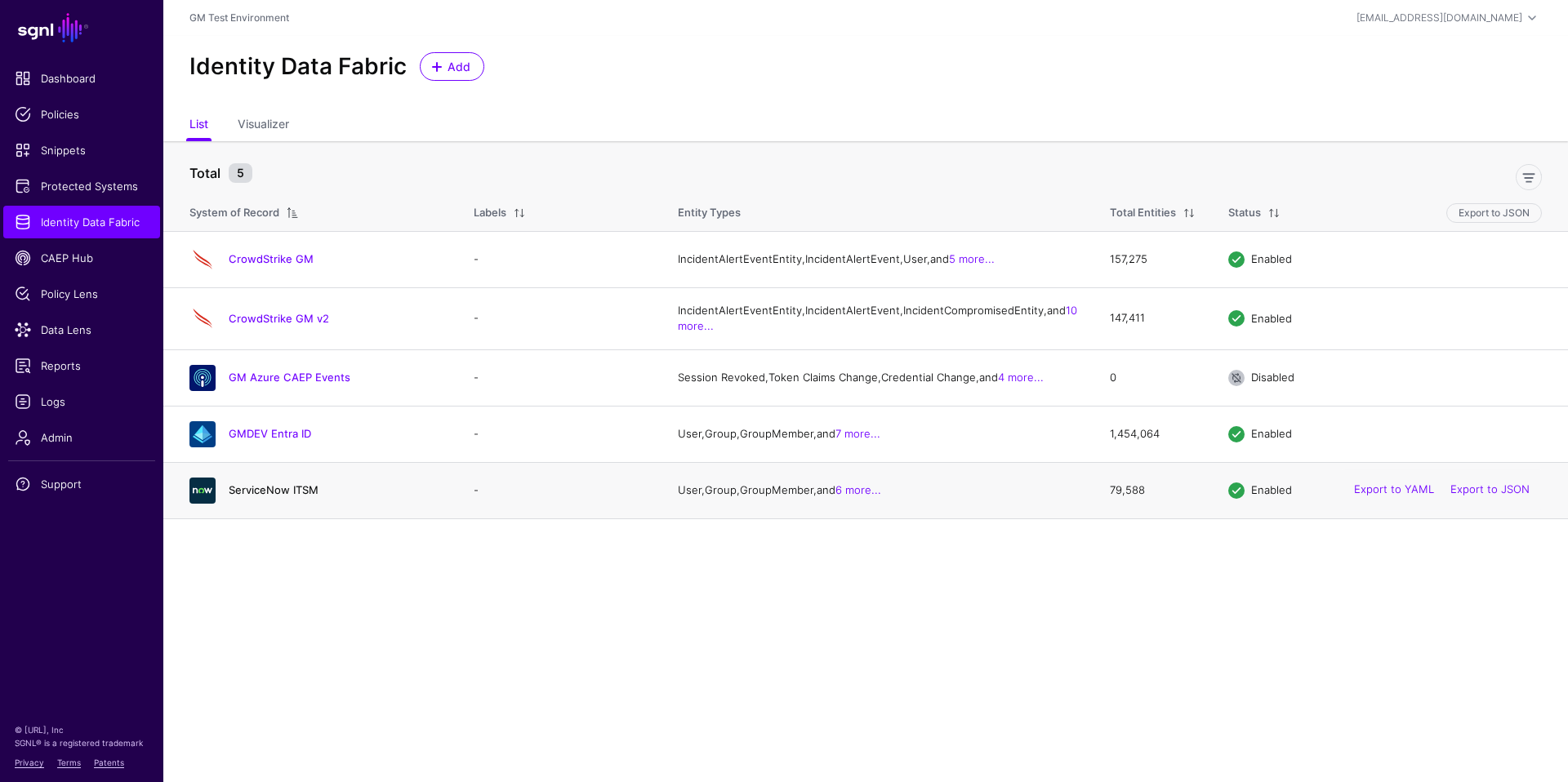
click at [266, 496] on link "ServiceNow ITSM" at bounding box center [273, 489] width 90 height 13
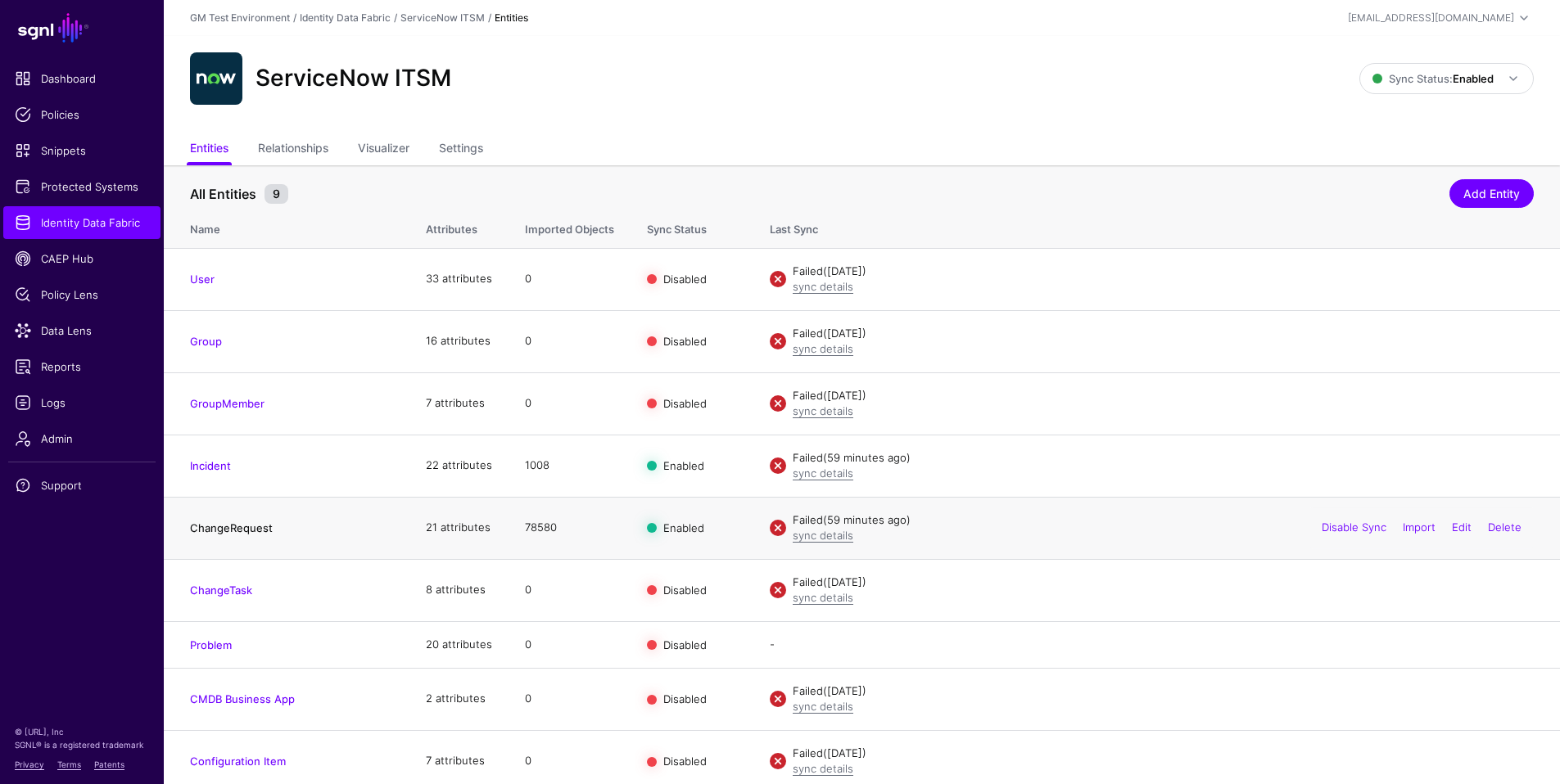
click at [233, 527] on link "ChangeRequest" at bounding box center [231, 527] width 82 height 13
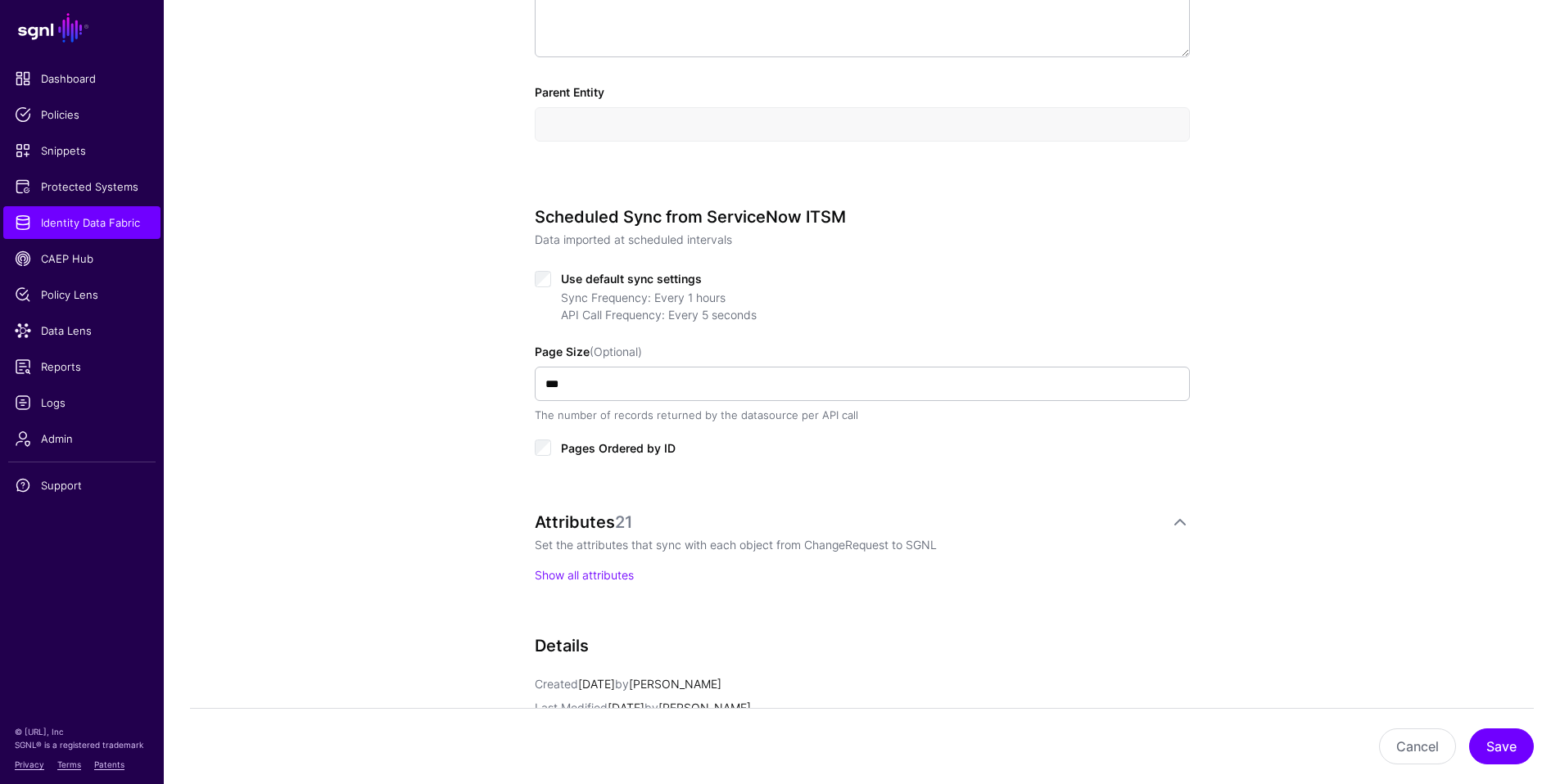
scroll to position [731, 0]
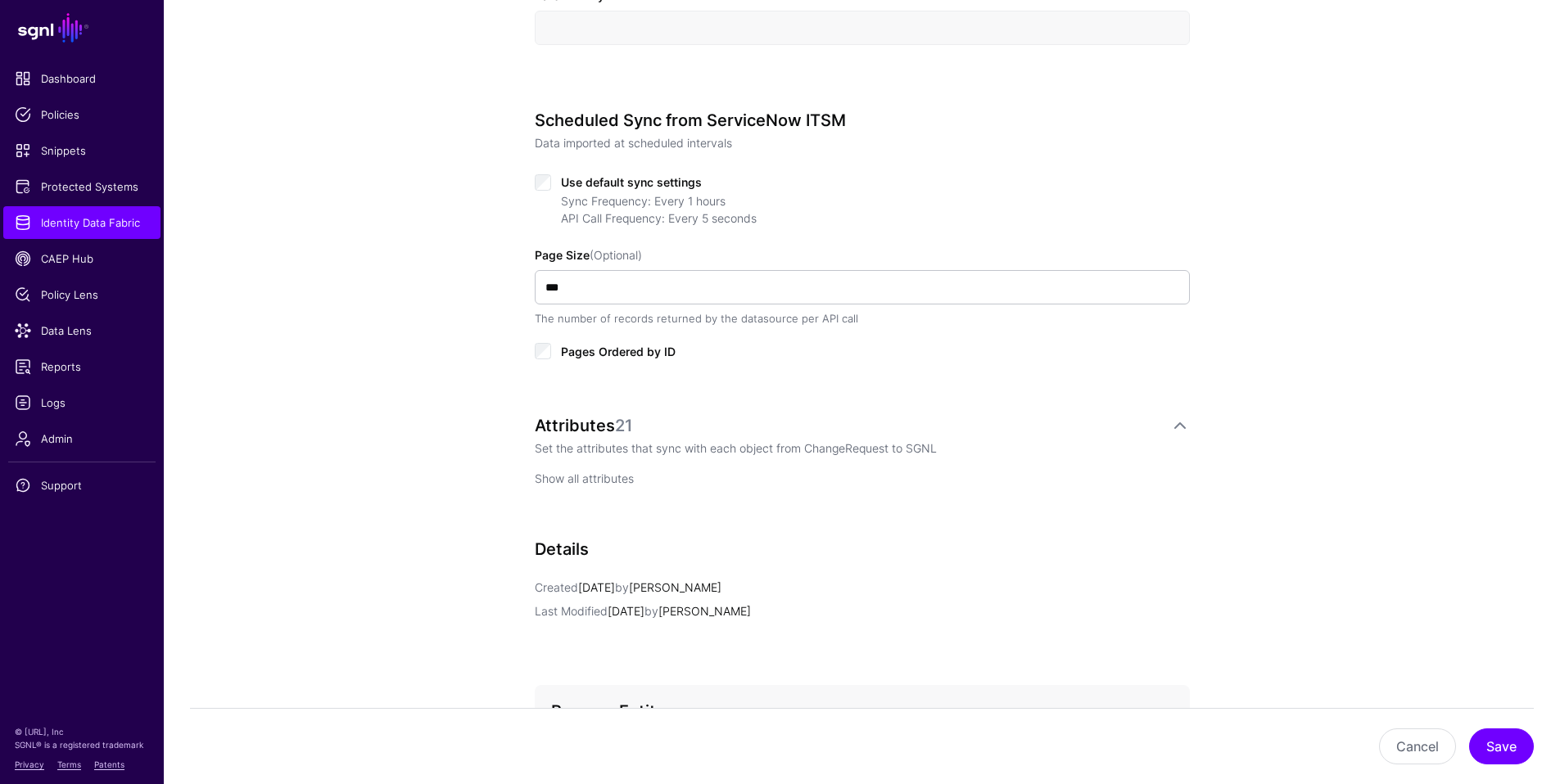
click at [588, 479] on link "Show all attributes" at bounding box center [584, 479] width 99 height 14
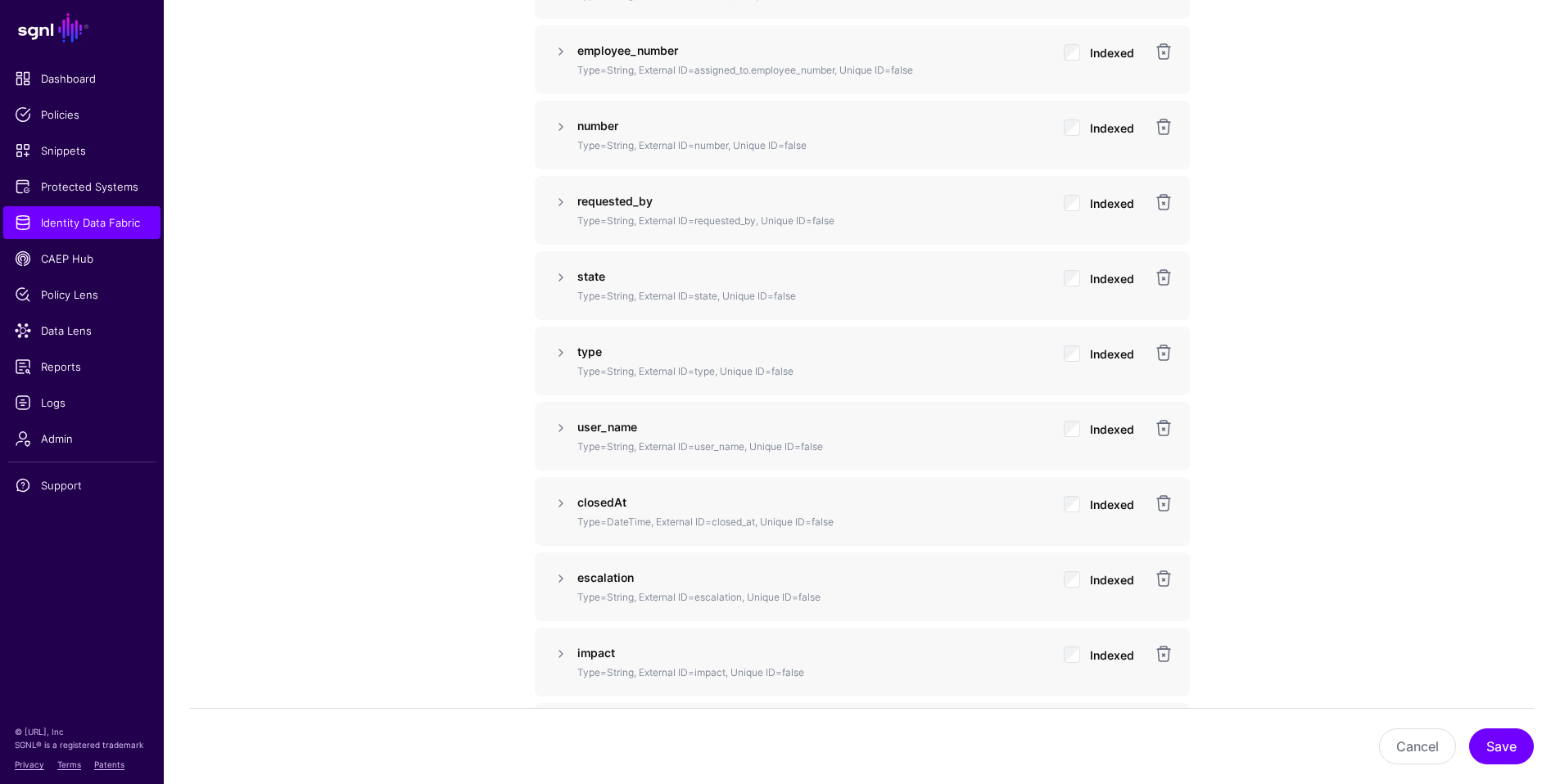
scroll to position [1680, 0]
click at [48, 336] on span "Data Lens" at bounding box center [81, 330] width 134 height 17
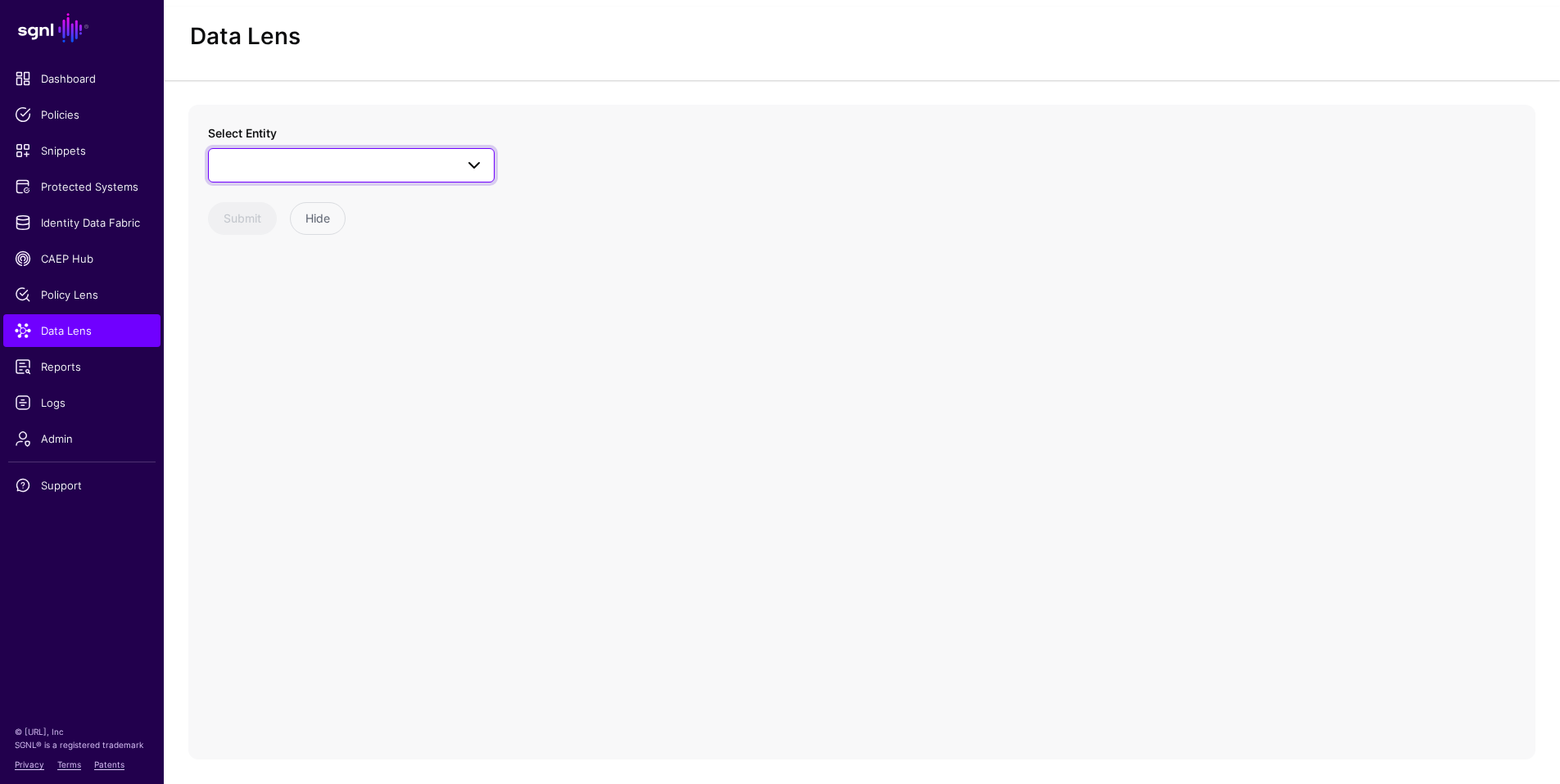
click at [270, 169] on span at bounding box center [352, 166] width 266 height 20
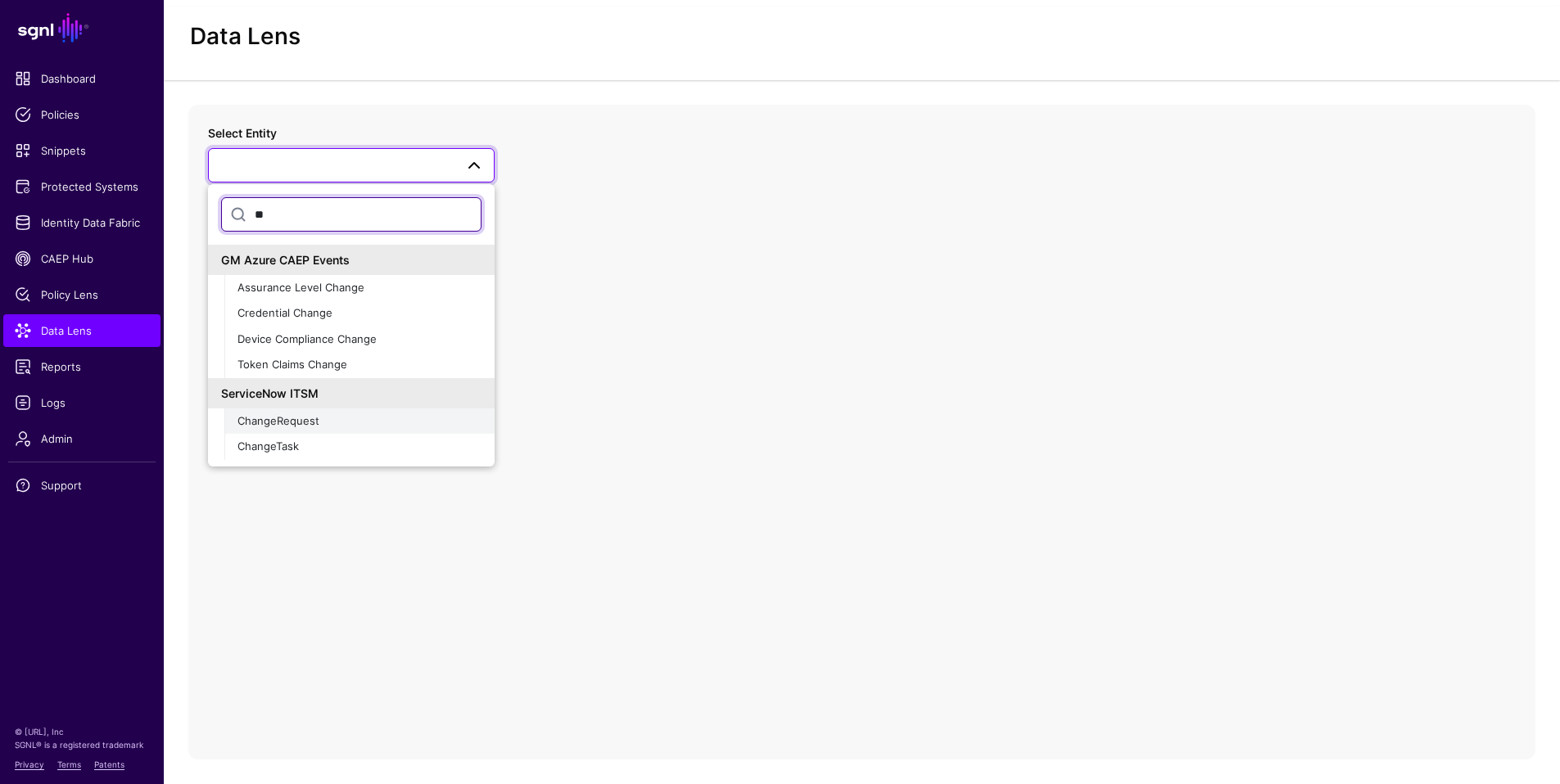
type input "**"
click at [252, 421] on span "ChangeRequest" at bounding box center [279, 420] width 82 height 13
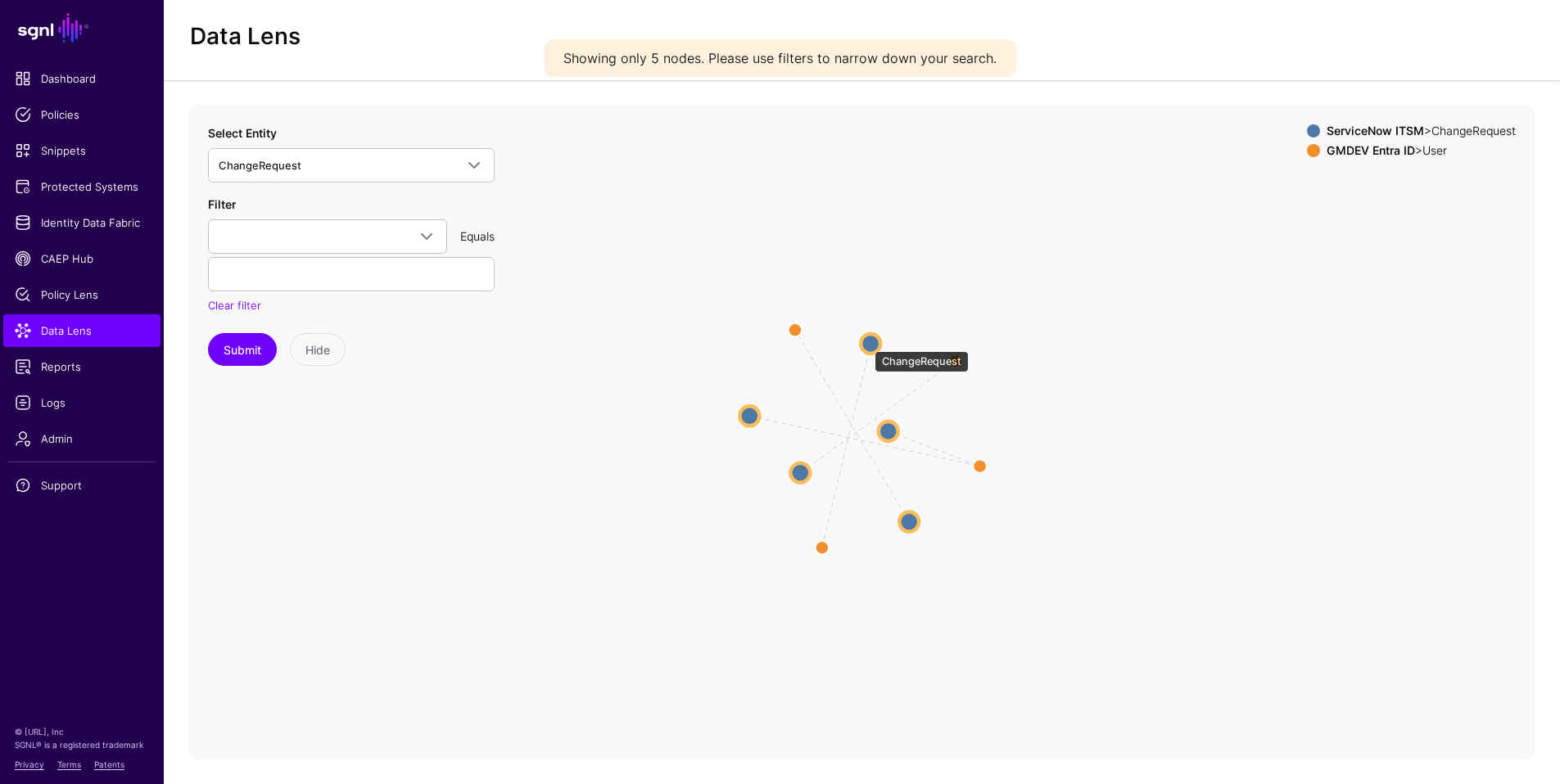
click at [867, 343] on circle at bounding box center [871, 344] width 20 height 20
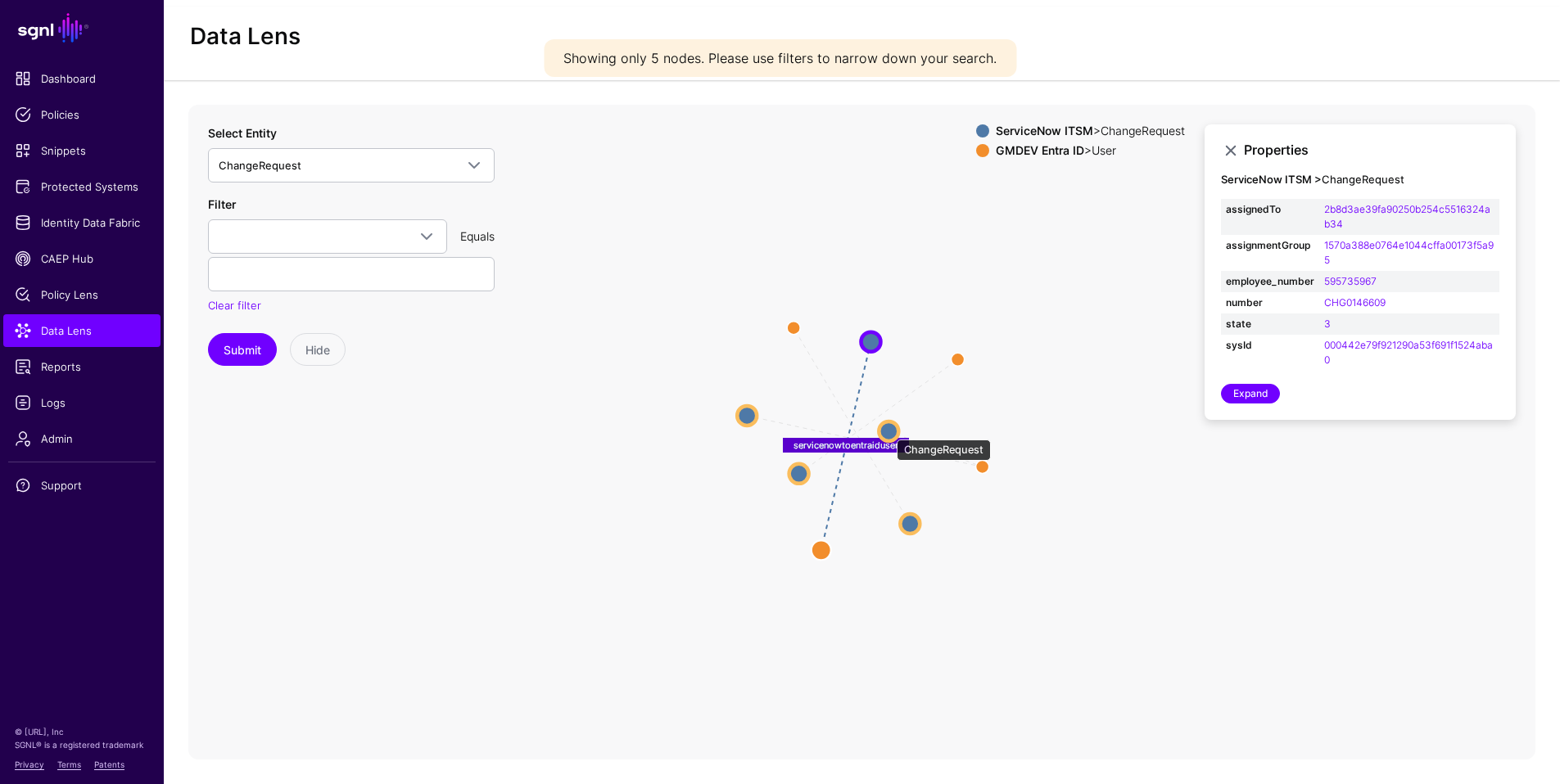
click at [889, 431] on circle at bounding box center [889, 431] width 20 height 20
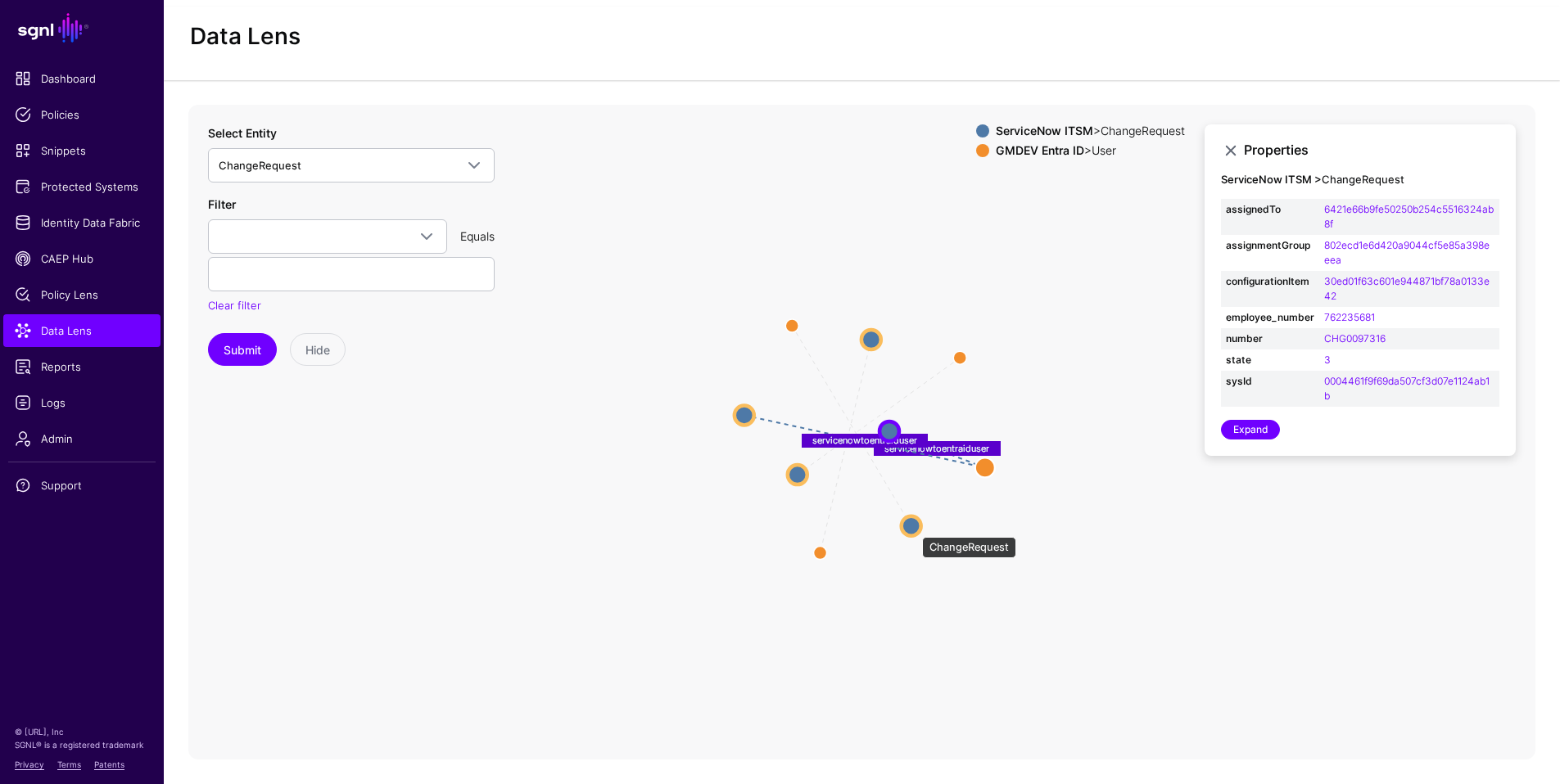
click at [914, 529] on circle at bounding box center [911, 525] width 20 height 20
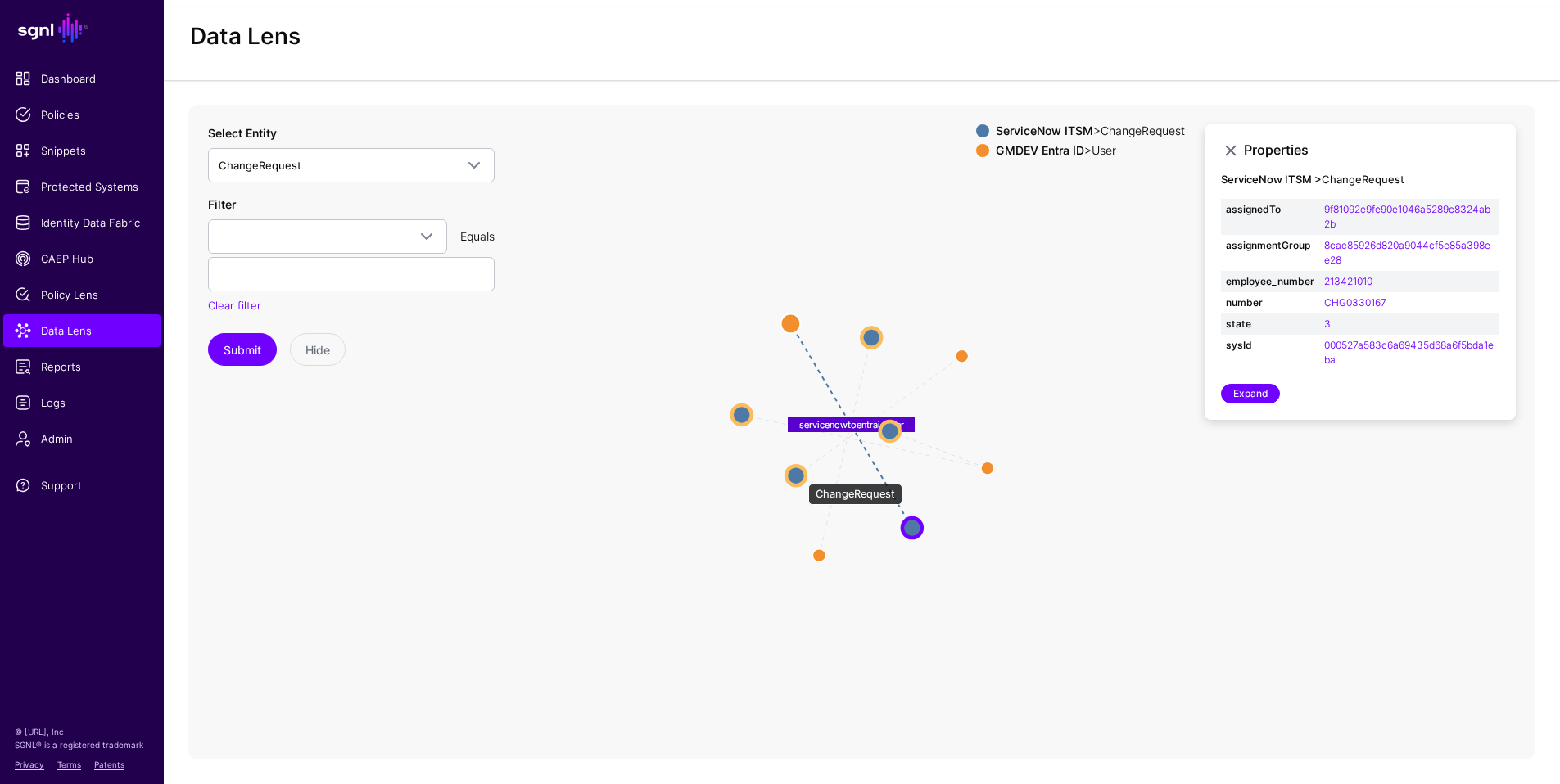
click at [800, 476] on circle at bounding box center [796, 476] width 20 height 20
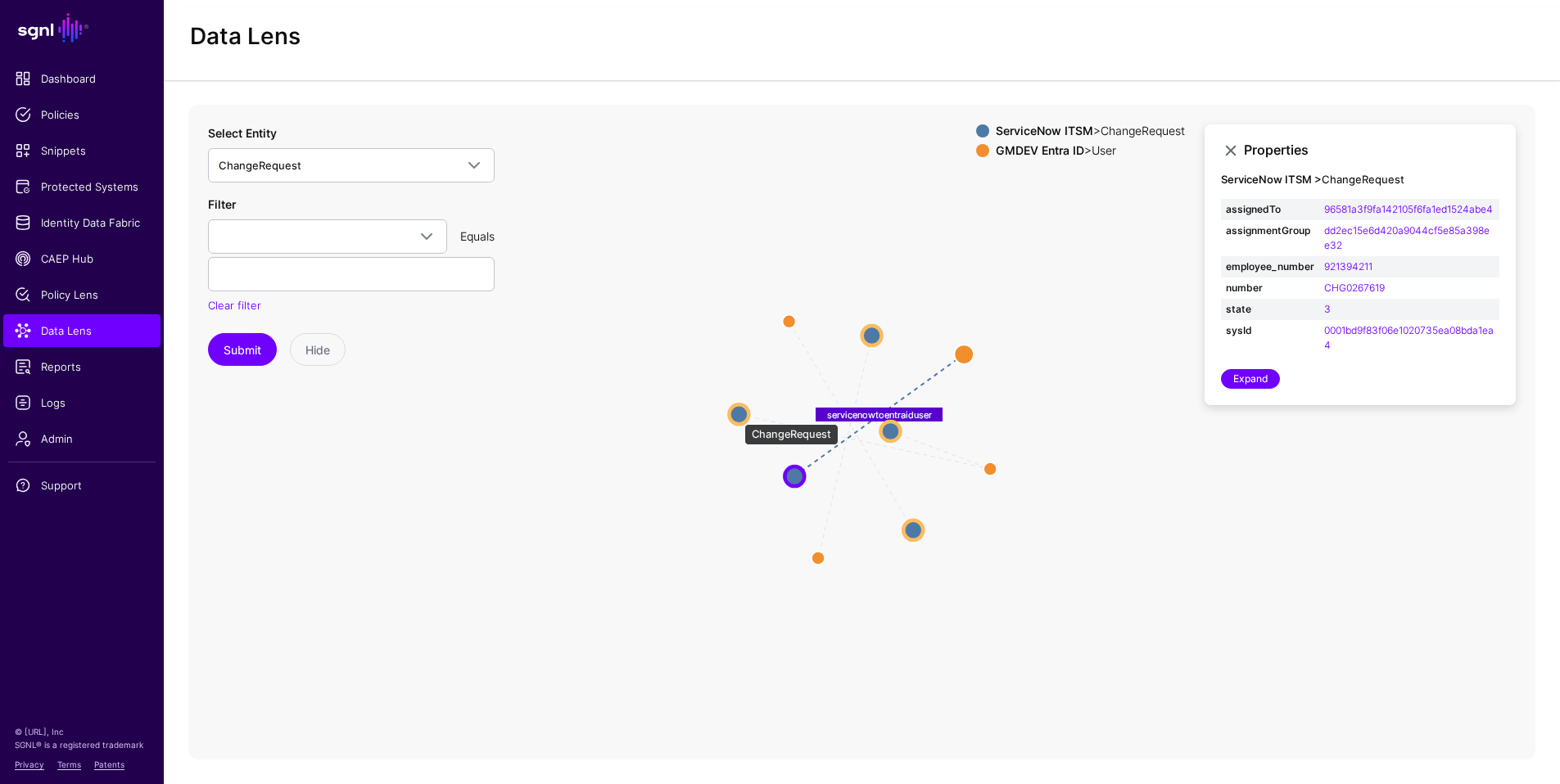
click at [737, 416] on circle at bounding box center [739, 414] width 20 height 20
